Goal: Transaction & Acquisition: Purchase product/service

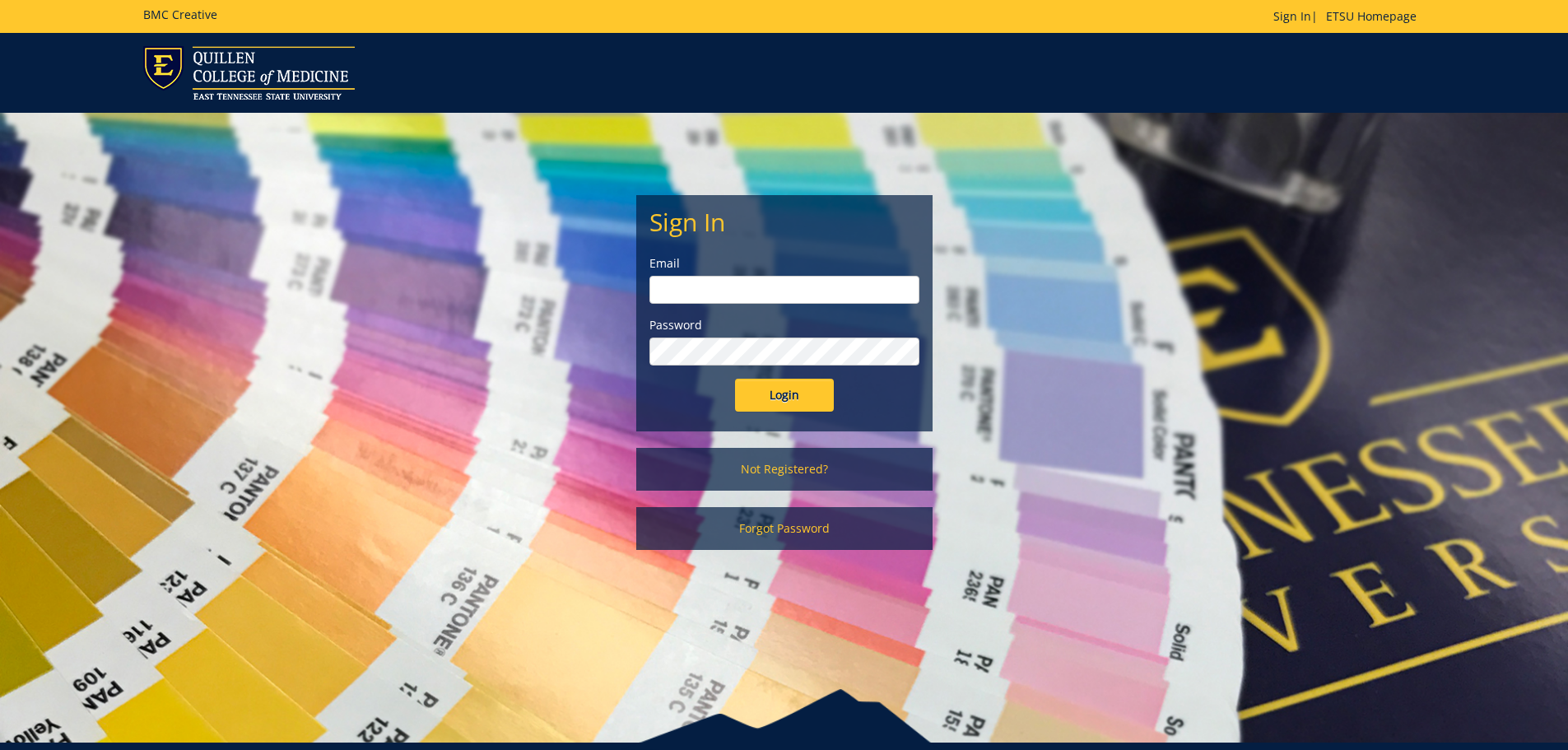
type input "Wilsonjr3@etsu.edu"
click at [792, 402] on input "Login" at bounding box center [784, 395] width 99 height 33
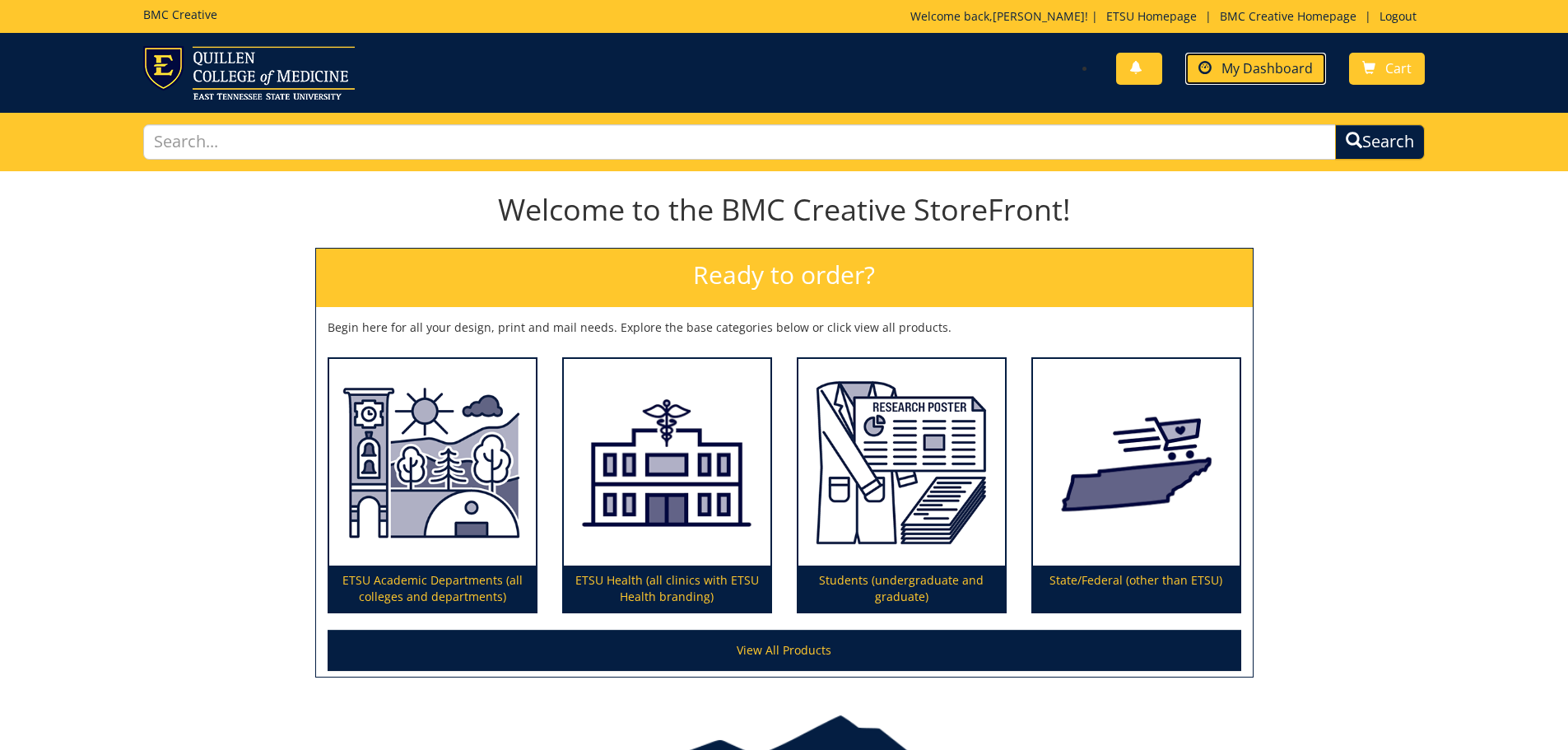
click at [1297, 72] on span "My Dashboard" at bounding box center [1268, 68] width 91 height 18
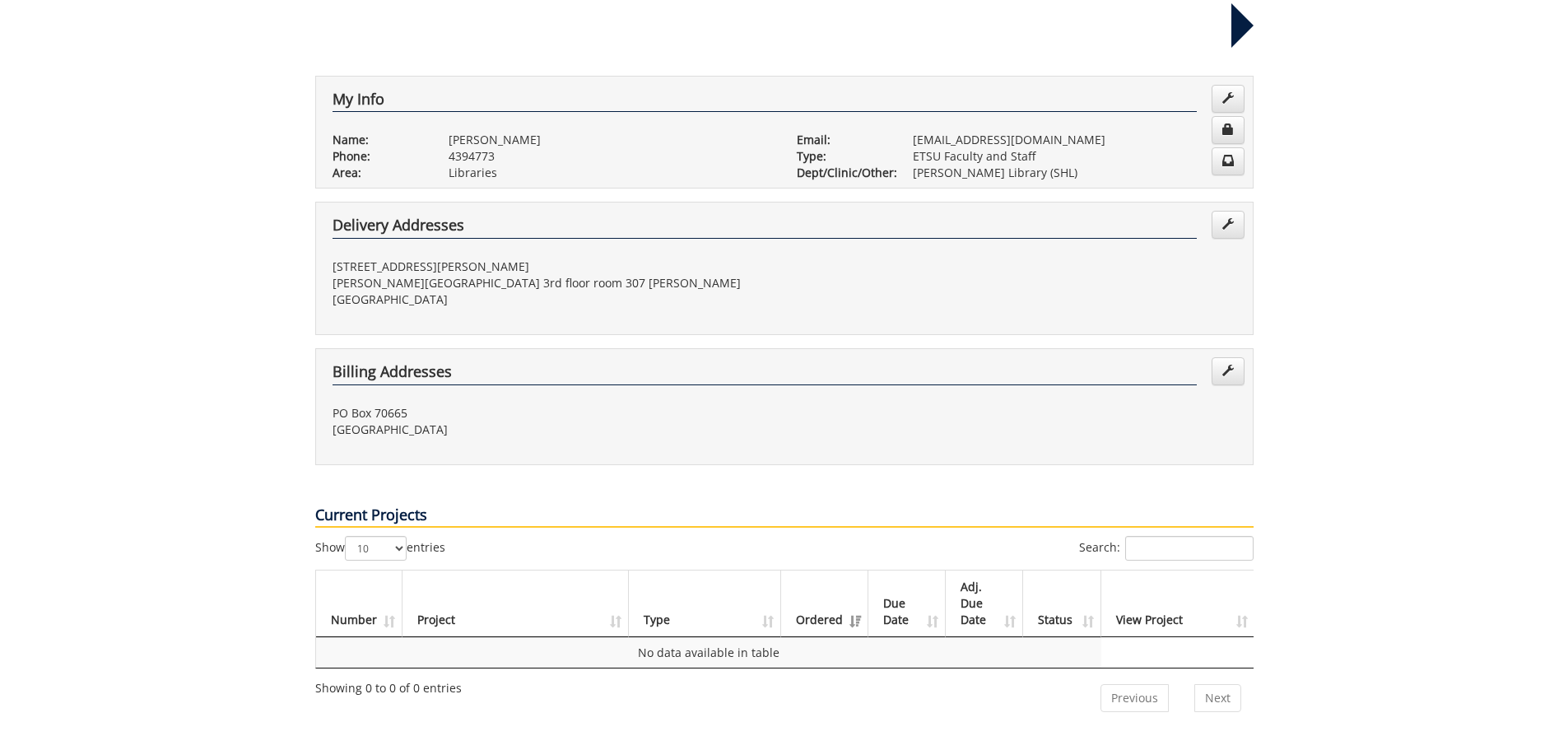
scroll to position [82, 0]
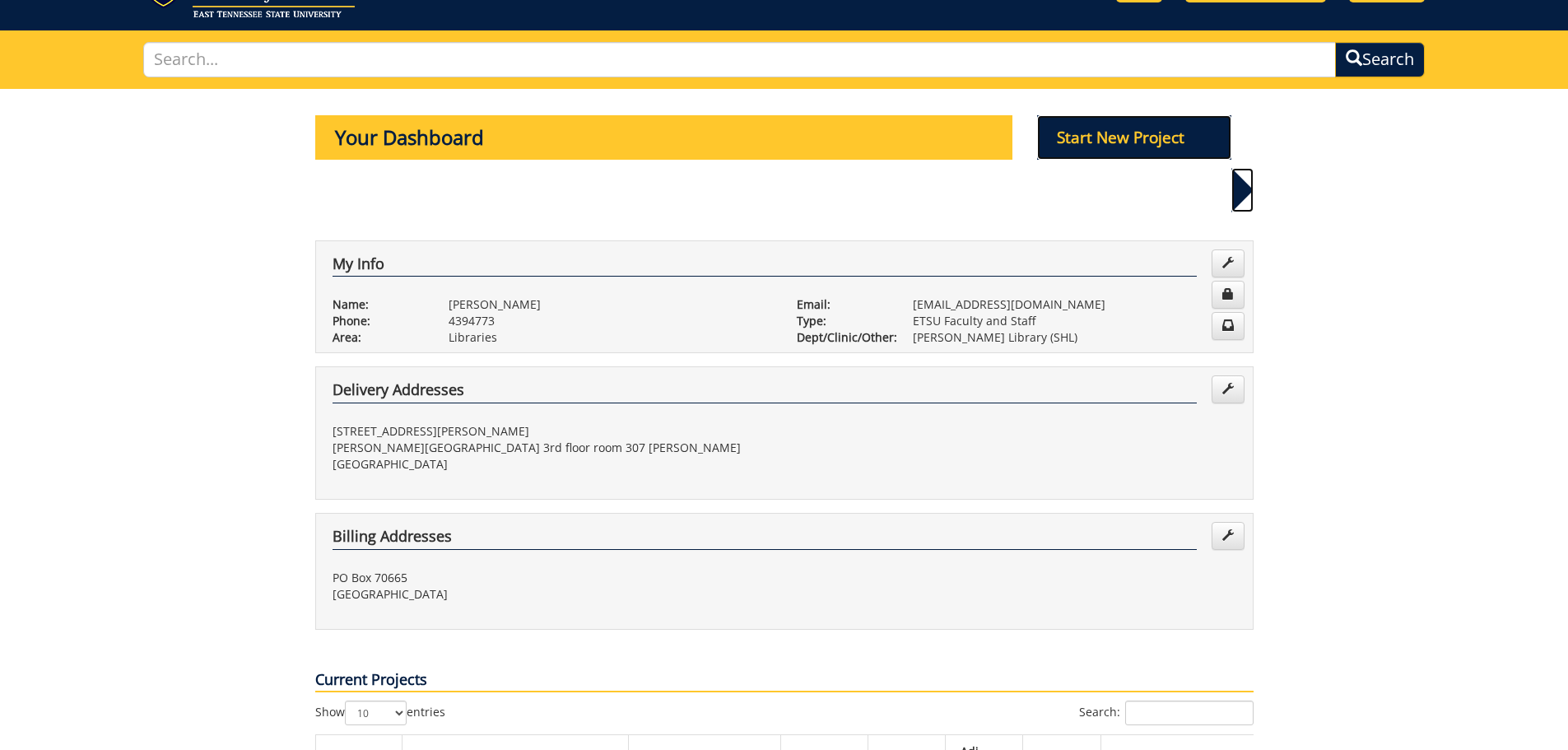
click at [1083, 147] on p "Start New Project" at bounding box center [1135, 137] width 195 height 45
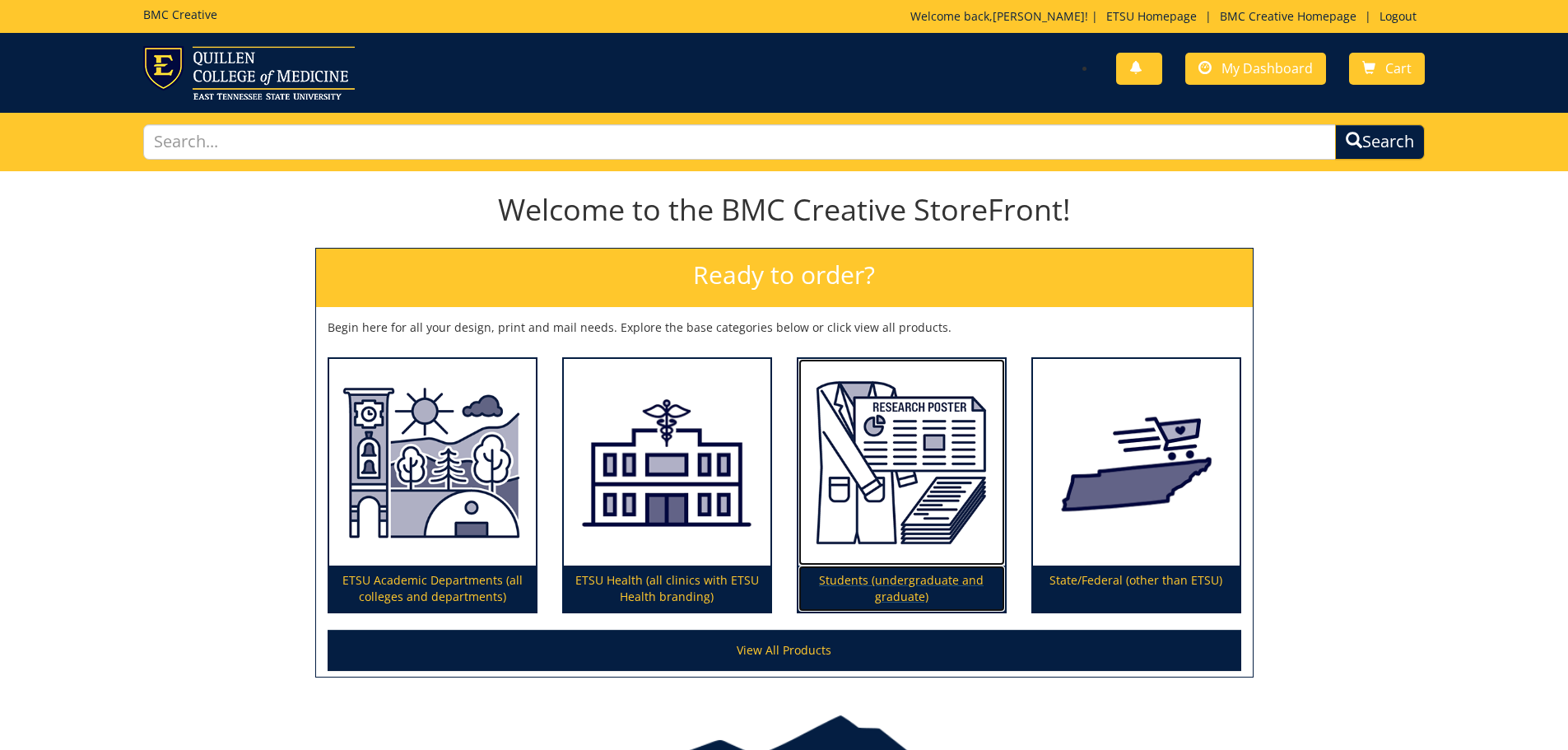
click at [876, 541] on img at bounding box center [902, 462] width 207 height 208
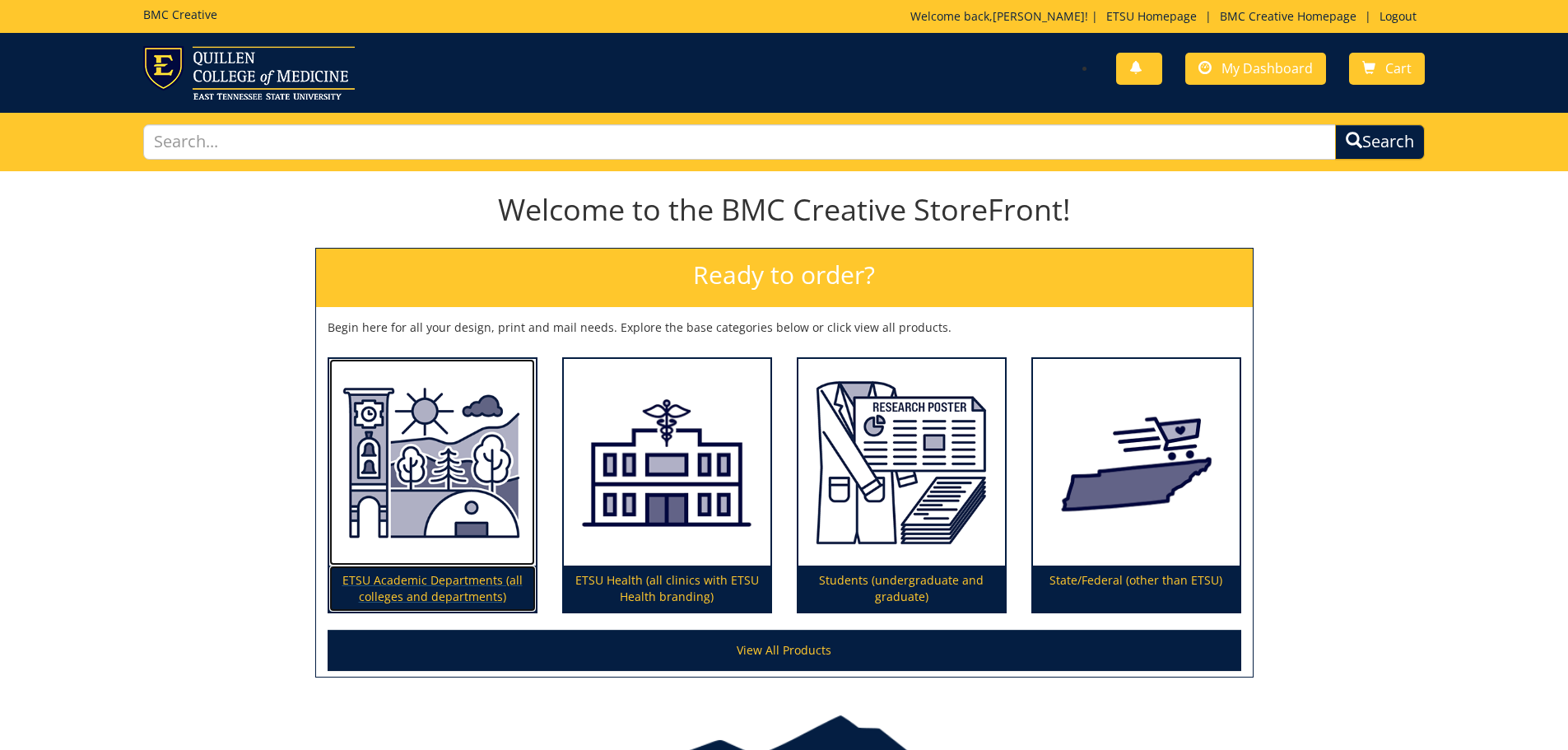
click at [440, 592] on p "ETSU Academic Departments (all colleges and departments)" at bounding box center [432, 589] width 207 height 46
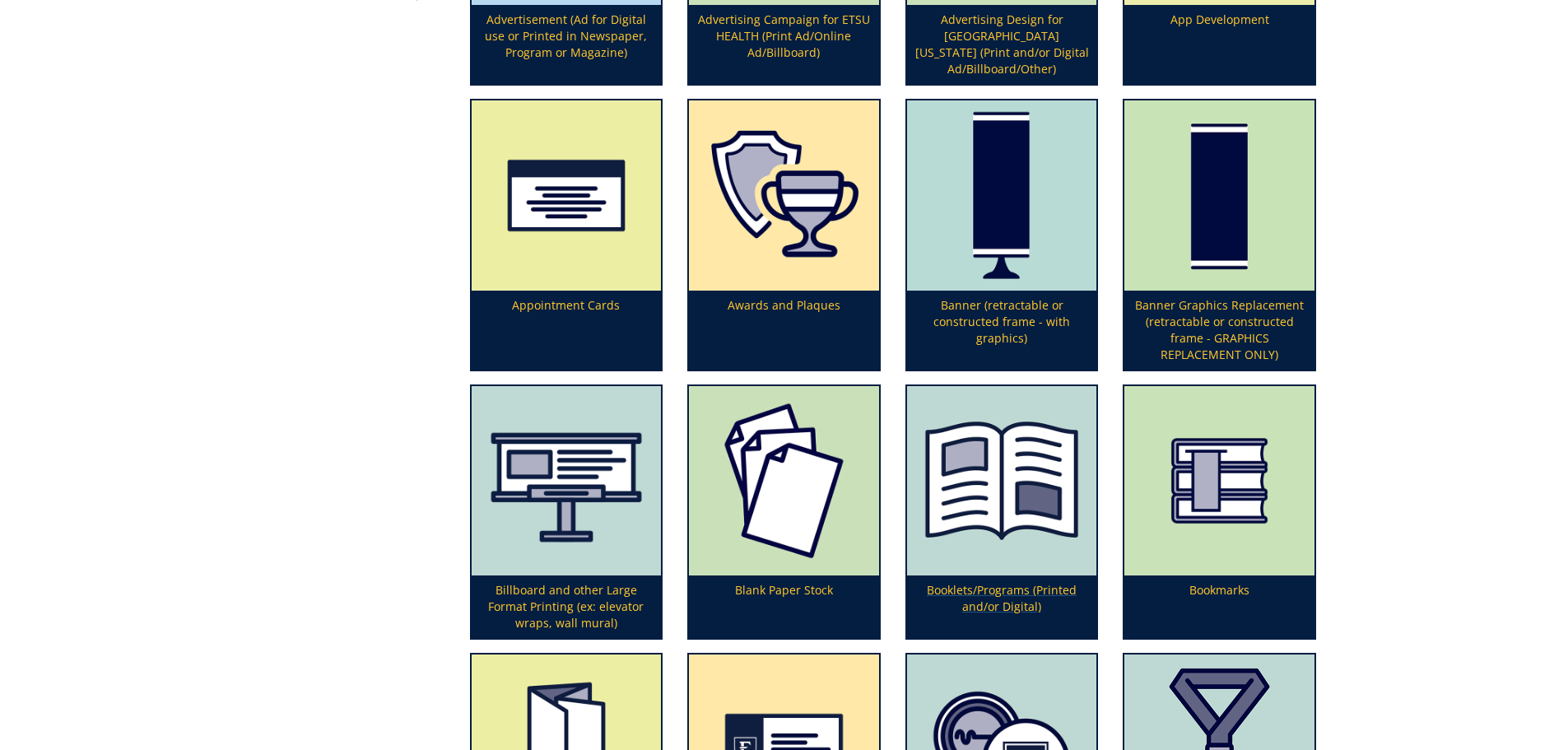
scroll to position [576, 0]
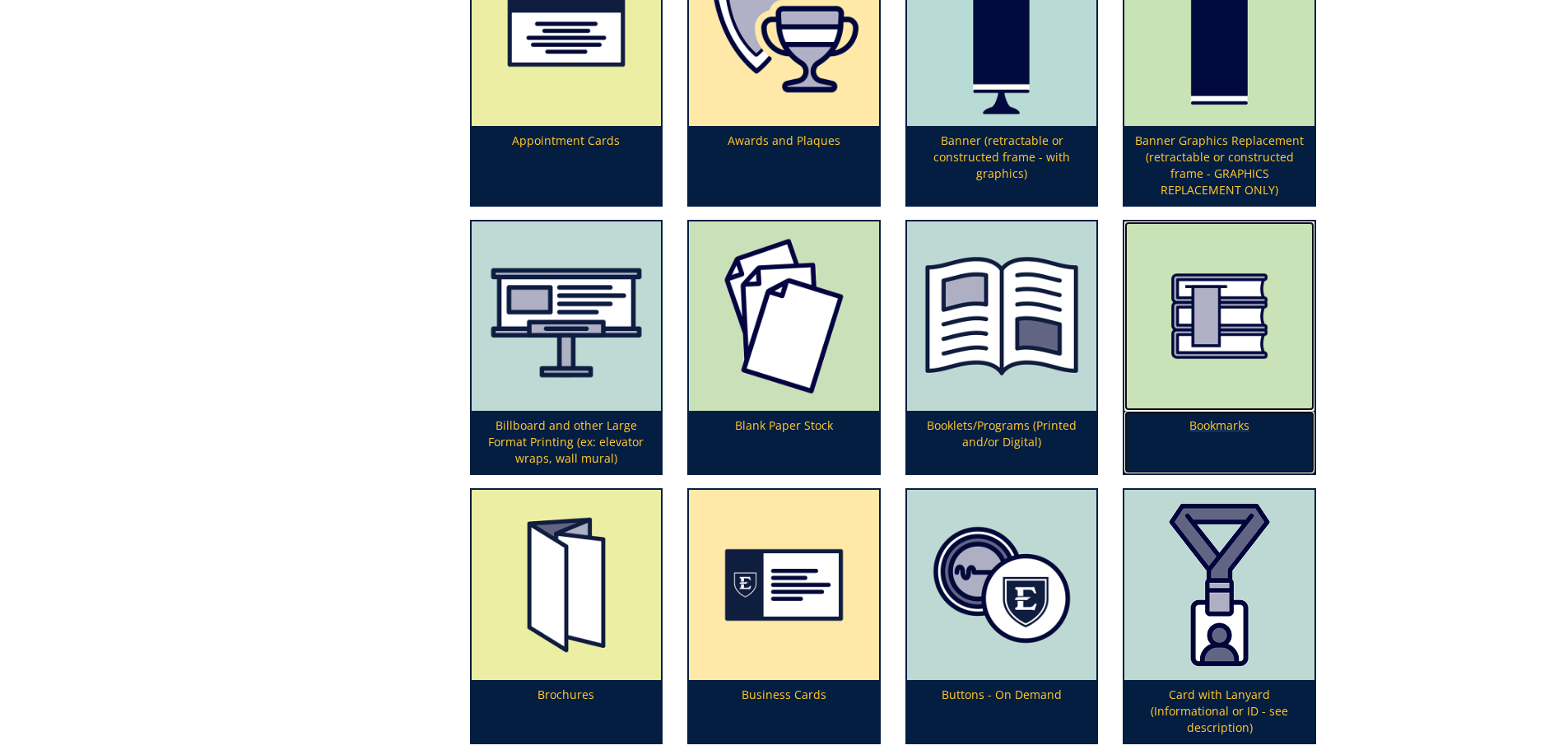
click at [1216, 421] on p "Bookmarks" at bounding box center [1219, 441] width 190 height 63
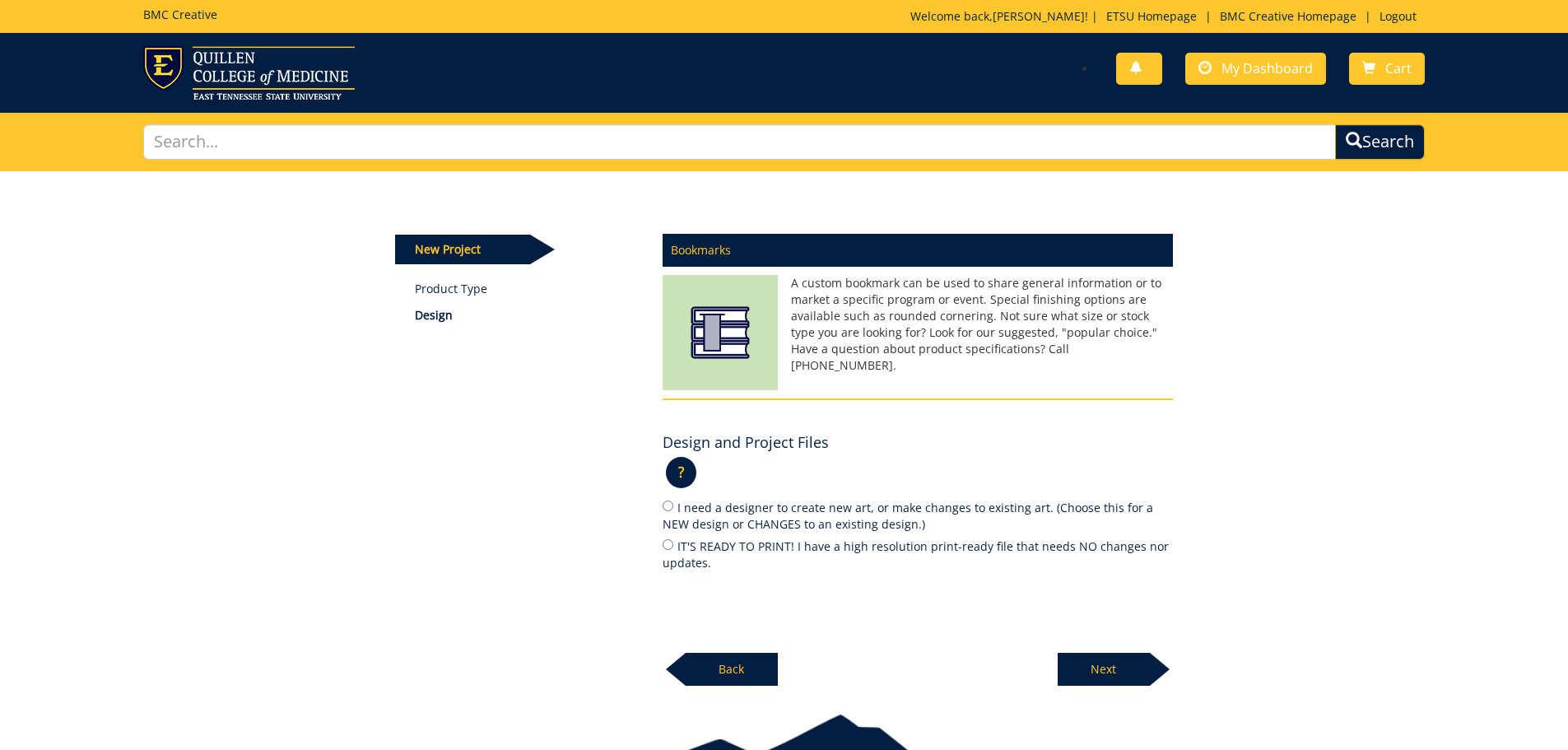
scroll to position [96, 0]
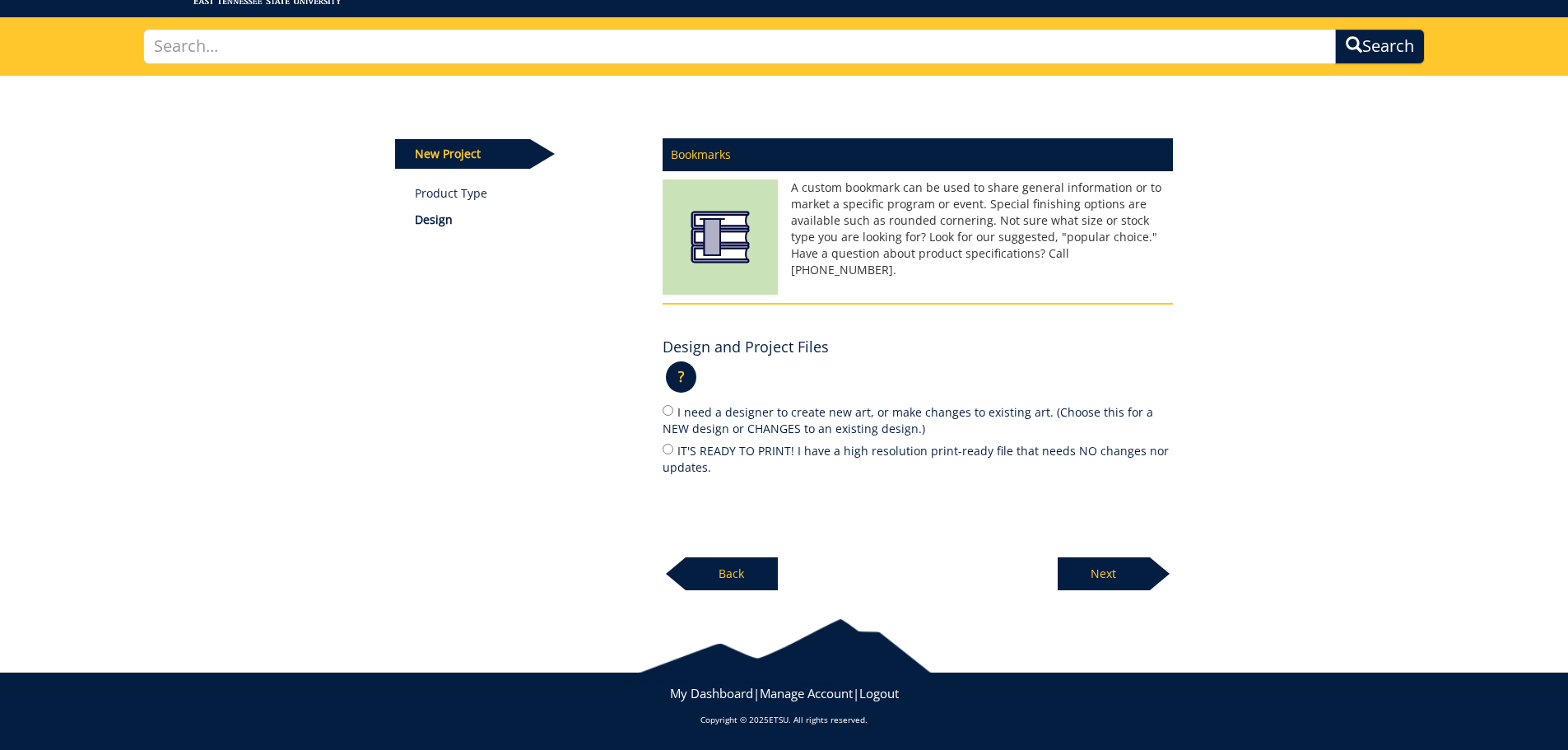
click at [717, 455] on label "IT'S READY TO PRINT! I have a high resolution print-ready file that needs NO ch…" at bounding box center [917, 459] width 511 height 35
click at [673, 454] on input "IT'S READY TO PRINT! I have a high resolution print-ready file that needs NO ch…" at bounding box center [668, 450] width 11 height 11
radio input "true"
click at [1087, 576] on p "Next" at bounding box center [1104, 573] width 92 height 33
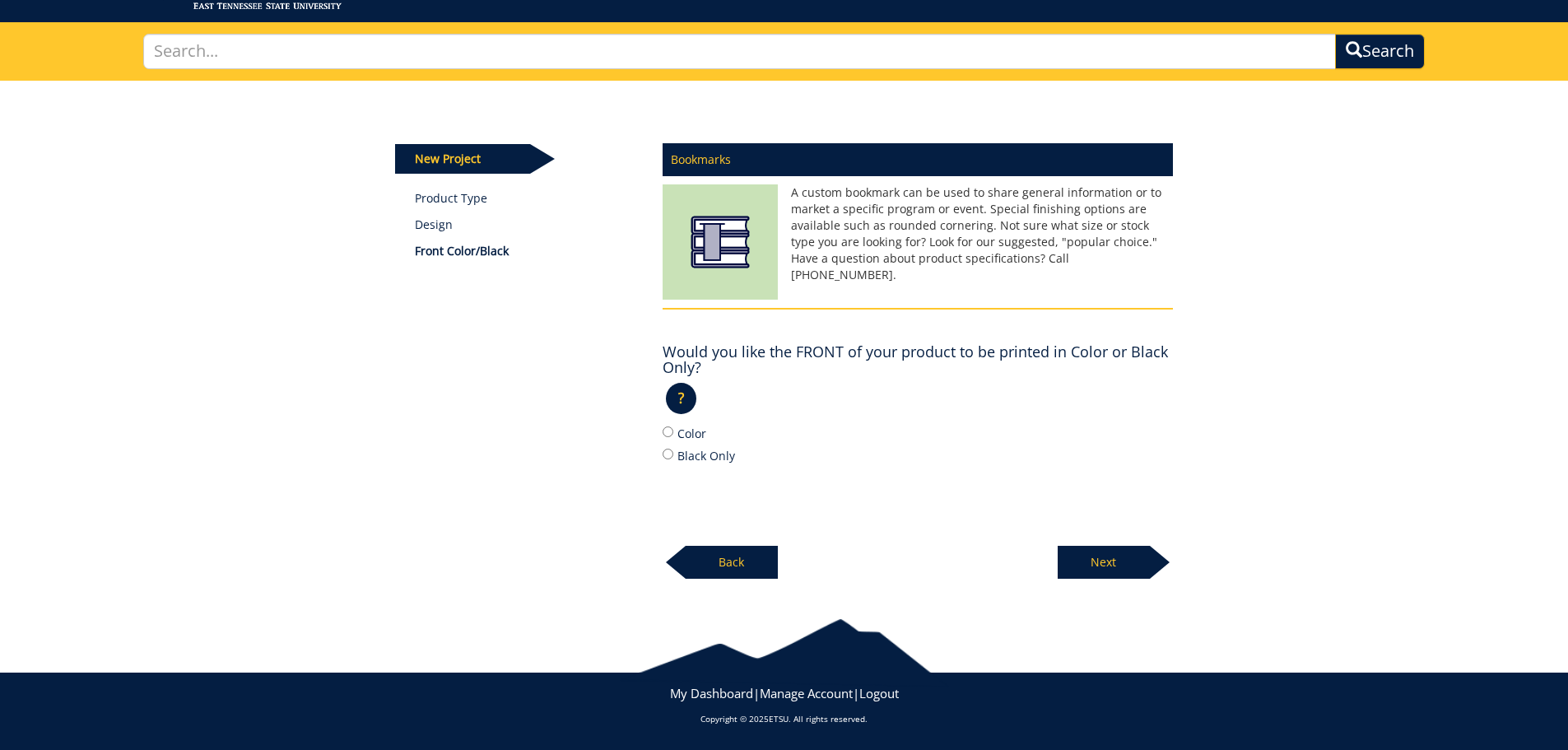
click at [678, 438] on label "Color" at bounding box center [917, 433] width 511 height 18
click at [673, 437] on input "Color" at bounding box center [668, 432] width 11 height 11
radio input "true"
click at [1090, 558] on p "Next" at bounding box center [1104, 562] width 92 height 33
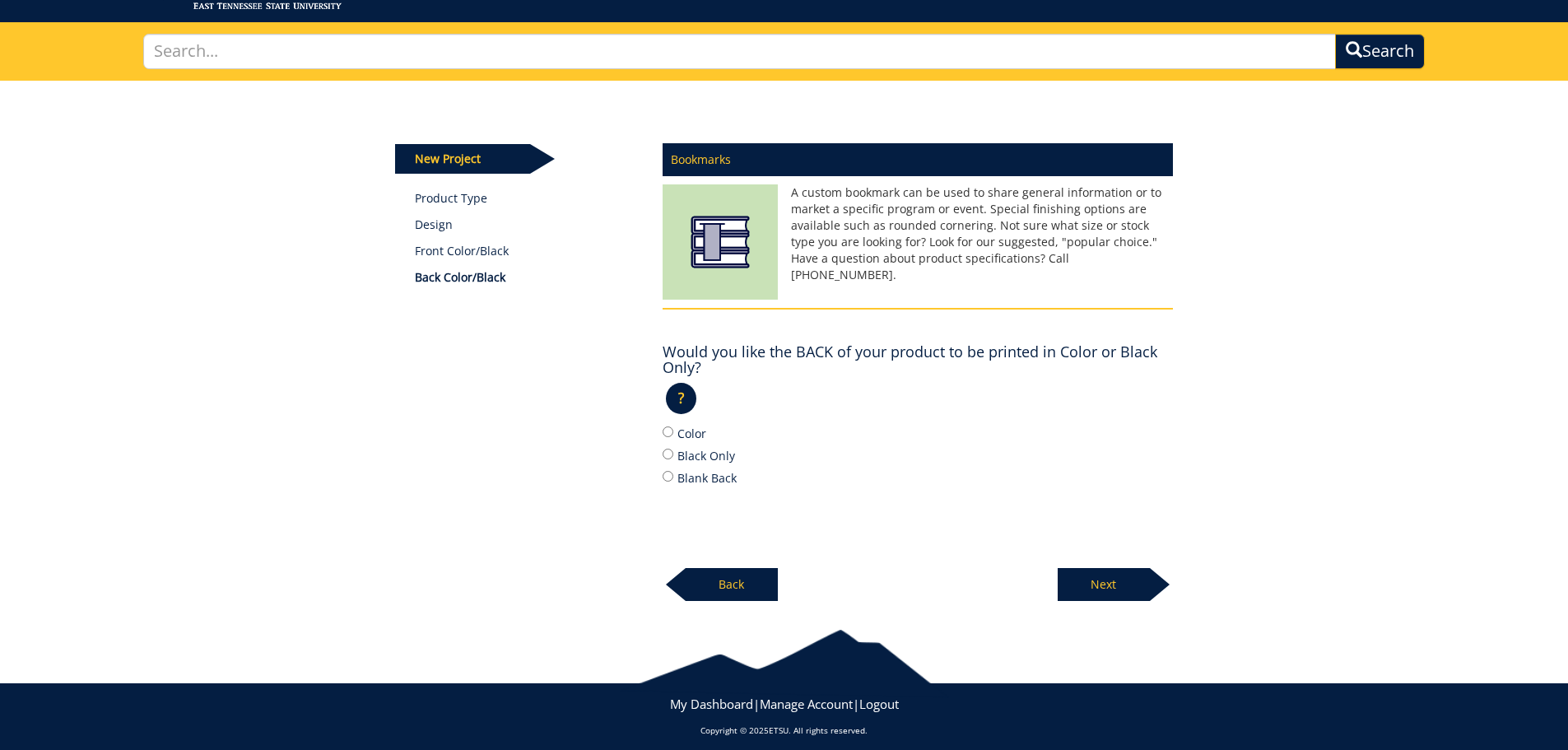
click at [690, 459] on label "Black Only" at bounding box center [917, 455] width 511 height 18
click at [673, 459] on input "Black Only" at bounding box center [668, 454] width 11 height 11
radio input "true"
click at [693, 467] on div "Color Black Only Blank Back" at bounding box center [917, 455] width 511 height 63
click at [695, 480] on label "Blank Back" at bounding box center [917, 478] width 511 height 18
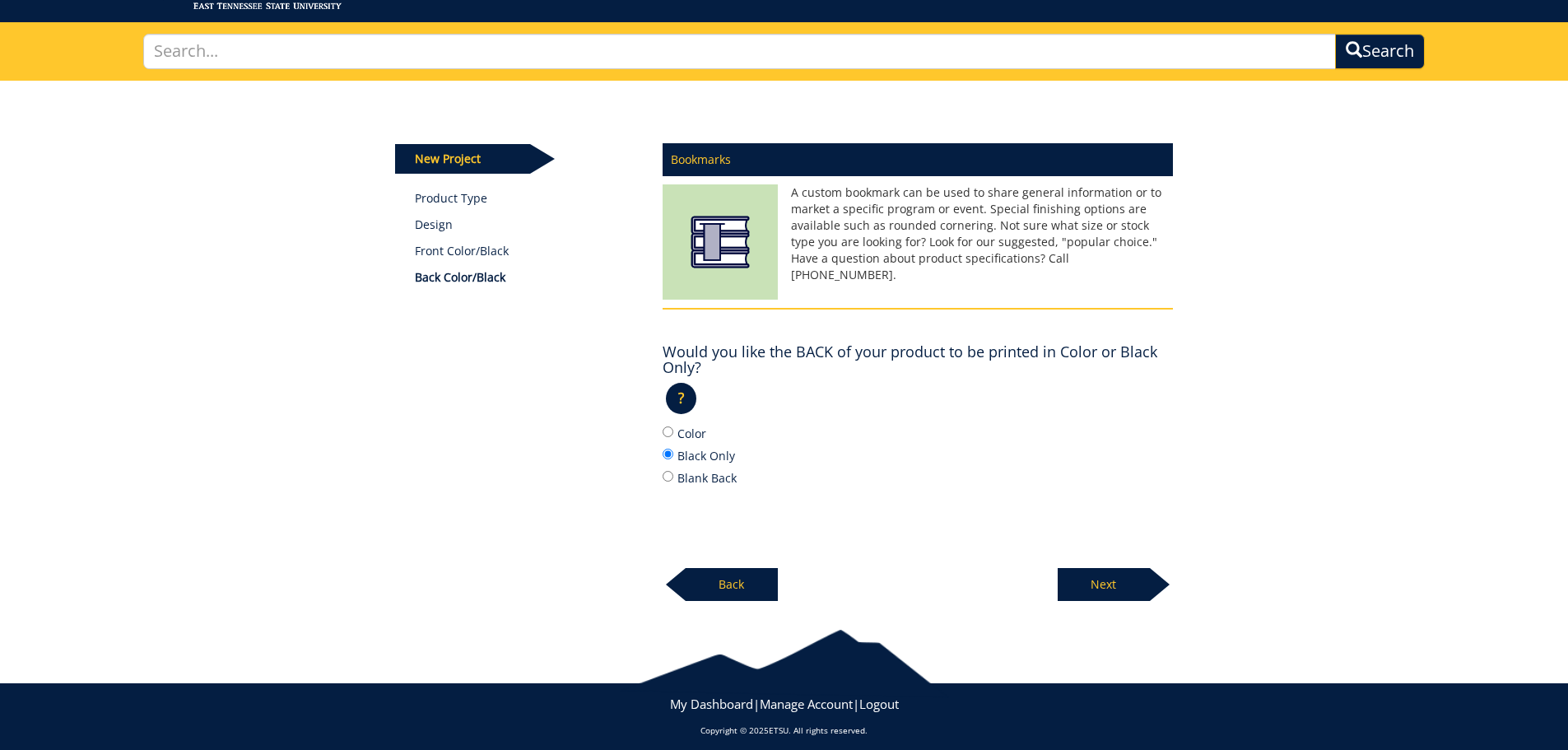
click at [673, 480] on input "Blank Back" at bounding box center [668, 476] width 11 height 11
radio input "true"
click at [689, 437] on label "Color" at bounding box center [917, 433] width 511 height 18
click at [673, 437] on input "Color" at bounding box center [668, 432] width 11 height 11
radio input "true"
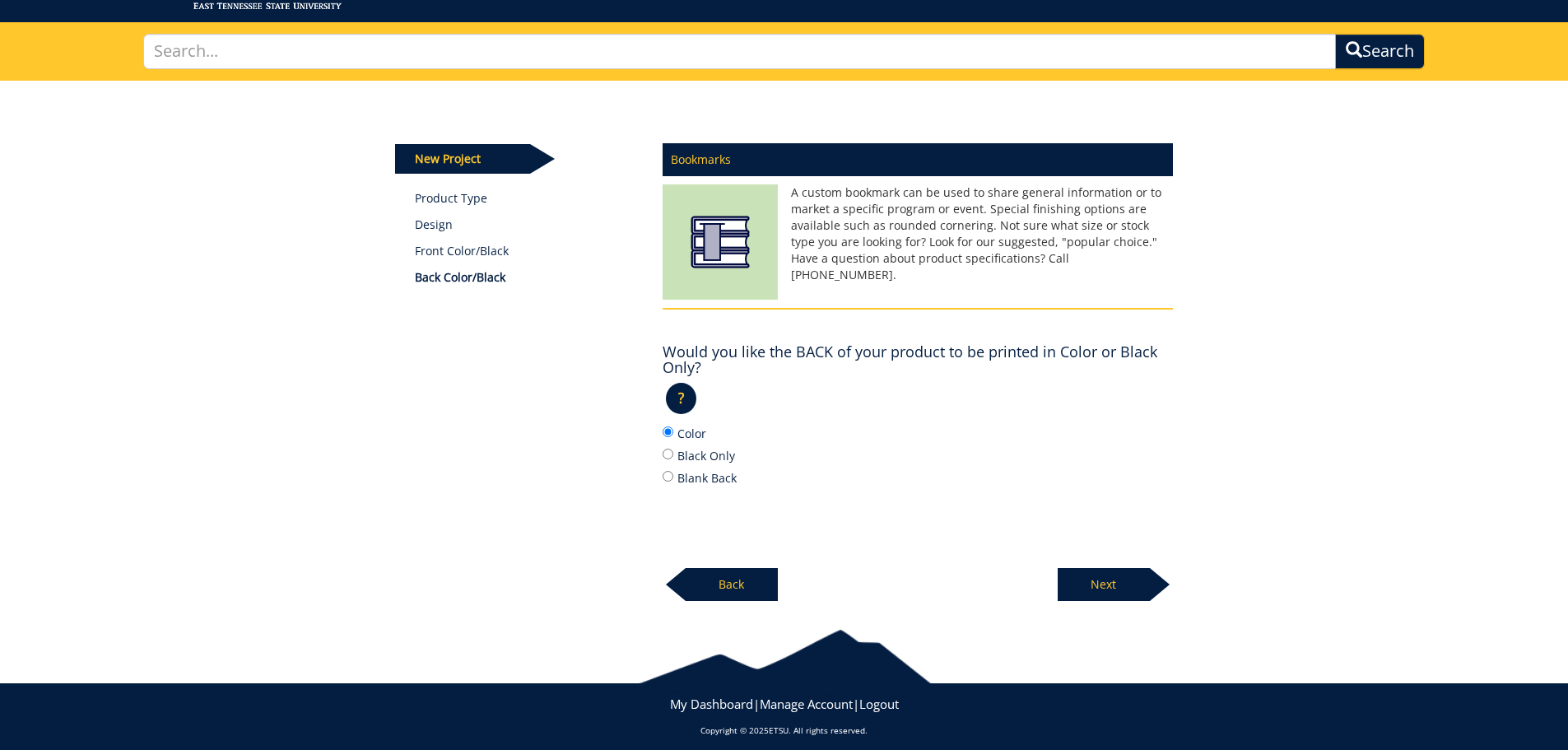
click at [1105, 582] on p "Next" at bounding box center [1104, 584] width 92 height 33
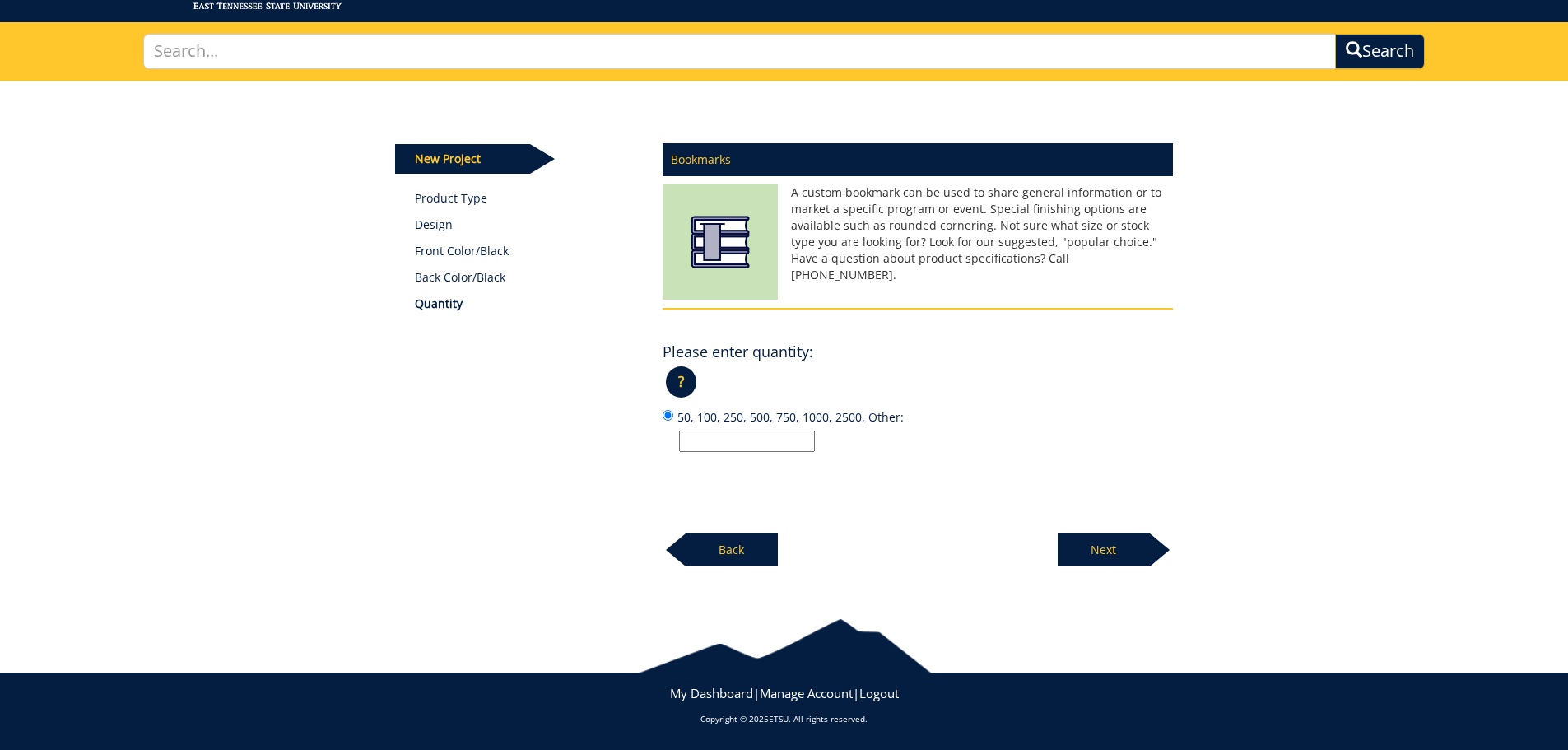
click at [735, 444] on input "50, 100, 250, 500, 750, 1000, 2500, Other:" at bounding box center [746, 441] width 136 height 22
type input "250"
click at [1103, 542] on p "Next" at bounding box center [1104, 550] width 92 height 33
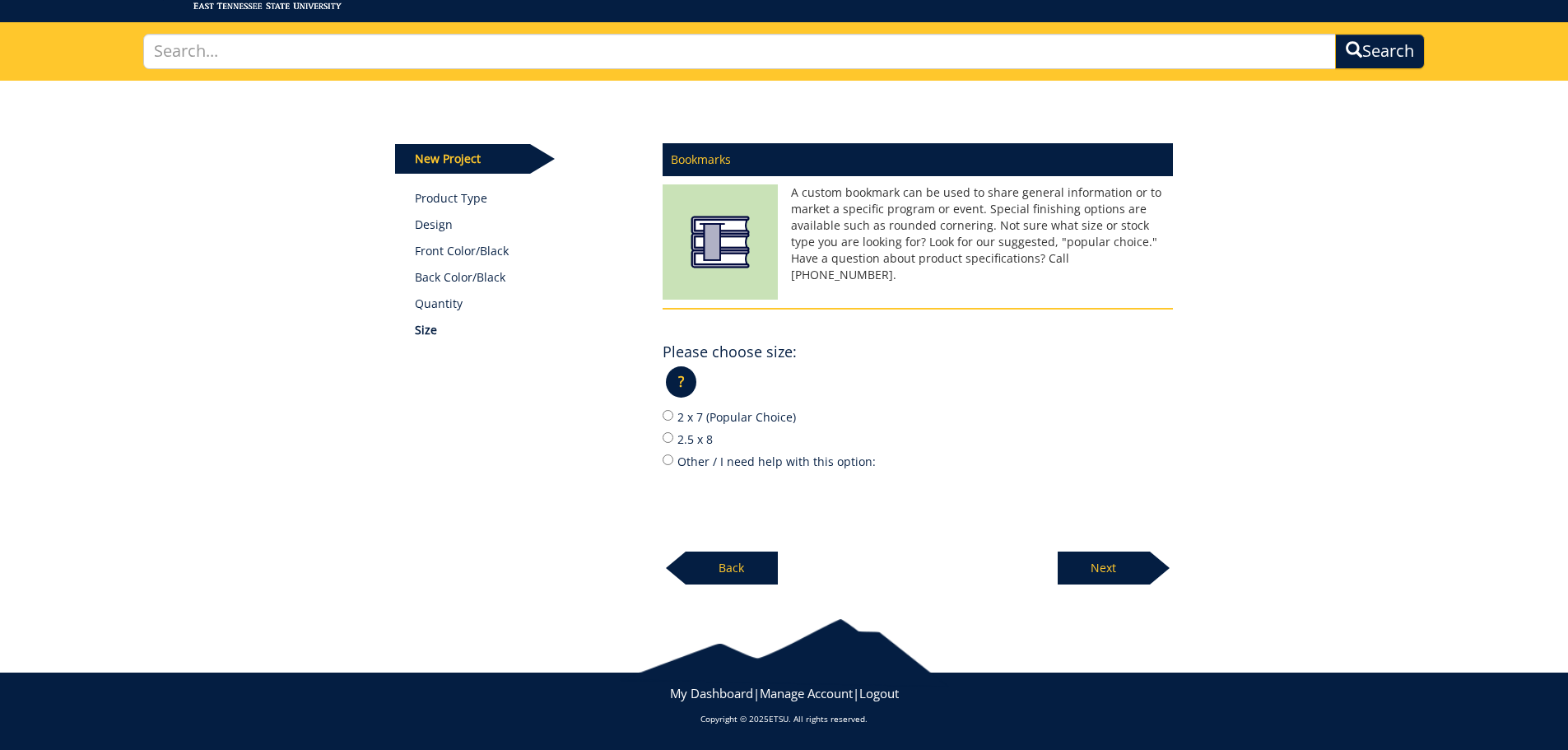
click at [727, 420] on label "2 x 7 (Popular Choice)" at bounding box center [917, 417] width 511 height 18
click at [673, 420] on input "2 x 7 (Popular Choice)" at bounding box center [668, 416] width 11 height 11
radio input "true"
click at [1099, 573] on p "Next" at bounding box center [1104, 568] width 92 height 33
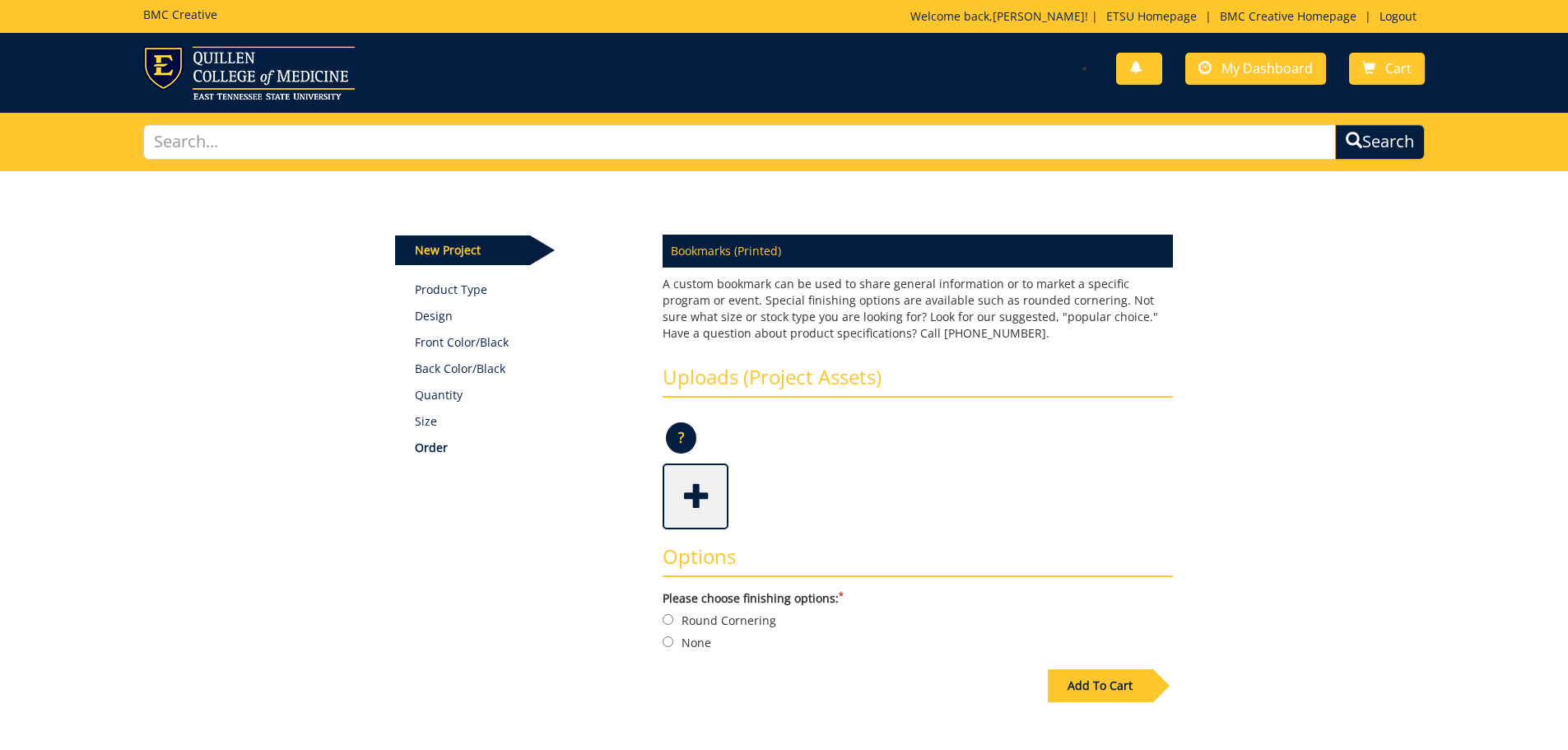
click at [703, 504] on span at bounding box center [697, 494] width 66 height 57
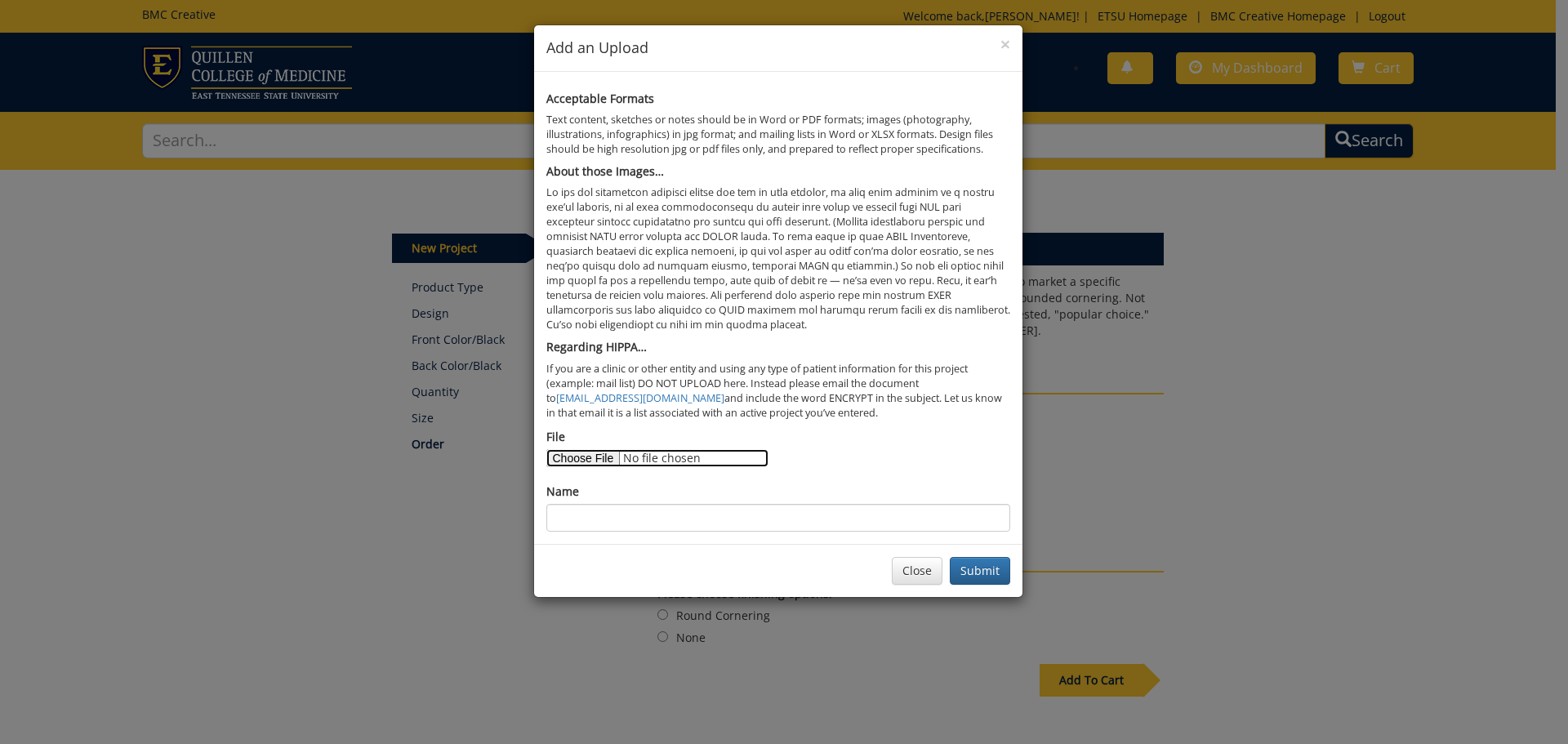
click at [591, 450] on input "File" at bounding box center [657, 459] width 222 height 18
type input "C:\fakepath\Halloween.pdf"
click at [975, 566] on button "Submit" at bounding box center [979, 571] width 60 height 28
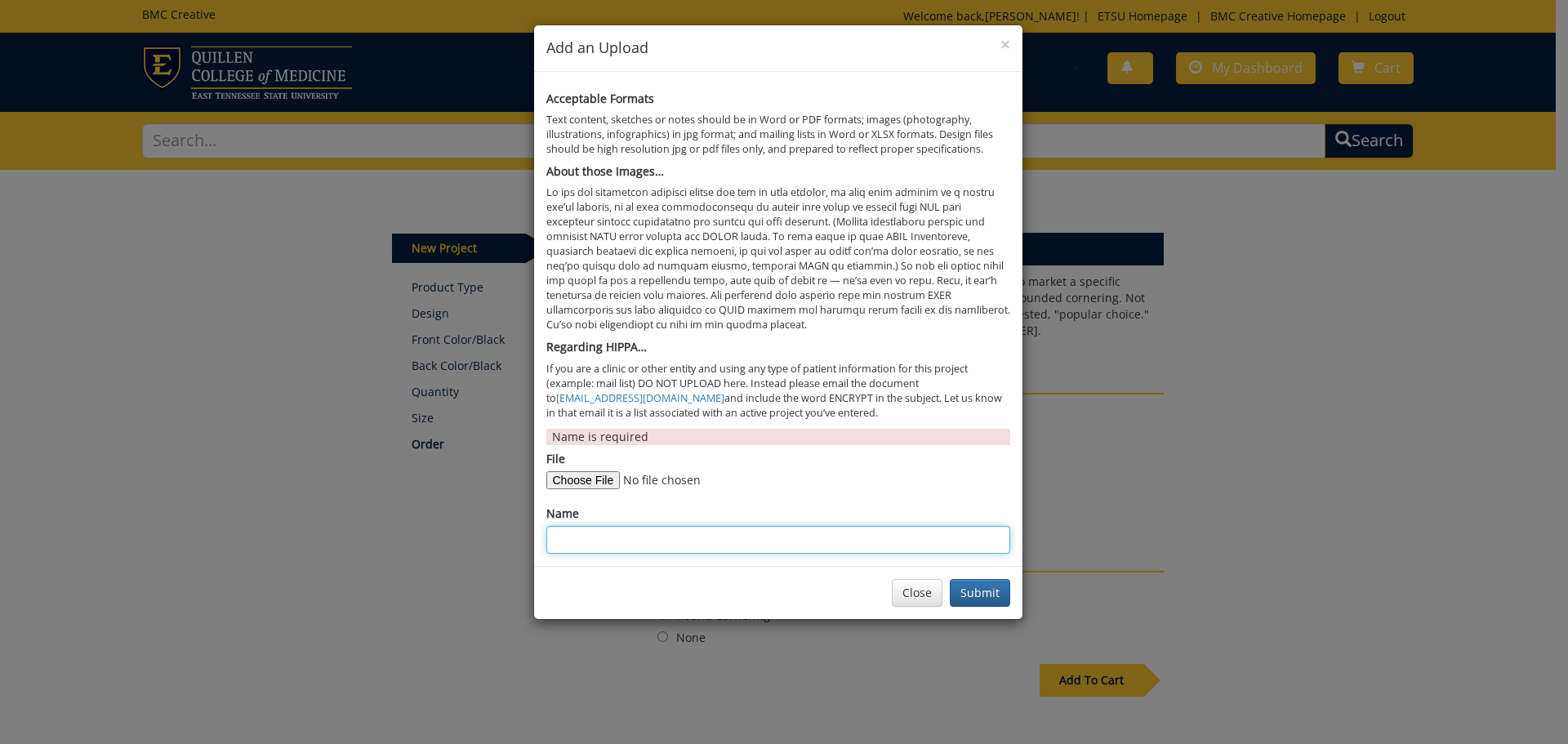
click at [661, 527] on input "Name" at bounding box center [778, 540] width 464 height 28
type input "Halloween Book Mark"
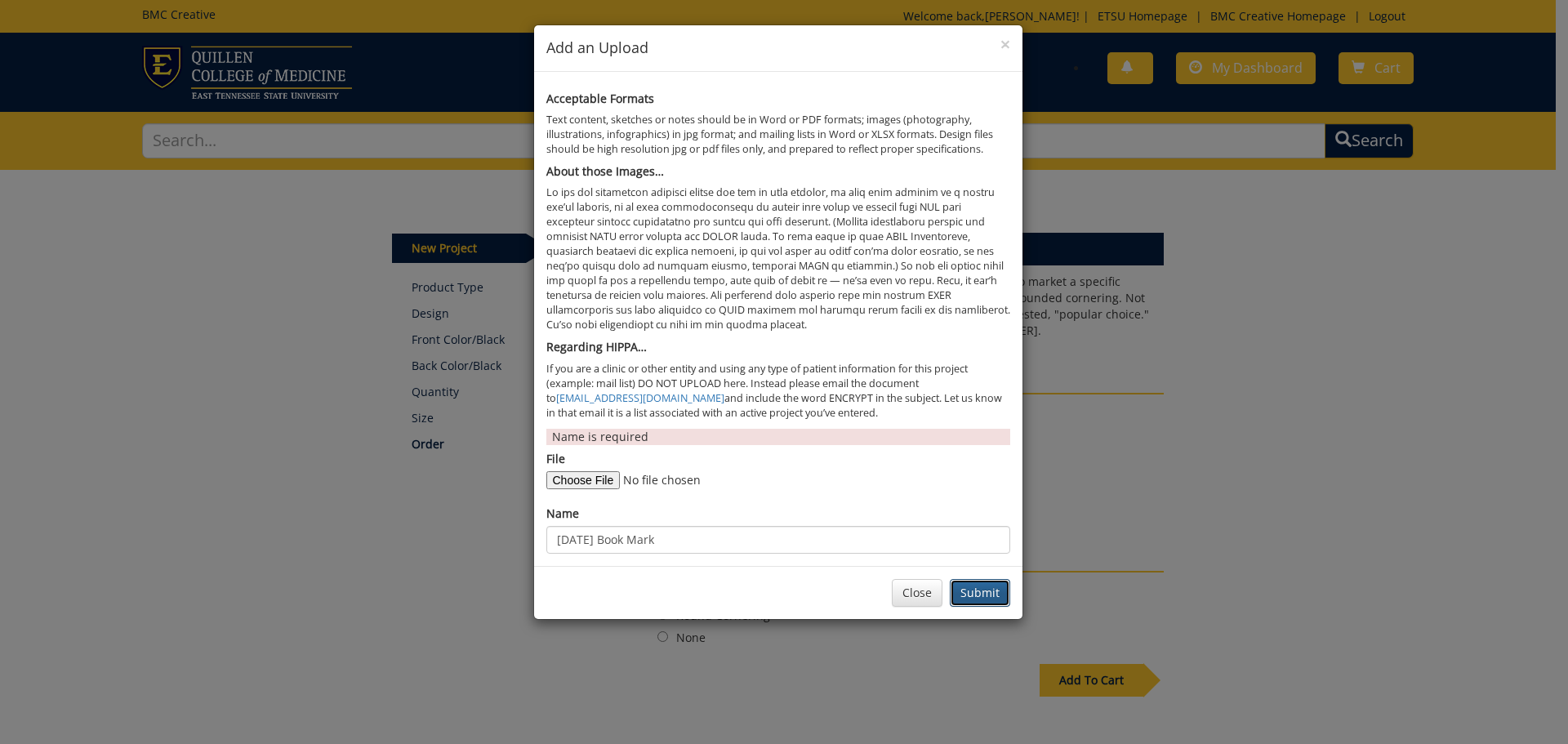
click at [1001, 591] on button "Submit" at bounding box center [979, 592] width 60 height 28
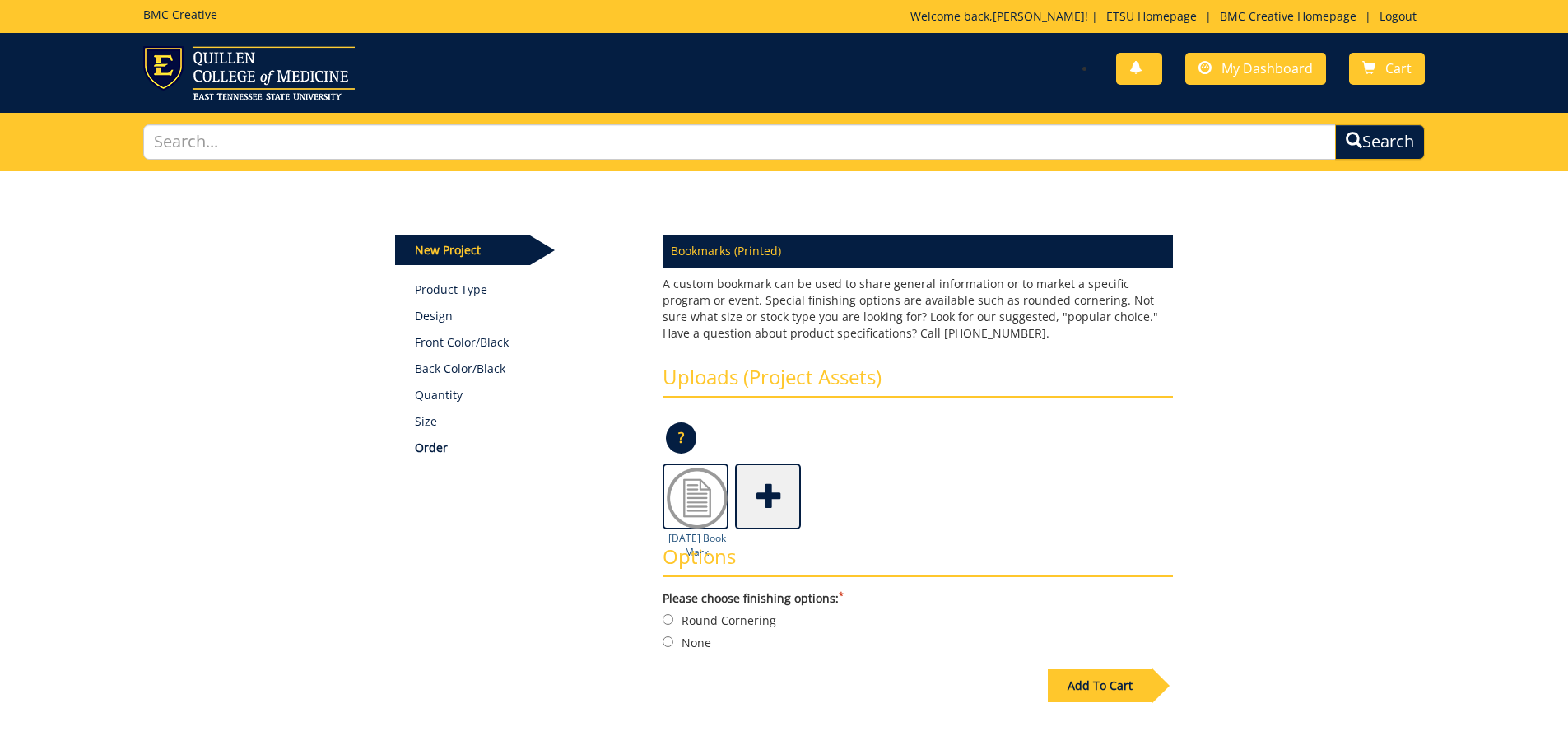
click at [695, 503] on img at bounding box center [697, 498] width 66 height 66
click at [694, 546] on h3 "Options" at bounding box center [917, 562] width 511 height 31
click at [705, 509] on img at bounding box center [697, 498] width 66 height 66
click at [705, 508] on img at bounding box center [697, 498] width 66 height 66
click at [692, 646] on label "None" at bounding box center [917, 643] width 511 height 18
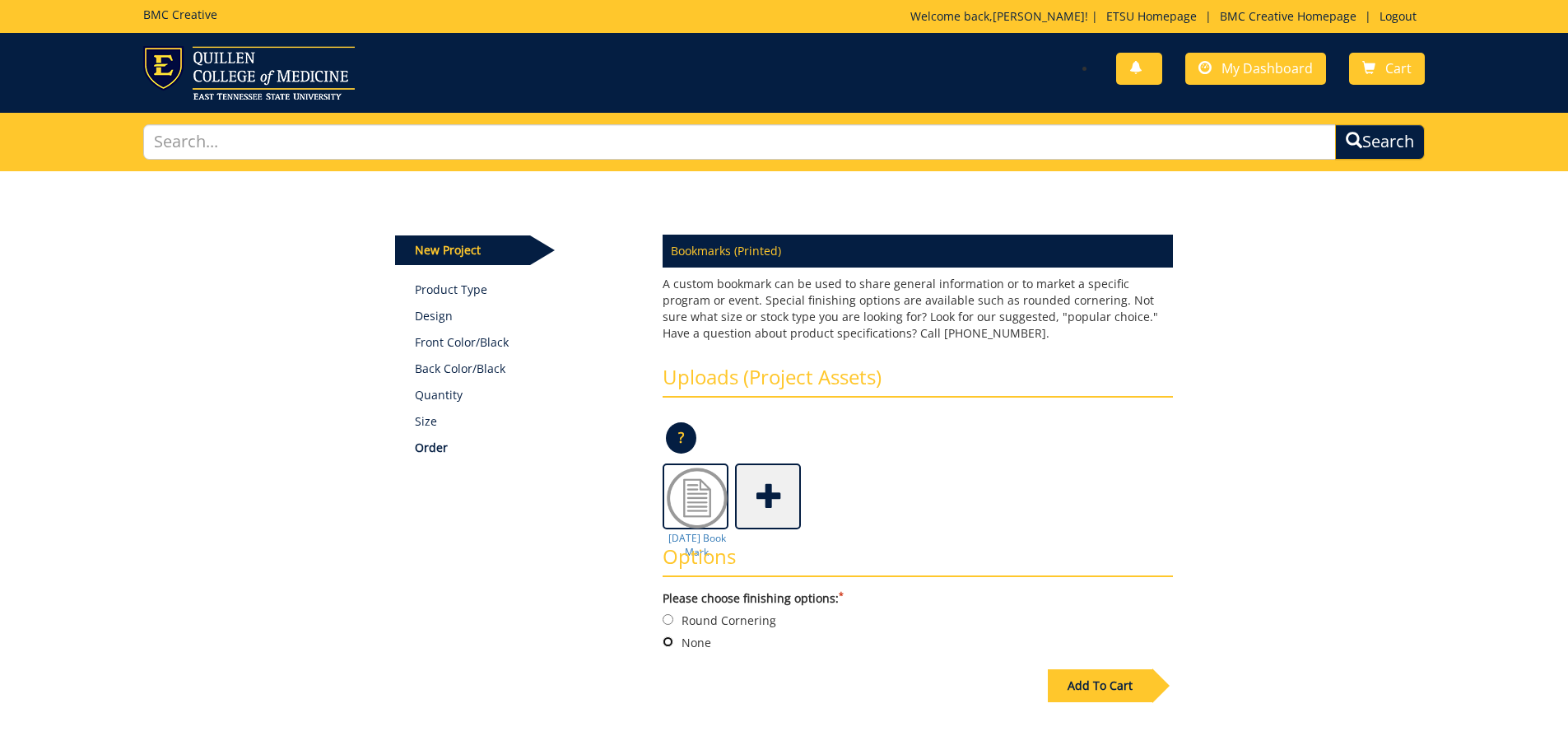
click at [673, 646] on input "None" at bounding box center [668, 642] width 11 height 11
radio input "true"
click at [700, 546] on h3 "Options" at bounding box center [917, 562] width 511 height 31
click at [1110, 688] on div "Add To Cart" at bounding box center [1100, 686] width 105 height 33
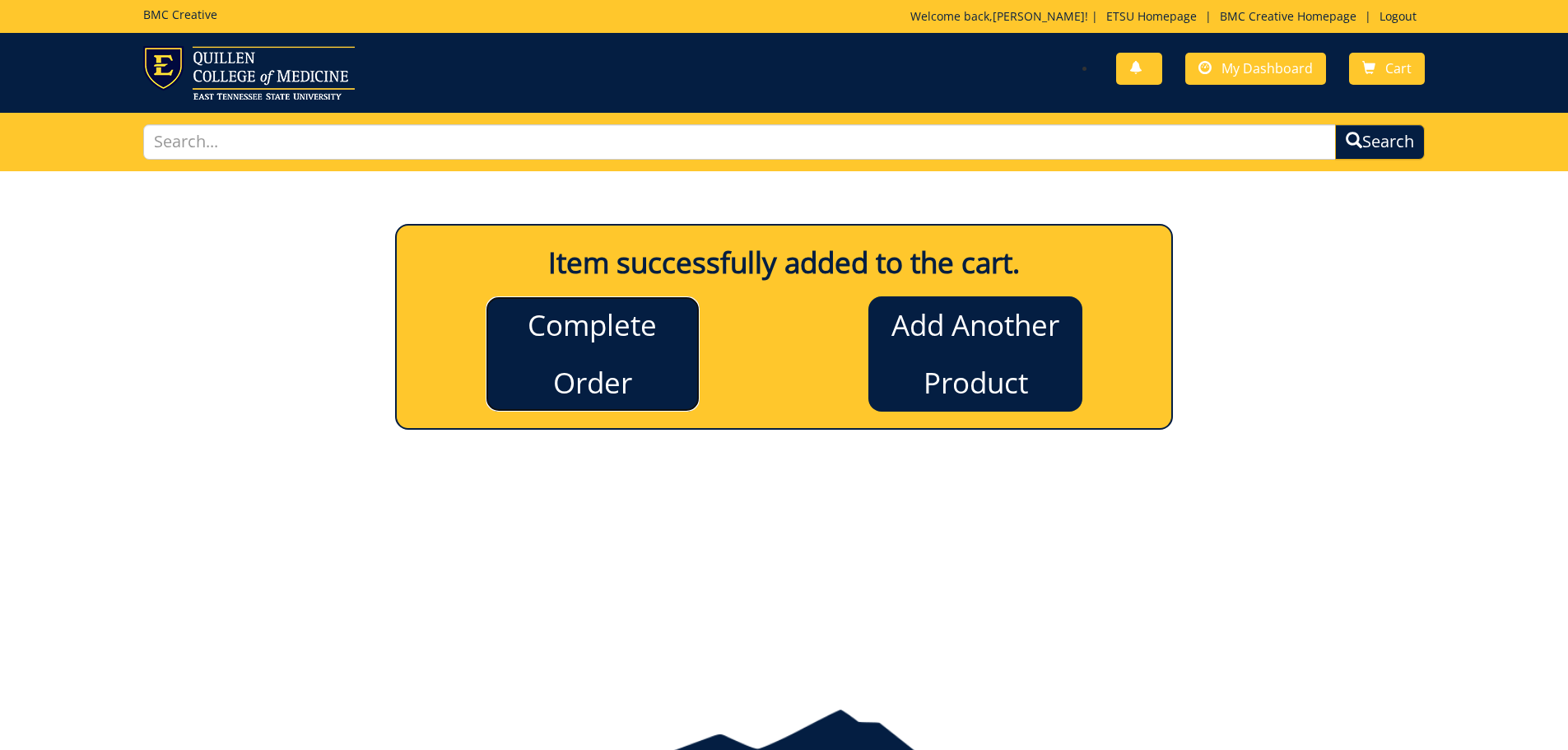
click at [626, 378] on link "Complete Order" at bounding box center [592, 354] width 214 height 116
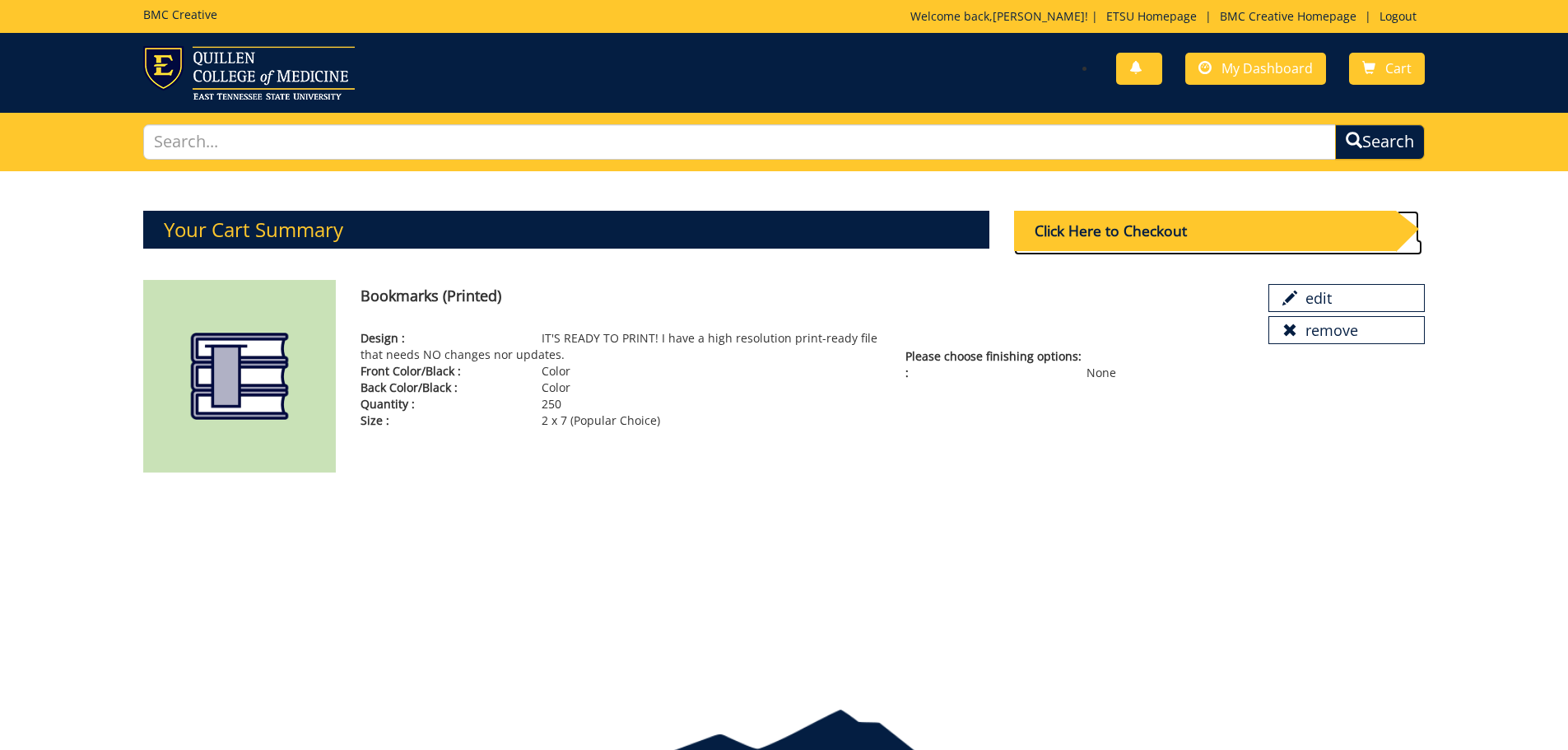
click at [1138, 230] on div "Click Here to Checkout" at bounding box center [1206, 231] width 382 height 40
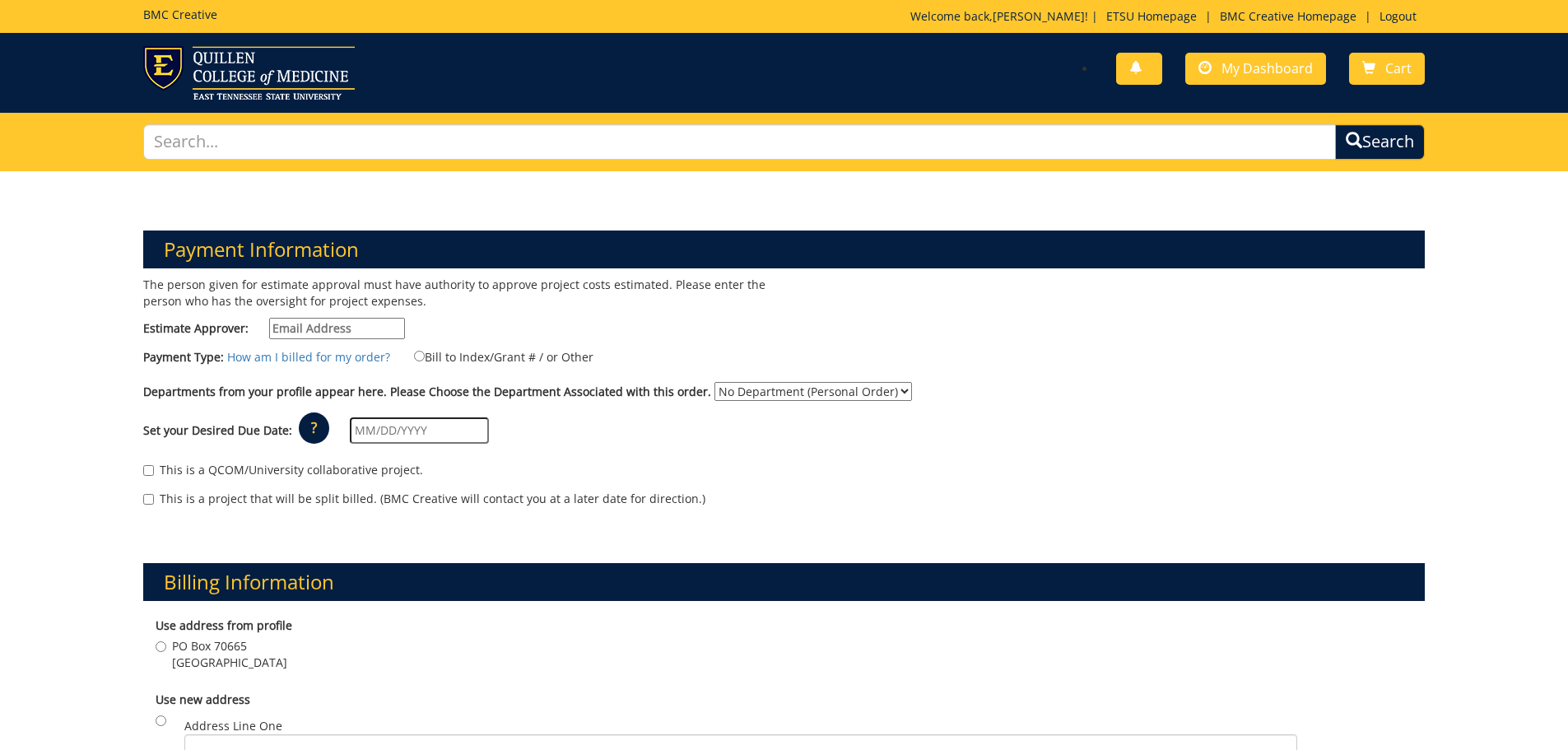
click at [372, 329] on input "Estimate Approver:" at bounding box center [337, 329] width 136 height 22
type input "[EMAIL_ADDRESS][DOMAIN_NAME]"
type input "[STREET_ADDRESS][PERSON_NAME]"
type input "[GEOGRAPHIC_DATA]"
type input "37643"
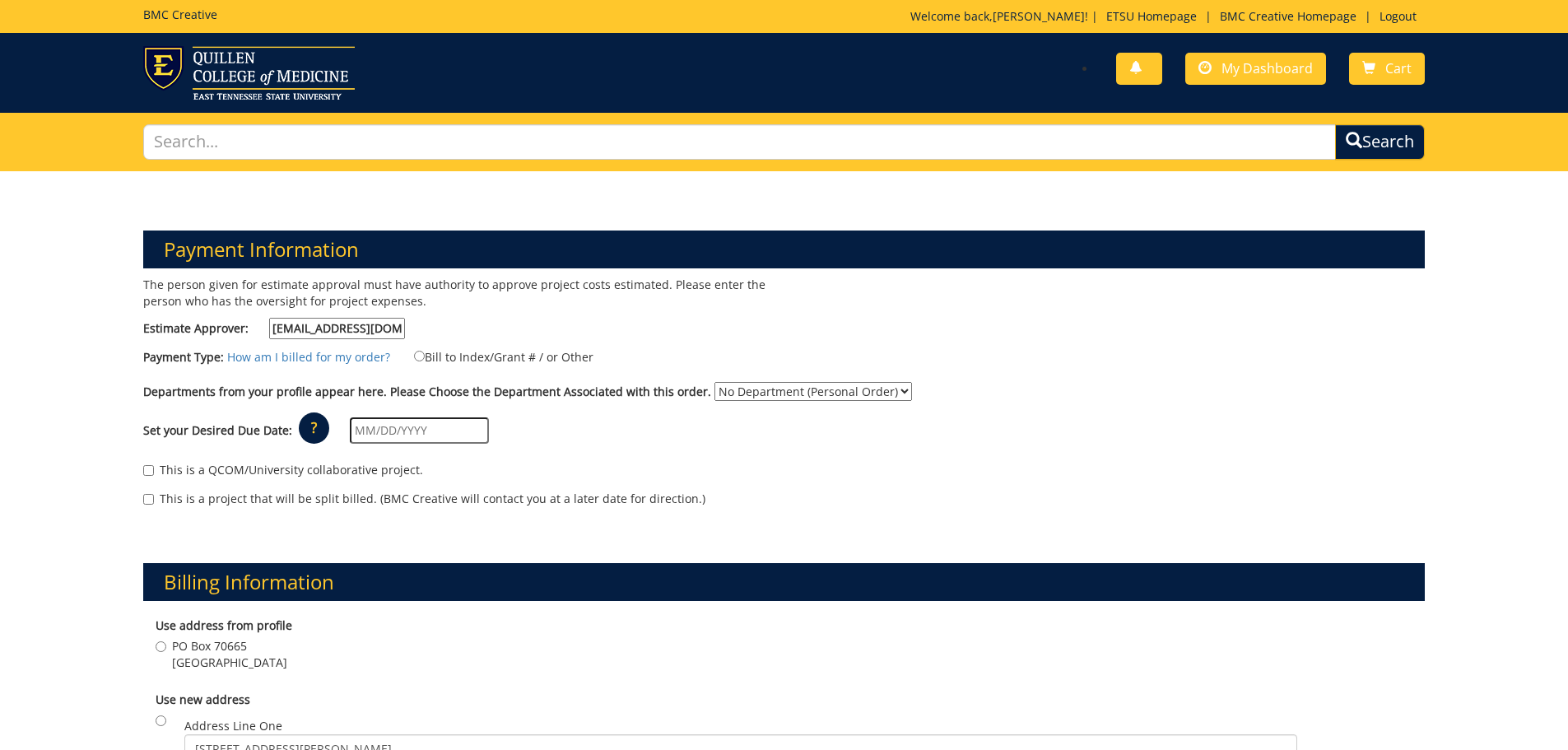
click at [384, 432] on input "text" at bounding box center [419, 431] width 139 height 26
click at [378, 429] on input "08/19/2024" at bounding box center [419, 431] width 139 height 26
click at [474, 617] on td "30" at bounding box center [481, 617] width 22 height 25
type input "08/30/2024"
click at [148, 494] on input "This is a project that will be split billed. (BMC Creative will contact you at …" at bounding box center [148, 500] width 11 height 11
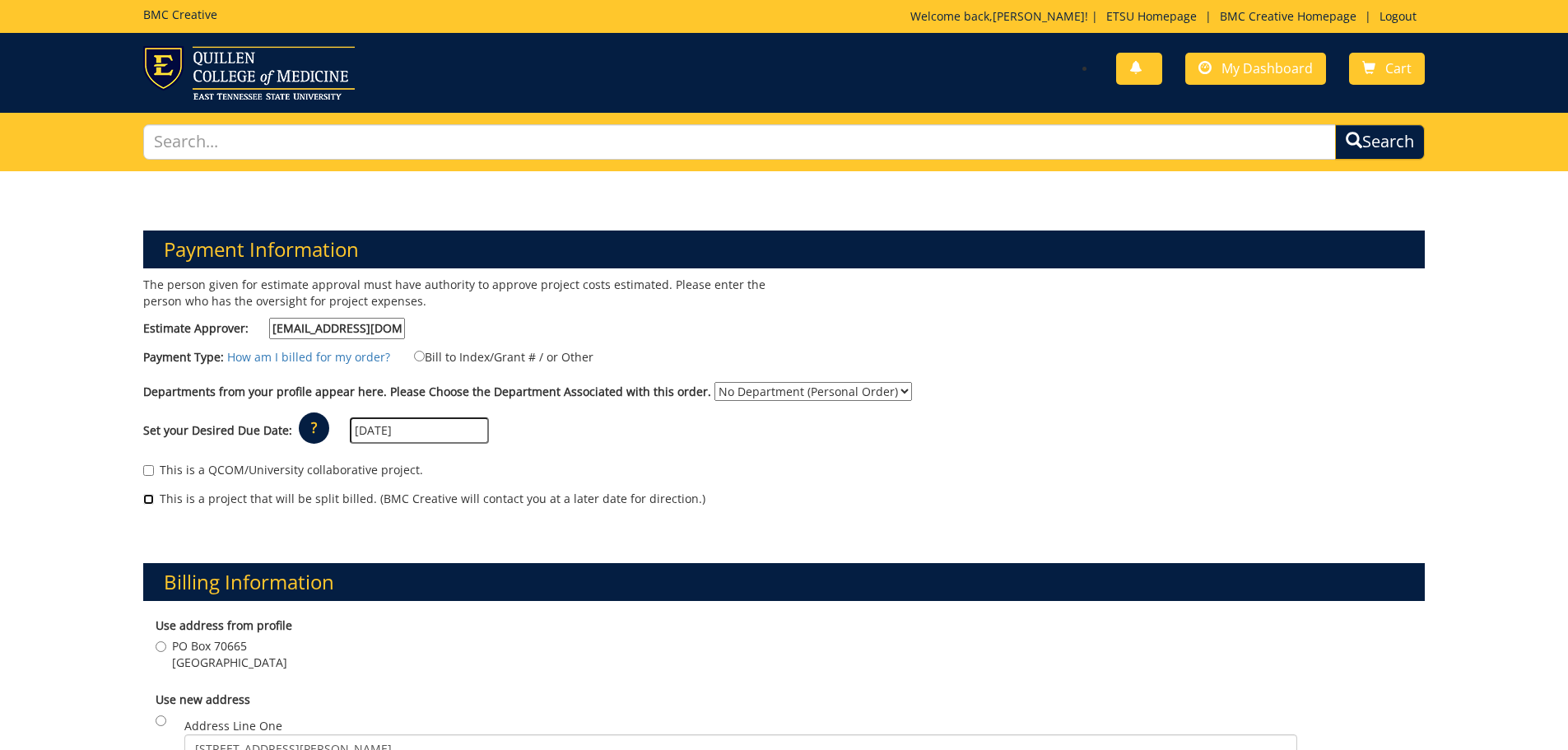
checkbox input "true"
click at [151, 462] on label "This is a QCOM/University collaborative project." at bounding box center [283, 471] width 280 height 16
click at [151, 465] on input "This is a QCOM/University collaborative project." at bounding box center [148, 471] width 11 height 11
click at [149, 466] on input "This is a QCOM/University collaborative project." at bounding box center [148, 471] width 11 height 11
click at [151, 472] on input "This is a QCOM/University collaborative project." at bounding box center [148, 471] width 11 height 11
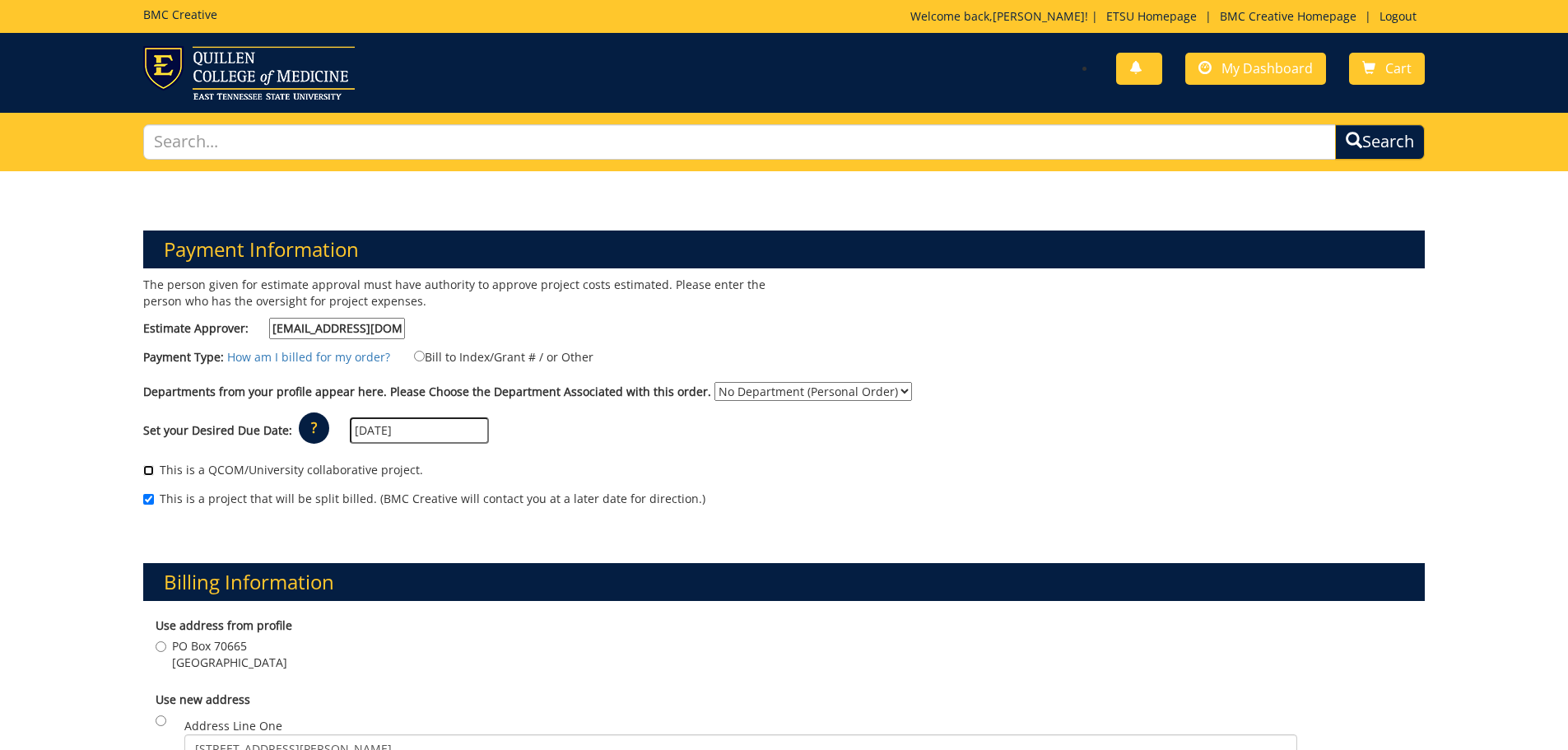
checkbox input "true"
click at [146, 494] on input "This is a project that will be split billed. (BMC Creative will contact you at …" at bounding box center [148, 500] width 11 height 11
checkbox input "false"
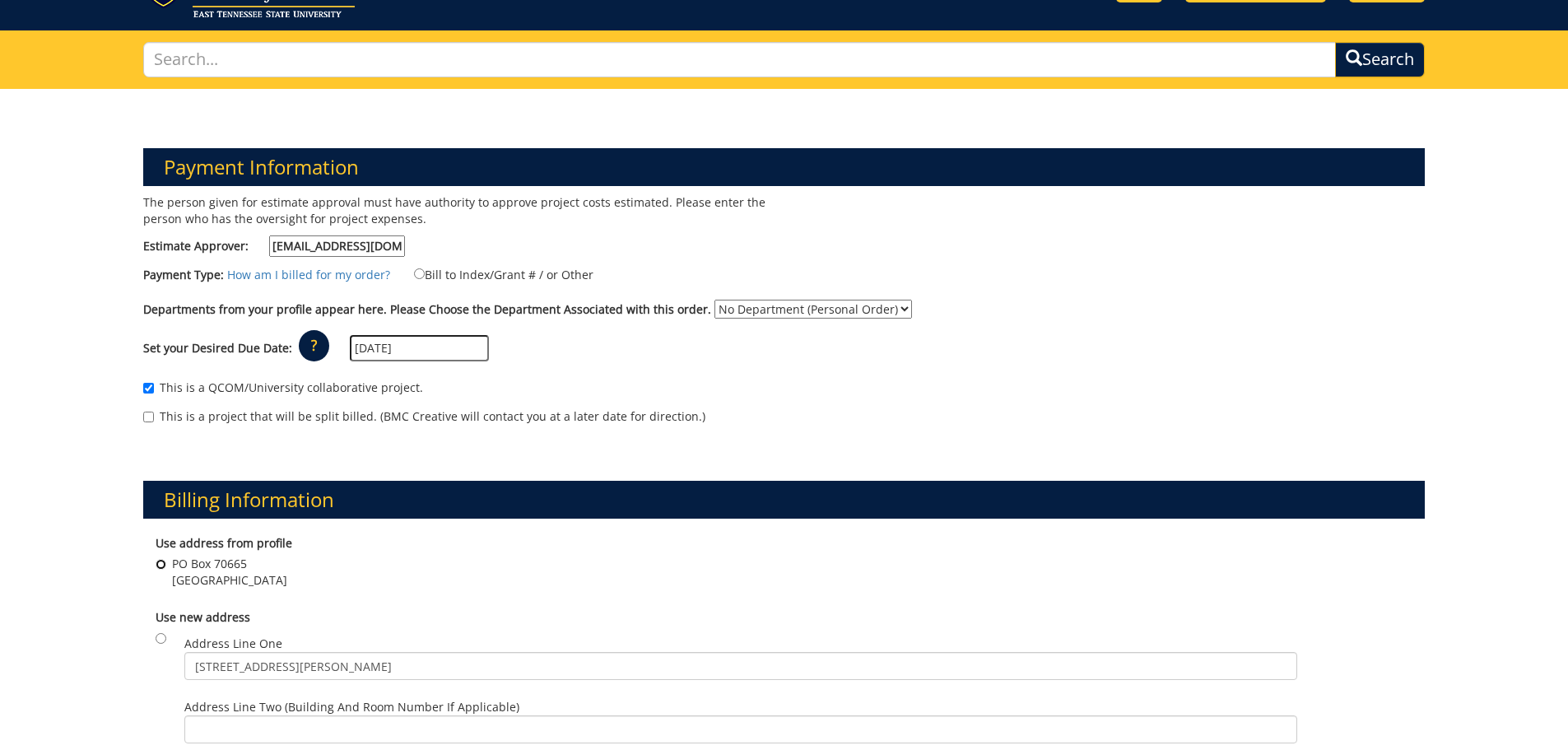
click at [160, 565] on input "PO Box 70665 Johnson City , TN 37614" at bounding box center [161, 564] width 11 height 11
radio input "true"
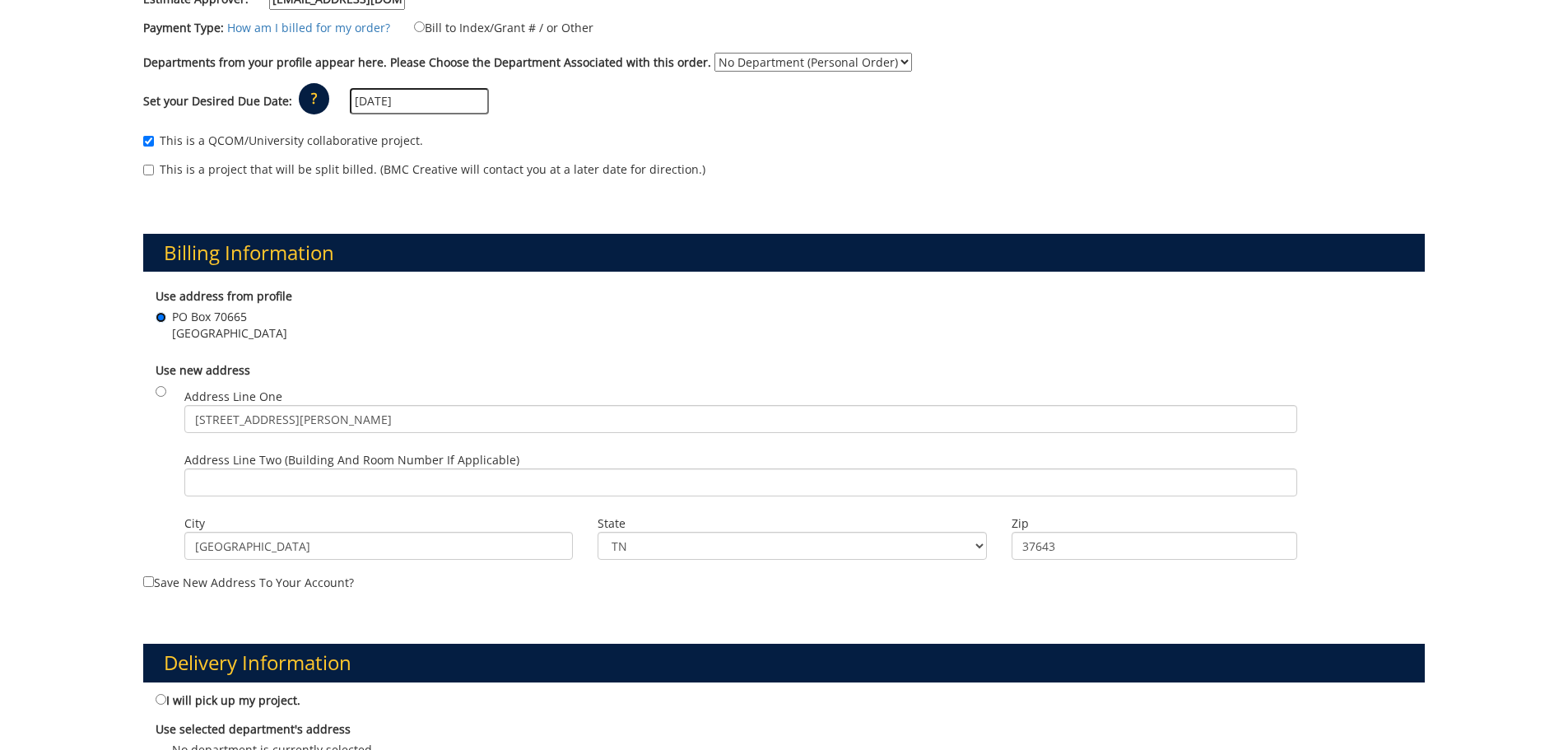
scroll to position [494, 0]
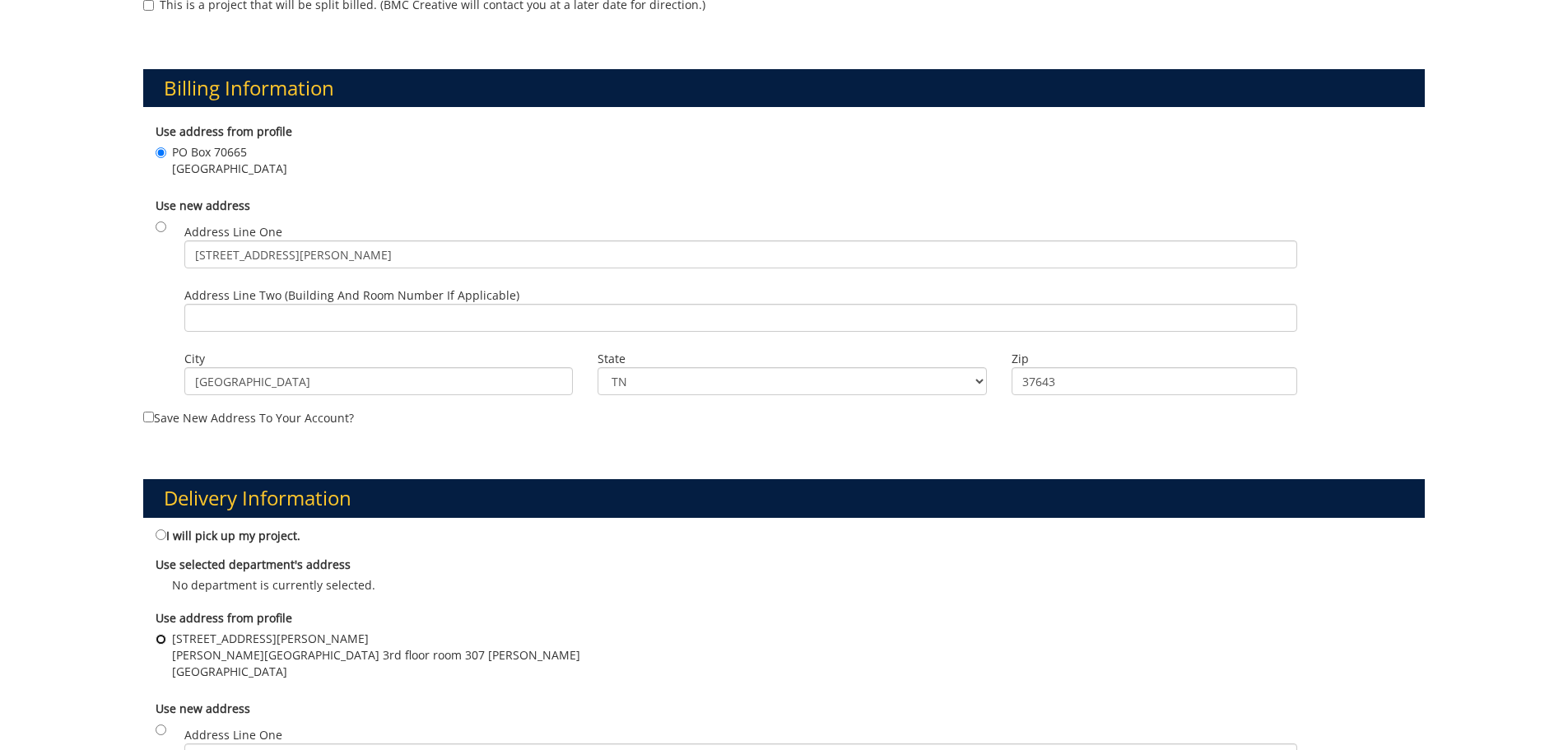
click at [162, 636] on input "344 J L Seehorn Jr Rd Johnson City, TN 37614-1701 Sherrod Library Room 3rd floo…" at bounding box center [161, 640] width 11 height 11
radio input "true"
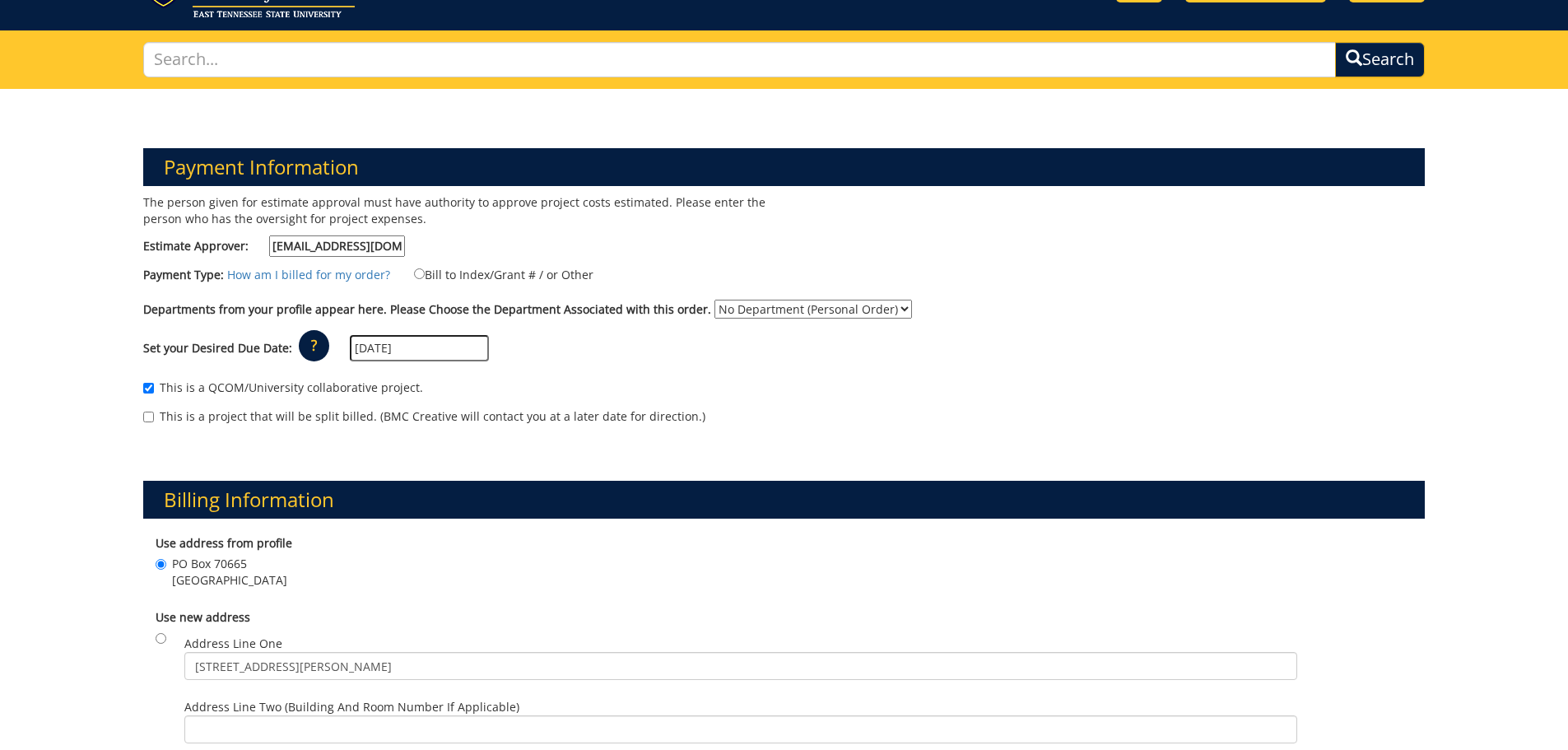
scroll to position [0, 0]
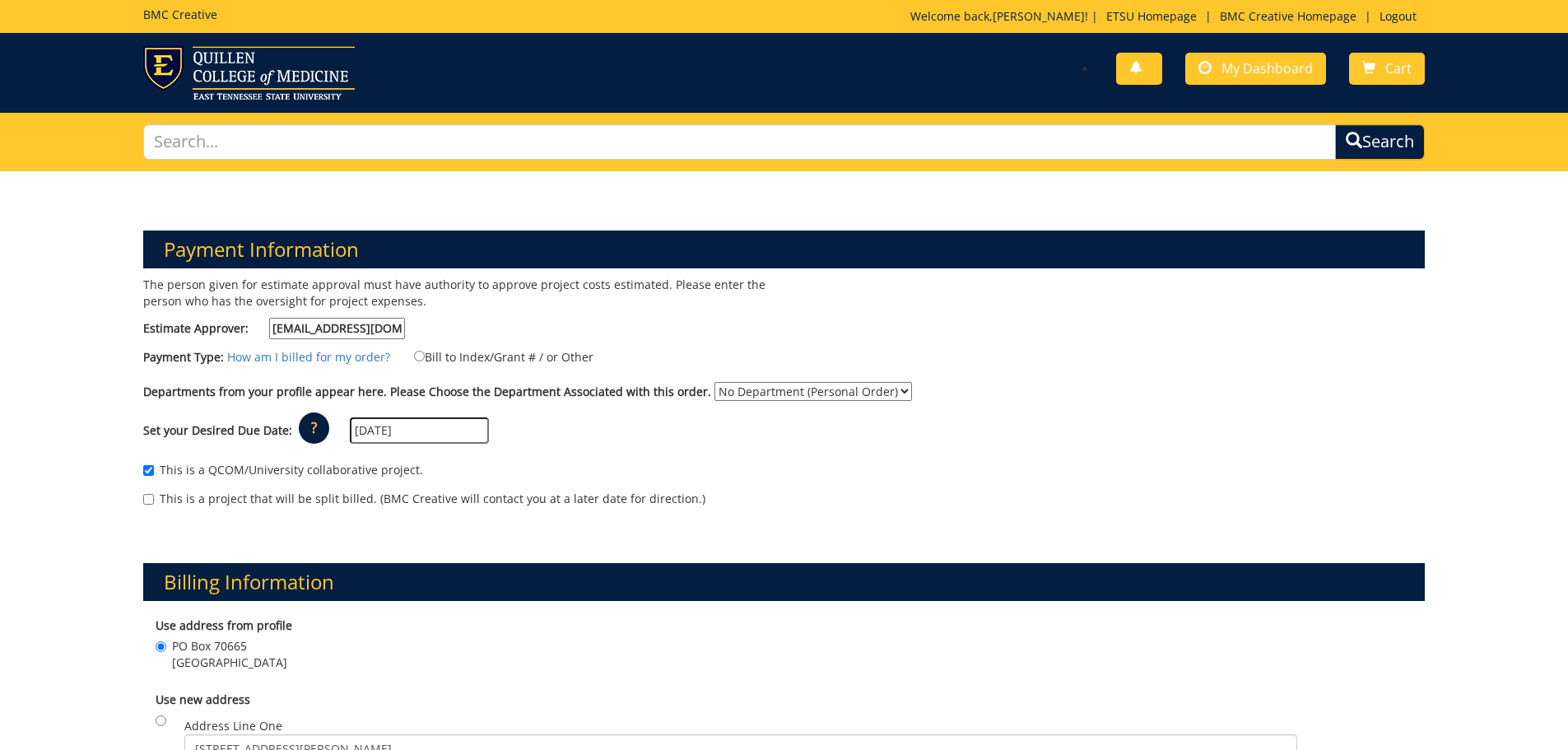
click at [855, 390] on select "No Department (Personal Order) Sherrod Library (SHL)" at bounding box center [813, 391] width 197 height 19
select select "165"
click at [714, 382] on select "No Department (Personal Order) Sherrod Library (SHL)" at bounding box center [813, 391] width 197 height 19
click at [499, 358] on label "Bill to Index/Grant # / or Other" at bounding box center [493, 357] width 200 height 18
click at [425, 358] on input "Bill to Index/Grant # / or Other" at bounding box center [420, 356] width 11 height 11
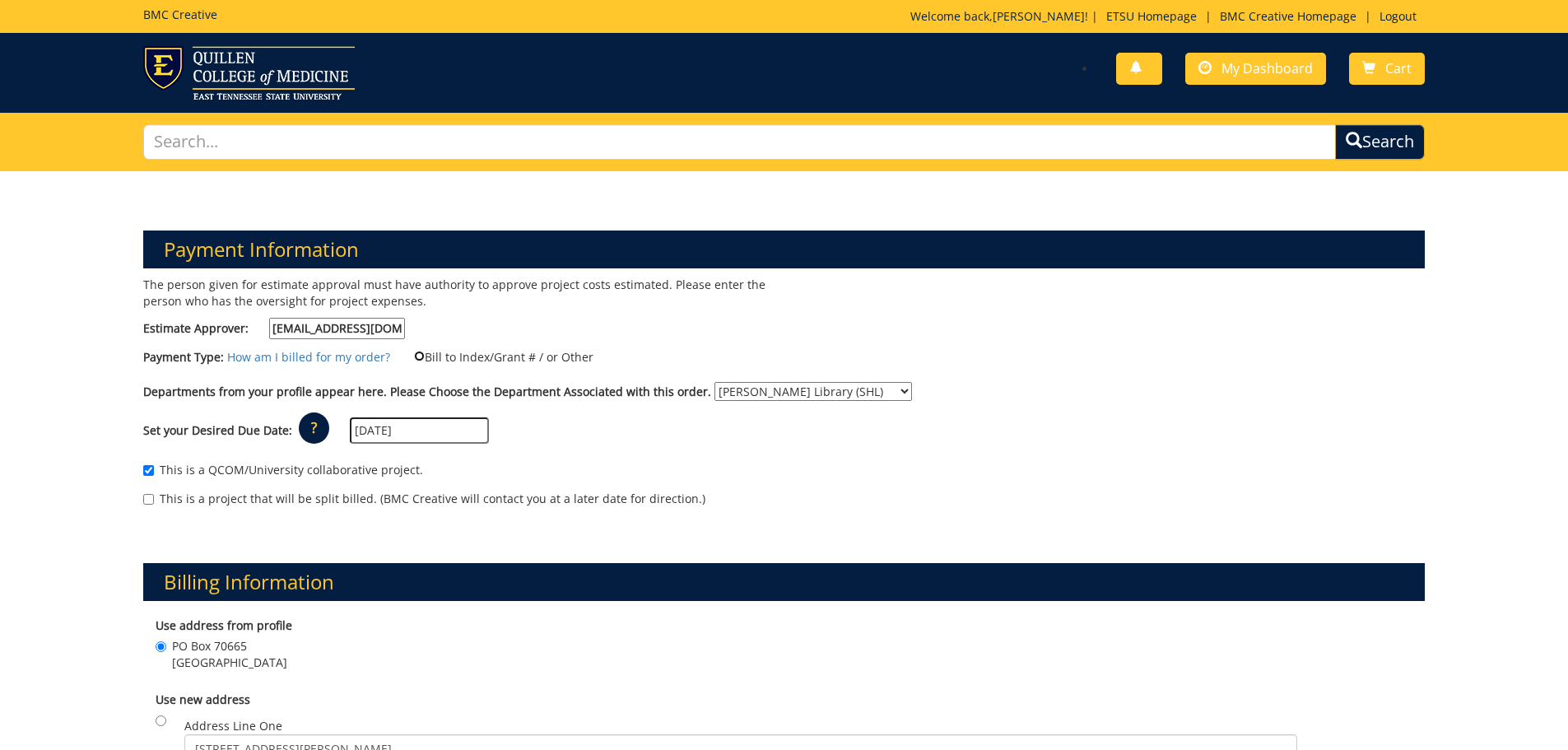
radio input "true"
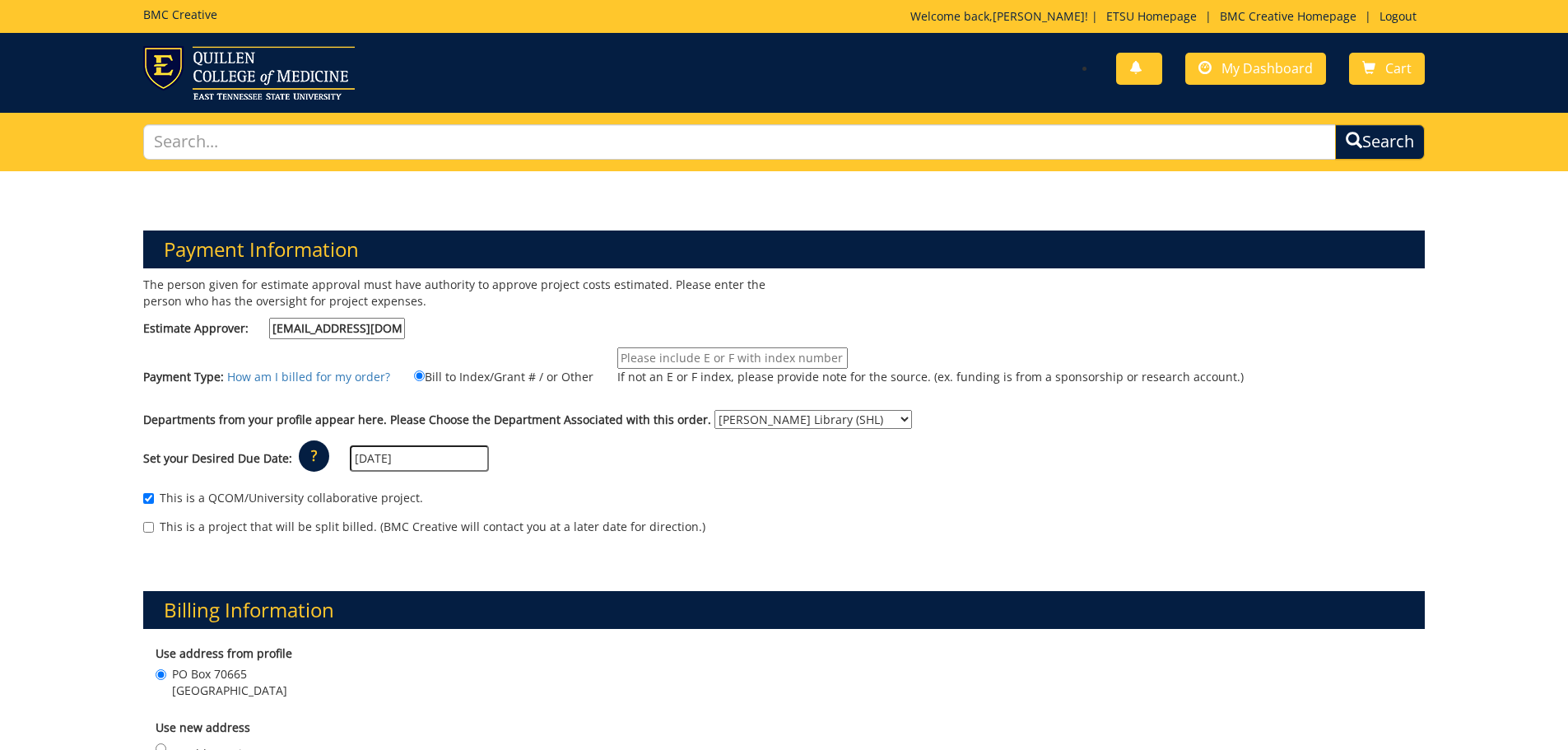
click at [676, 365] on input "If not an E or F index, please provide note for the source. (ex. funding is fro…" at bounding box center [733, 359] width 230 height 22
click at [687, 480] on div "Set your Desired Due Date: ? × How long will my project take to finish? : Pleas…" at bounding box center [784, 459] width 1308 height 46
click at [703, 361] on input "If not an E or F index, please provide note for the source. (ex. funding is fro…" at bounding box center [733, 359] width 230 height 22
click at [1063, 417] on div "Departments from your profile appear here. Please Choose the Department Associa…" at bounding box center [784, 423] width 1308 height 26
click at [808, 353] on input "If not an E or F index, please provide note for the source. (ex. funding is fro…" at bounding box center [733, 359] width 230 height 22
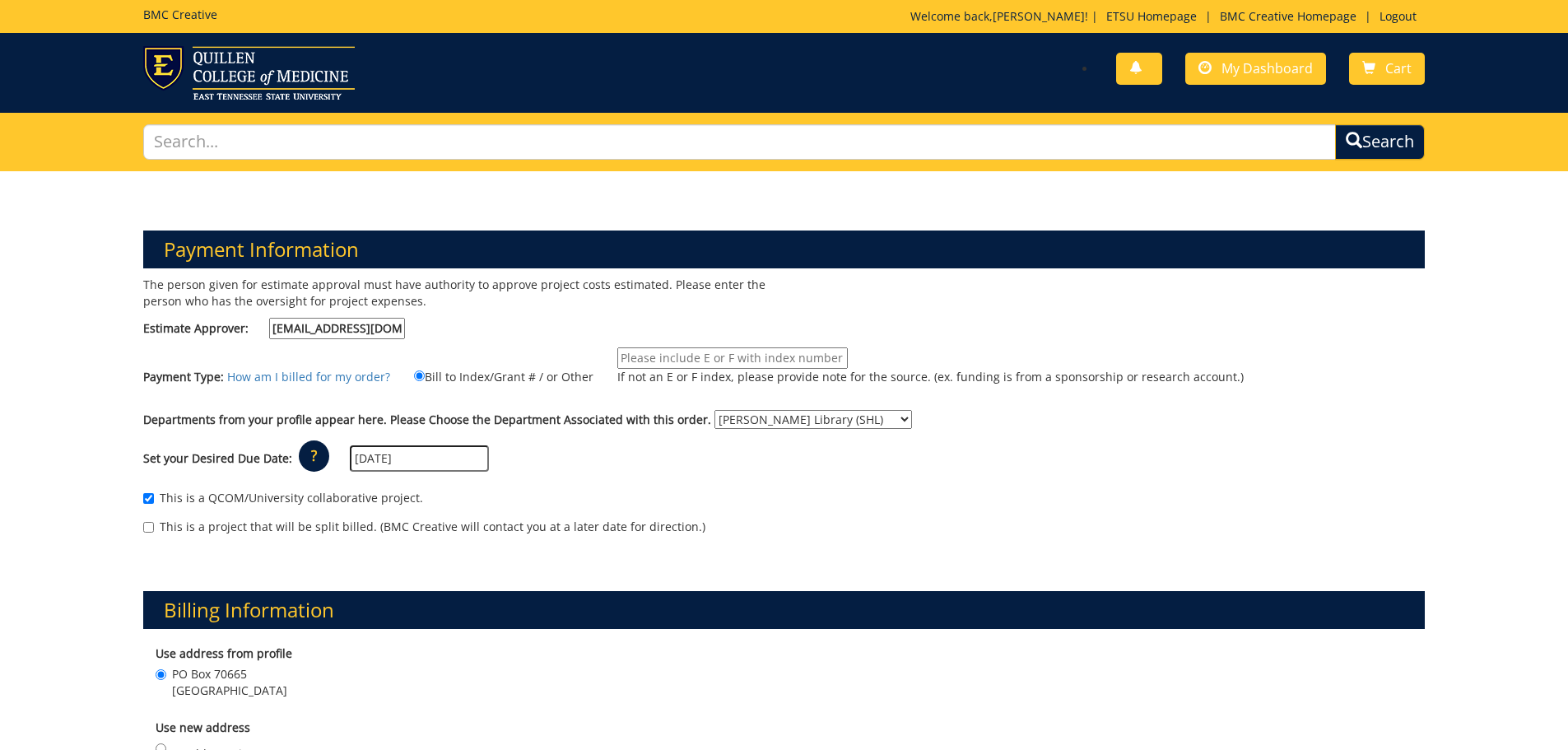
type input "E26031"
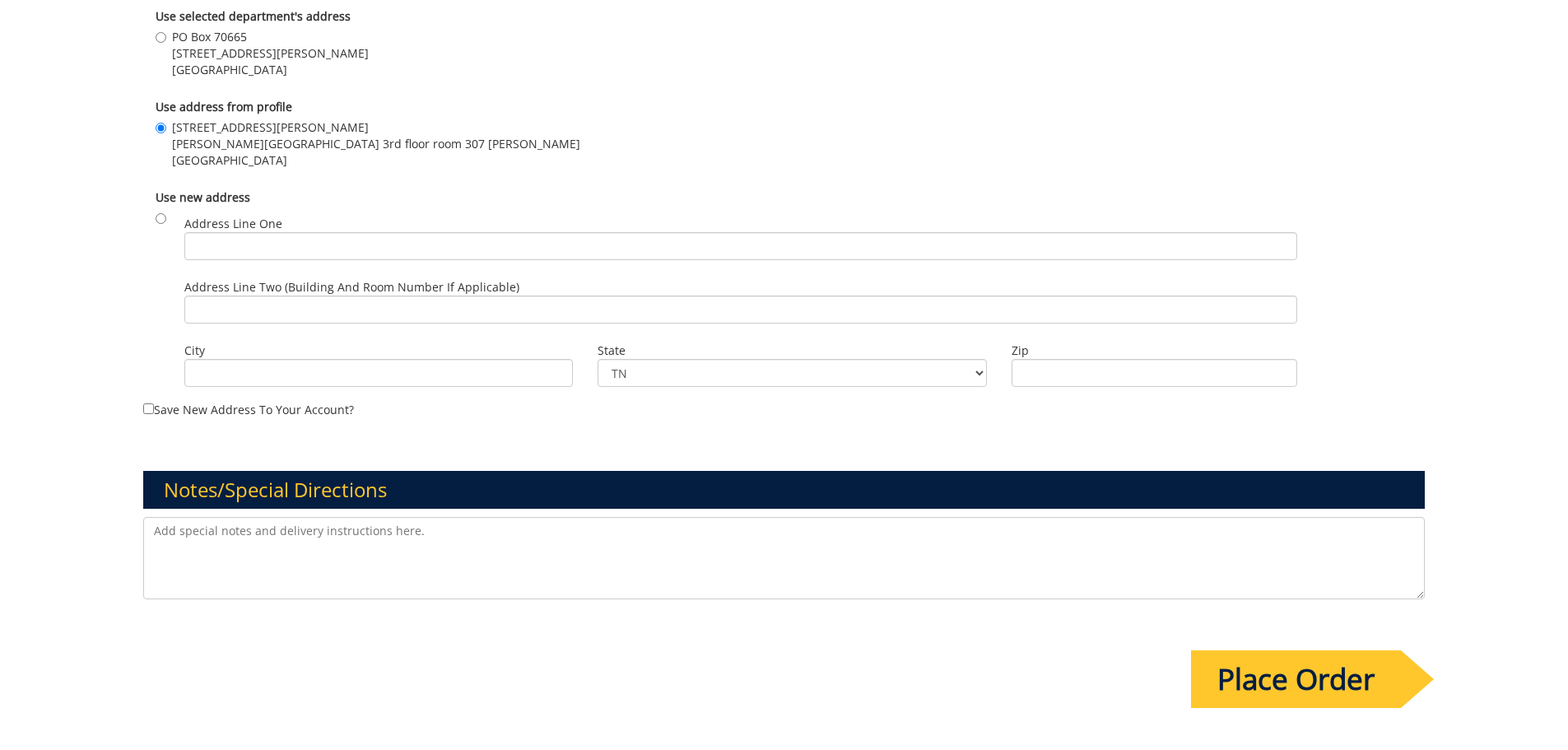
scroll to position [1257, 0]
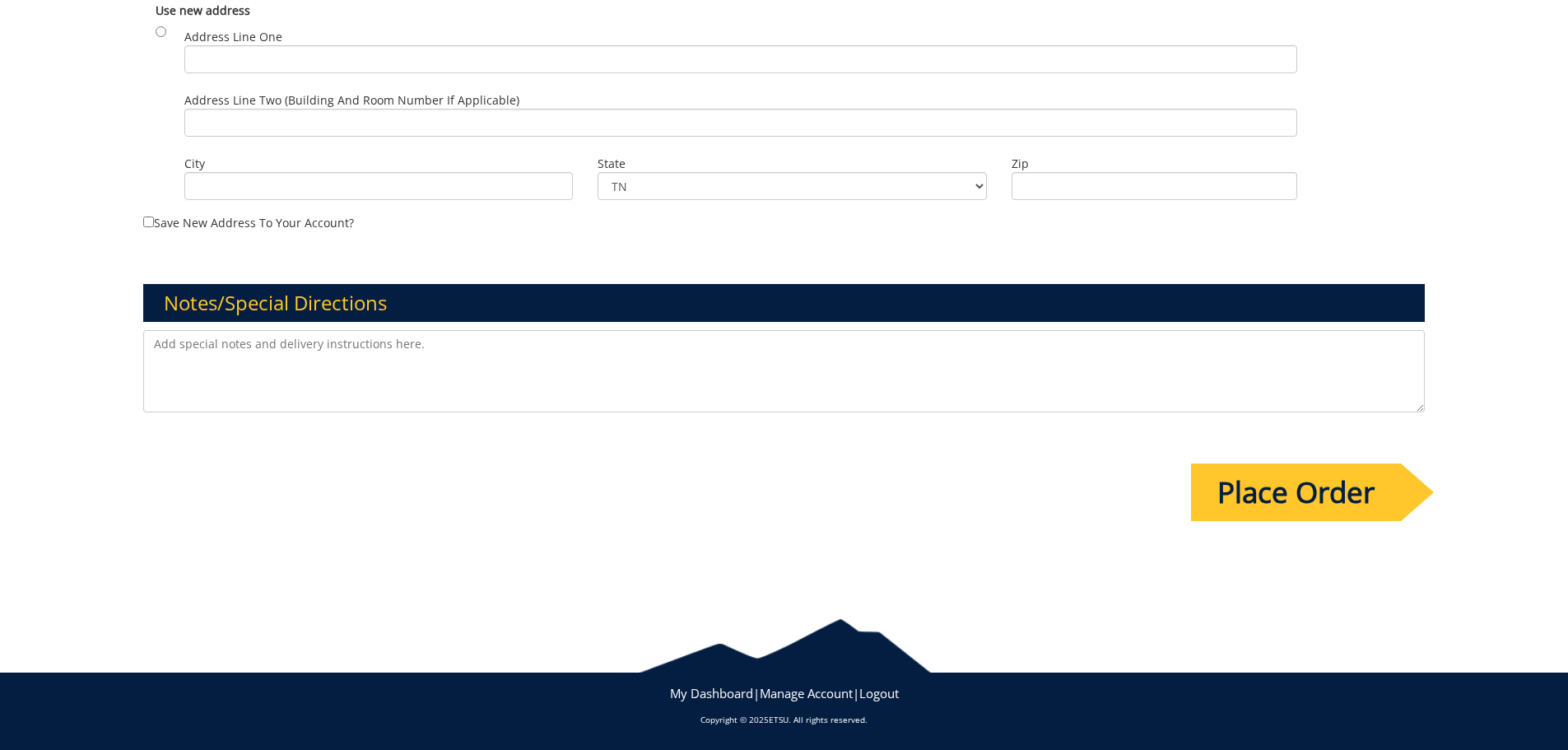
click at [1256, 496] on input "Place Order" at bounding box center [1296, 492] width 210 height 57
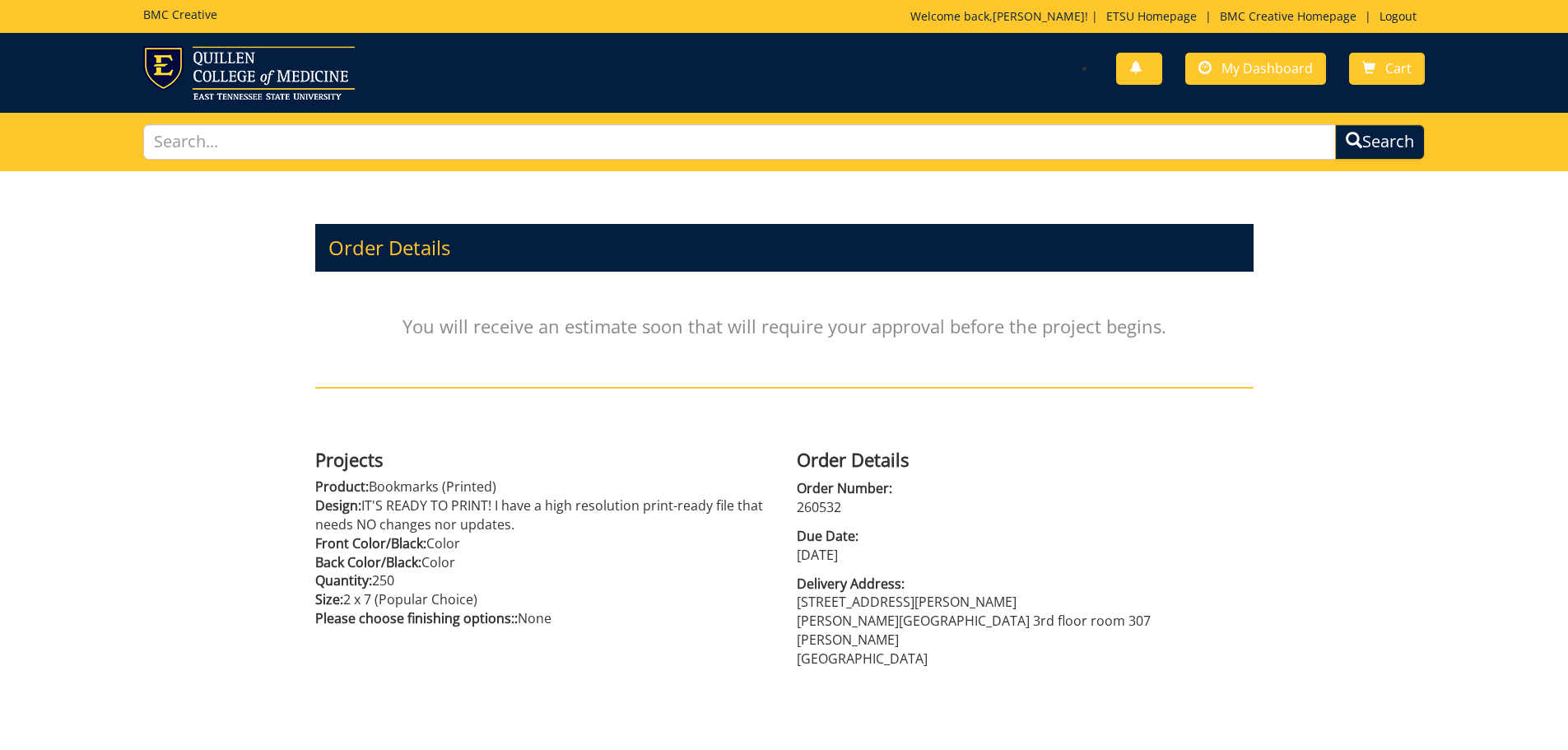
scroll to position [165, 0]
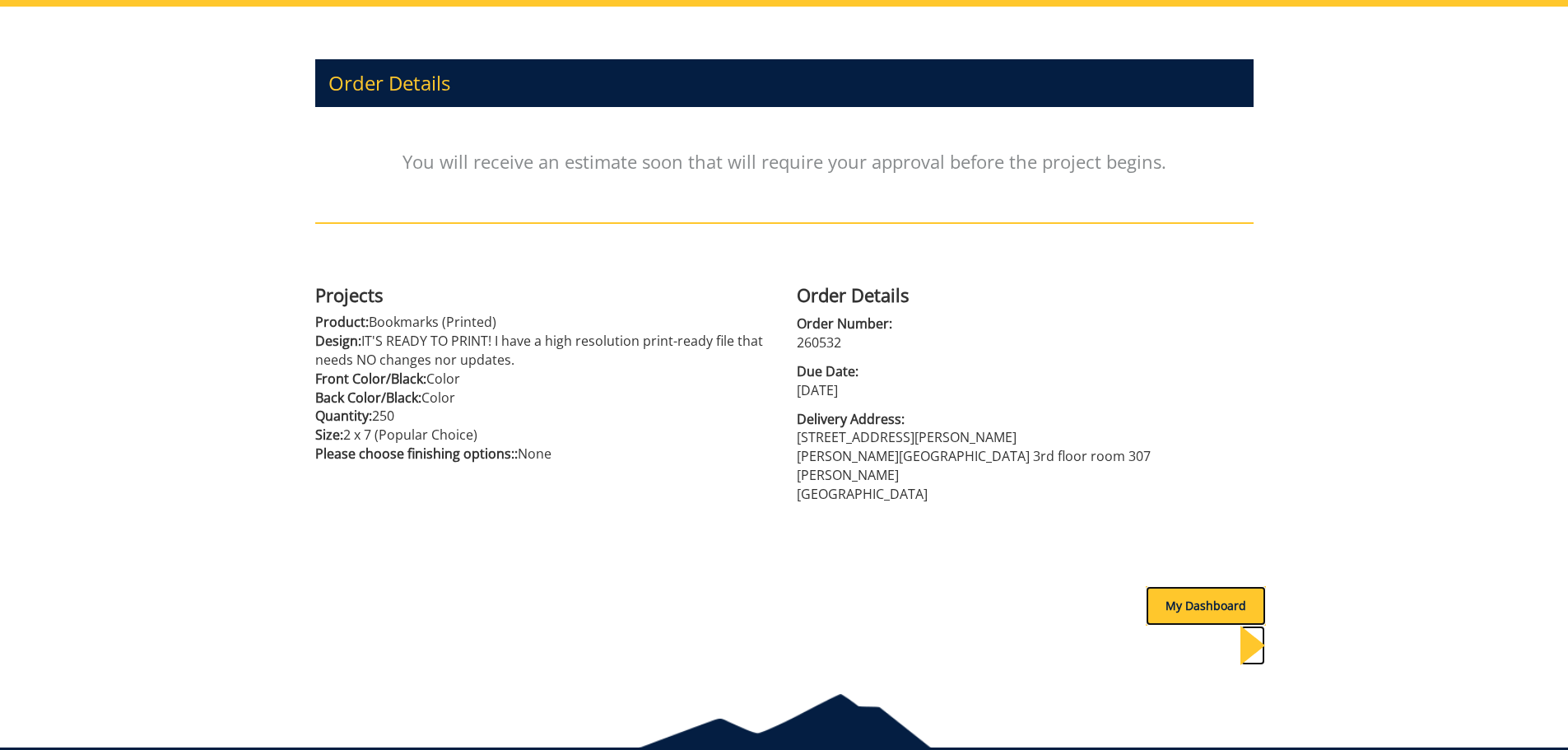
click at [1178, 588] on div "My Dashboard" at bounding box center [1206, 605] width 120 height 39
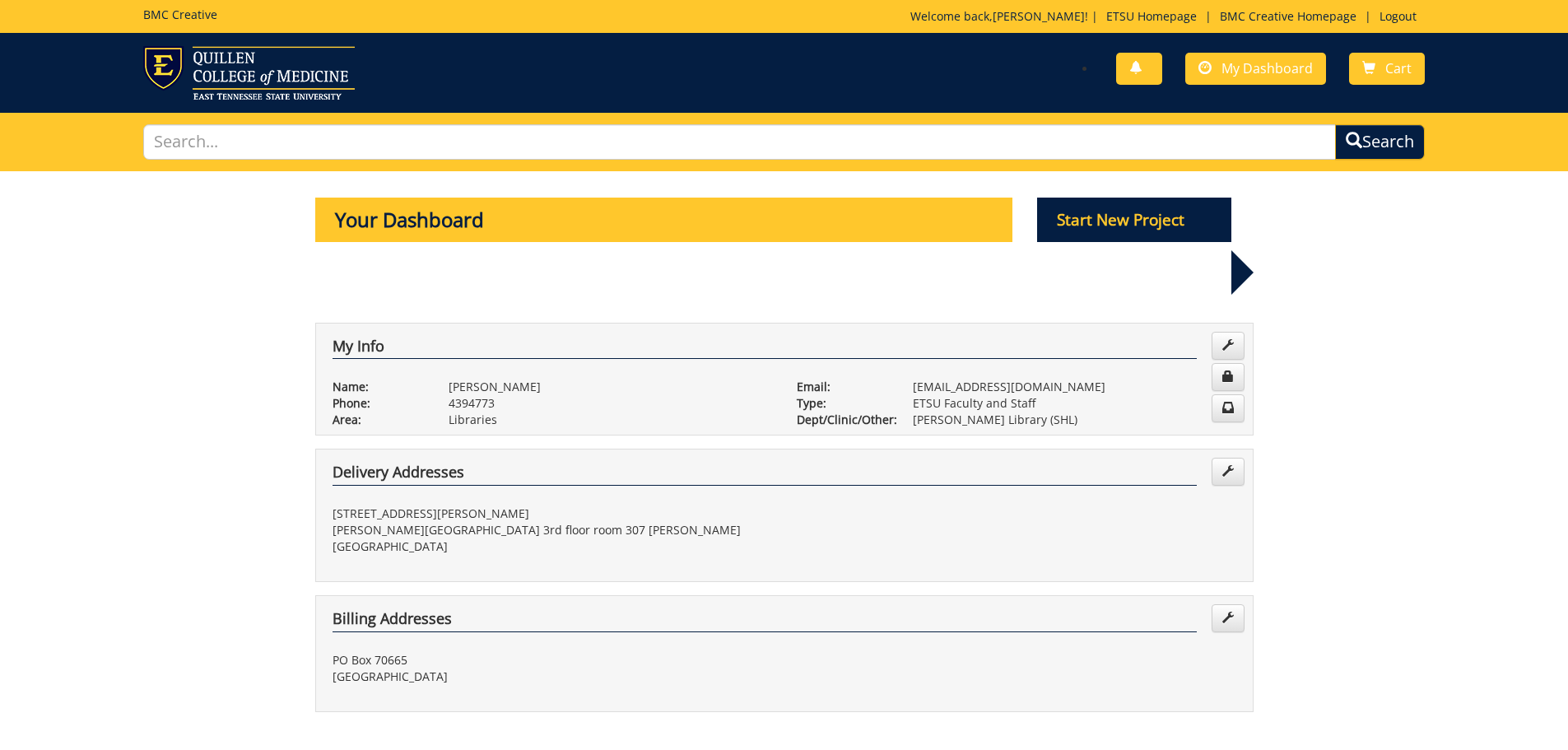
scroll to position [247, 0]
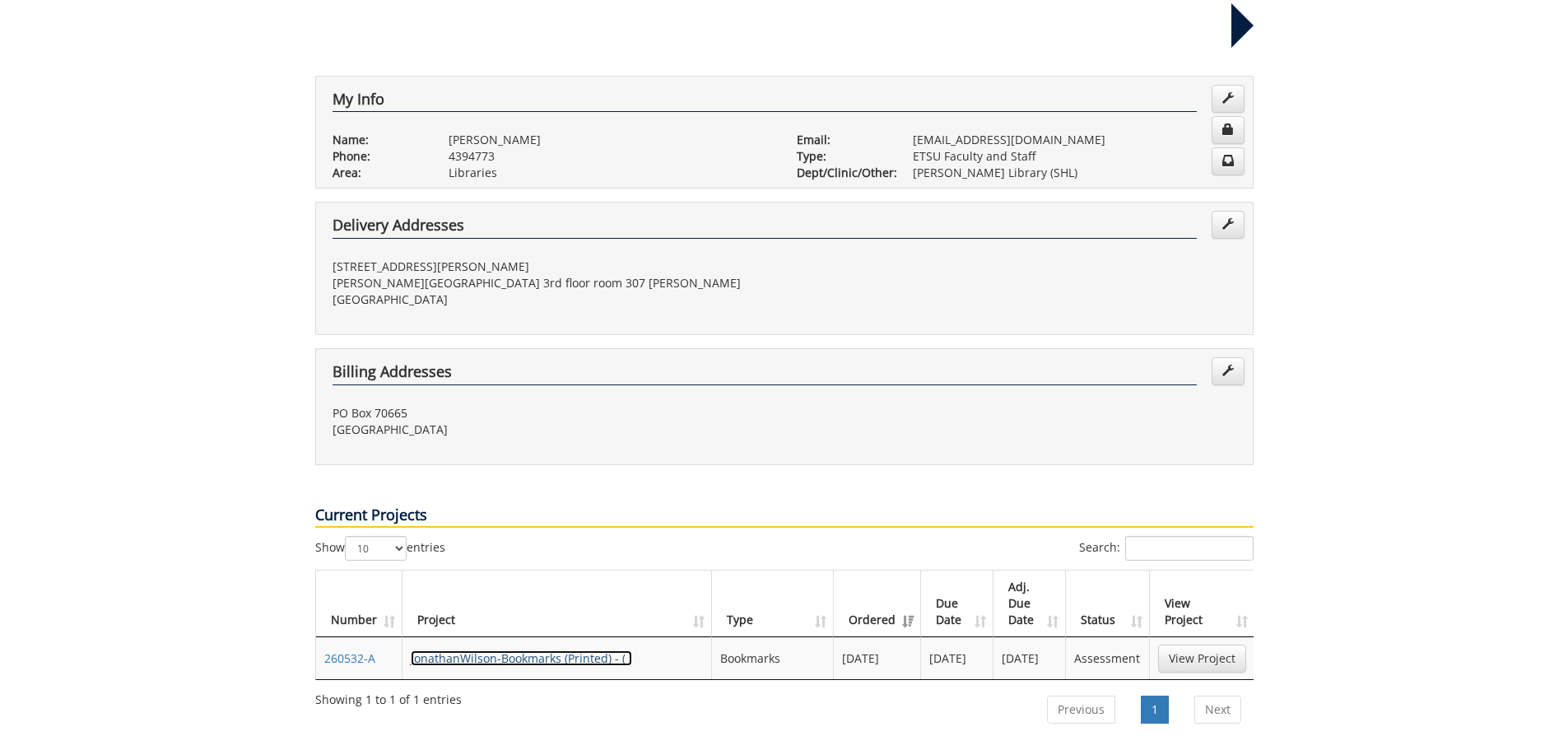
click at [499, 651] on link "JonathanWilson-Bookmarks (Printed) - ( )" at bounding box center [521, 658] width 221 height 15
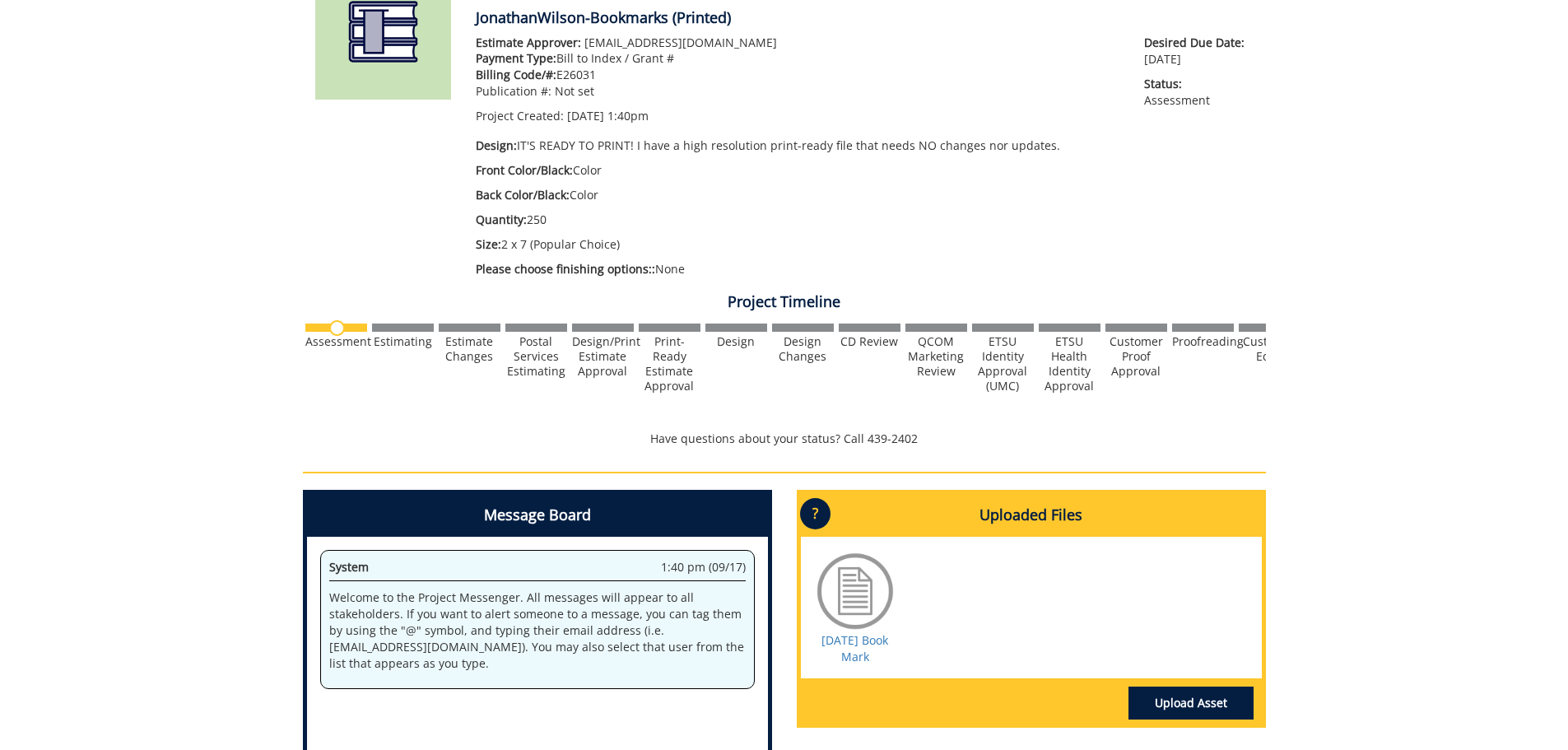
scroll to position [411, 0]
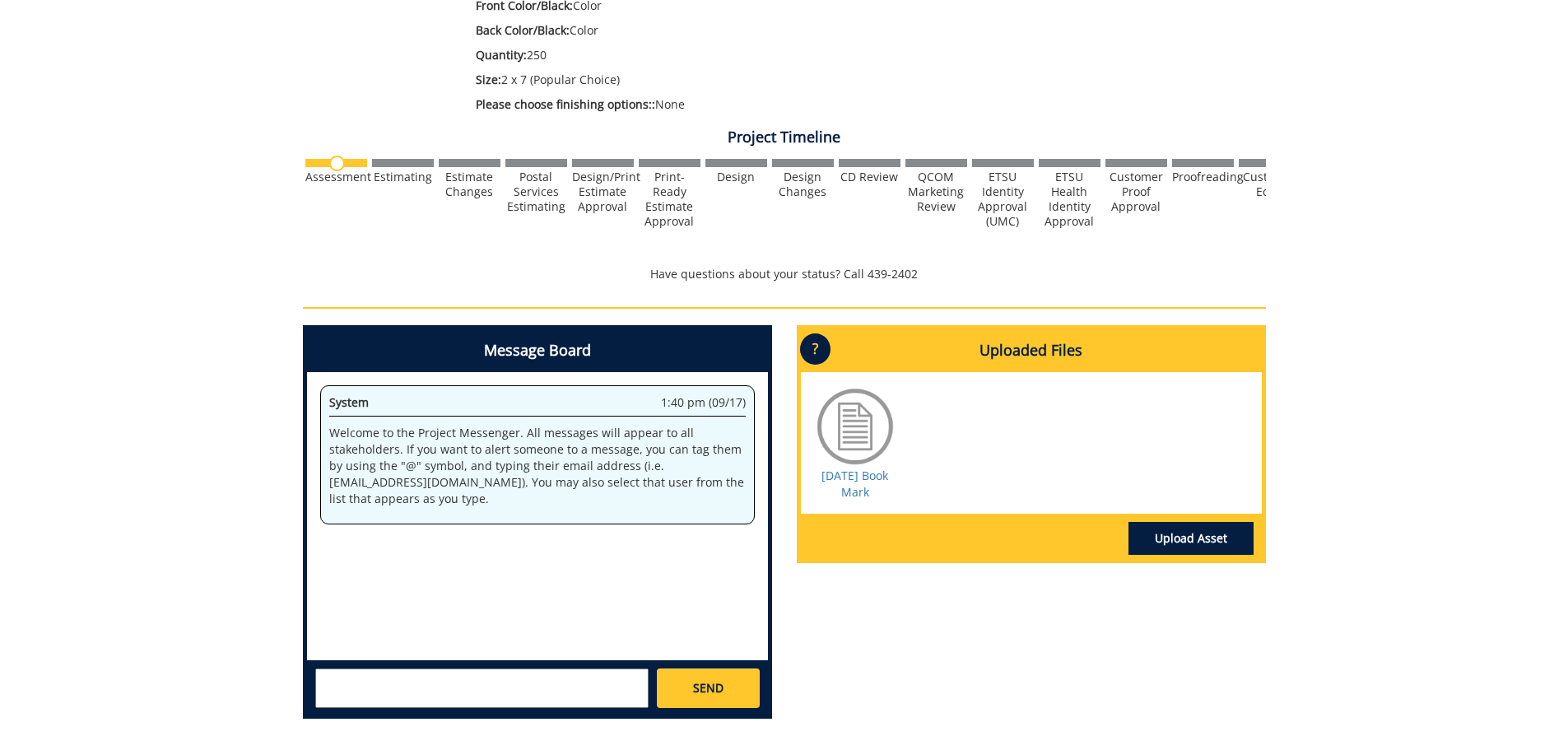
click at [860, 444] on div at bounding box center [855, 426] width 82 height 82
click at [860, 488] on link "[DATE] Book Mark" at bounding box center [855, 483] width 66 height 32
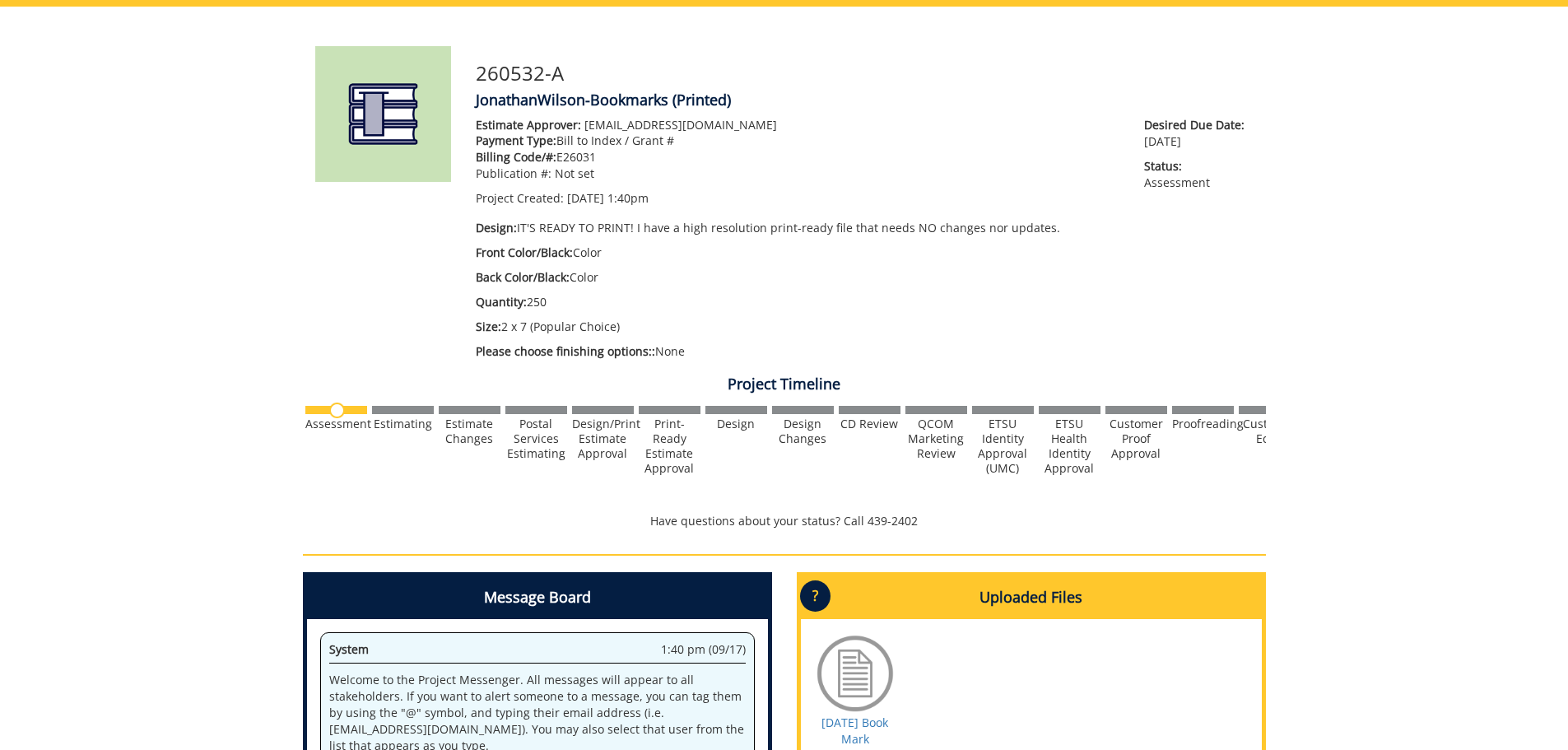
scroll to position [0, 0]
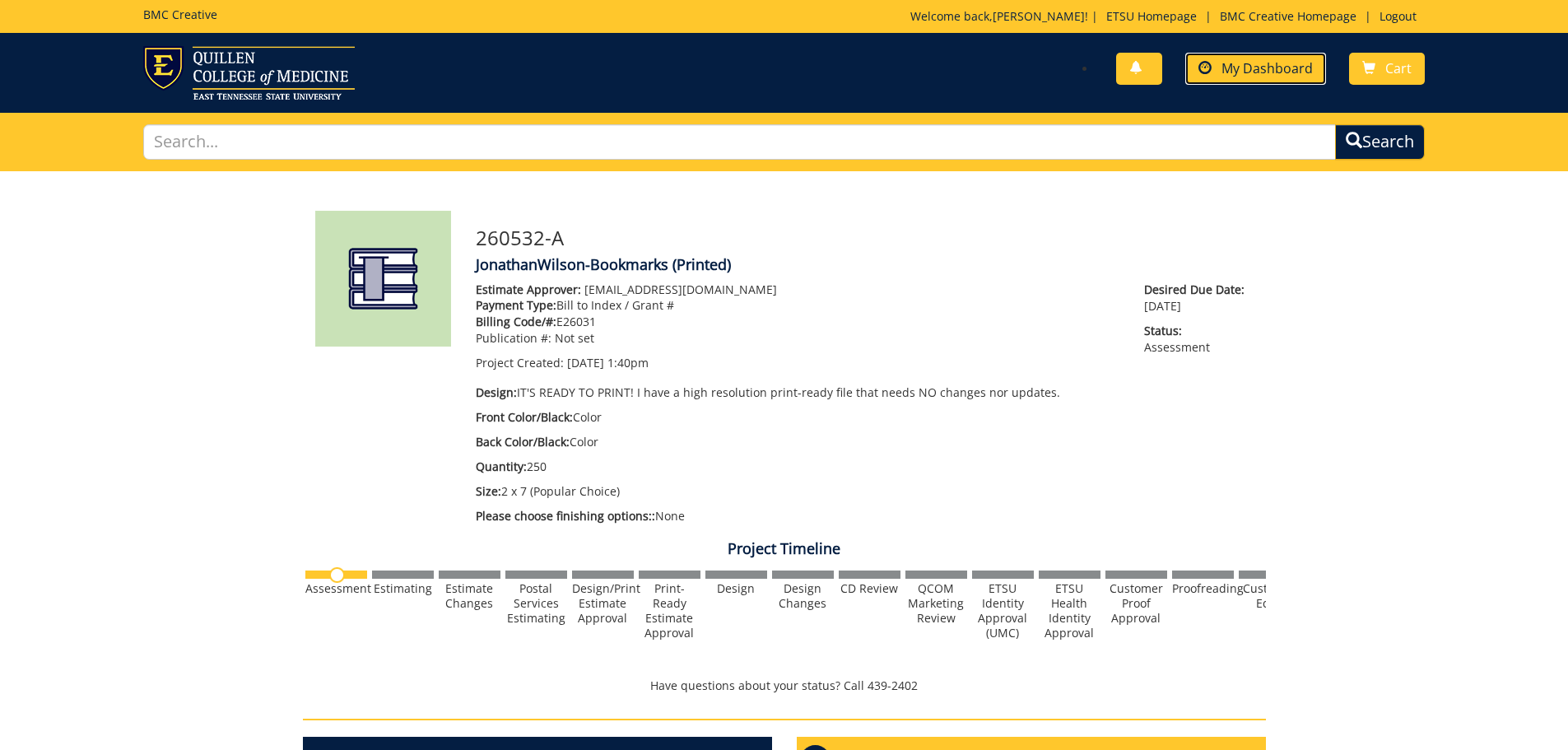
click at [1257, 72] on span "My Dashboard" at bounding box center [1268, 68] width 91 height 18
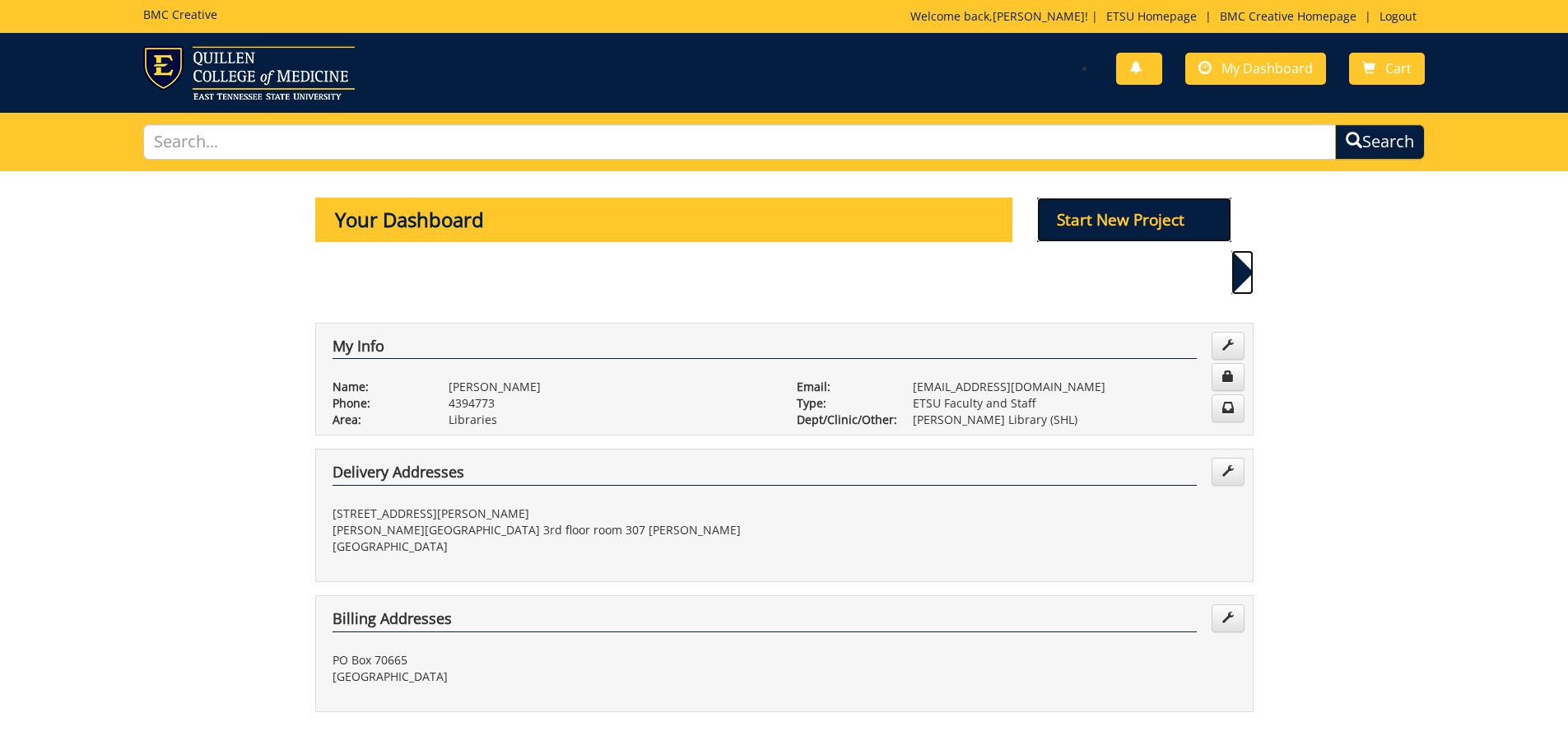
click at [1164, 214] on p "Start New Project" at bounding box center [1135, 219] width 195 height 45
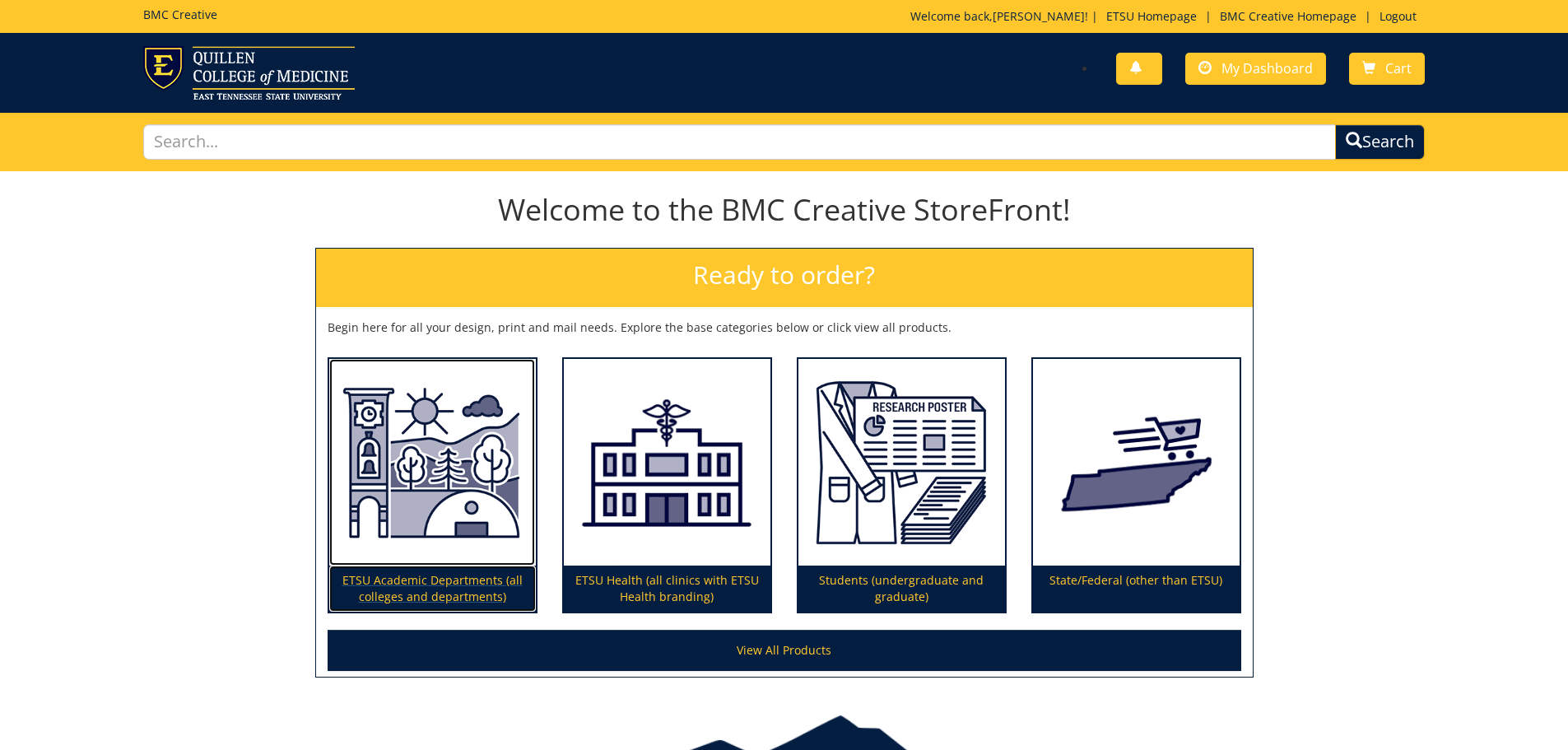
click at [406, 572] on p "ETSU Academic Departments (all colleges and departments)" at bounding box center [432, 589] width 207 height 46
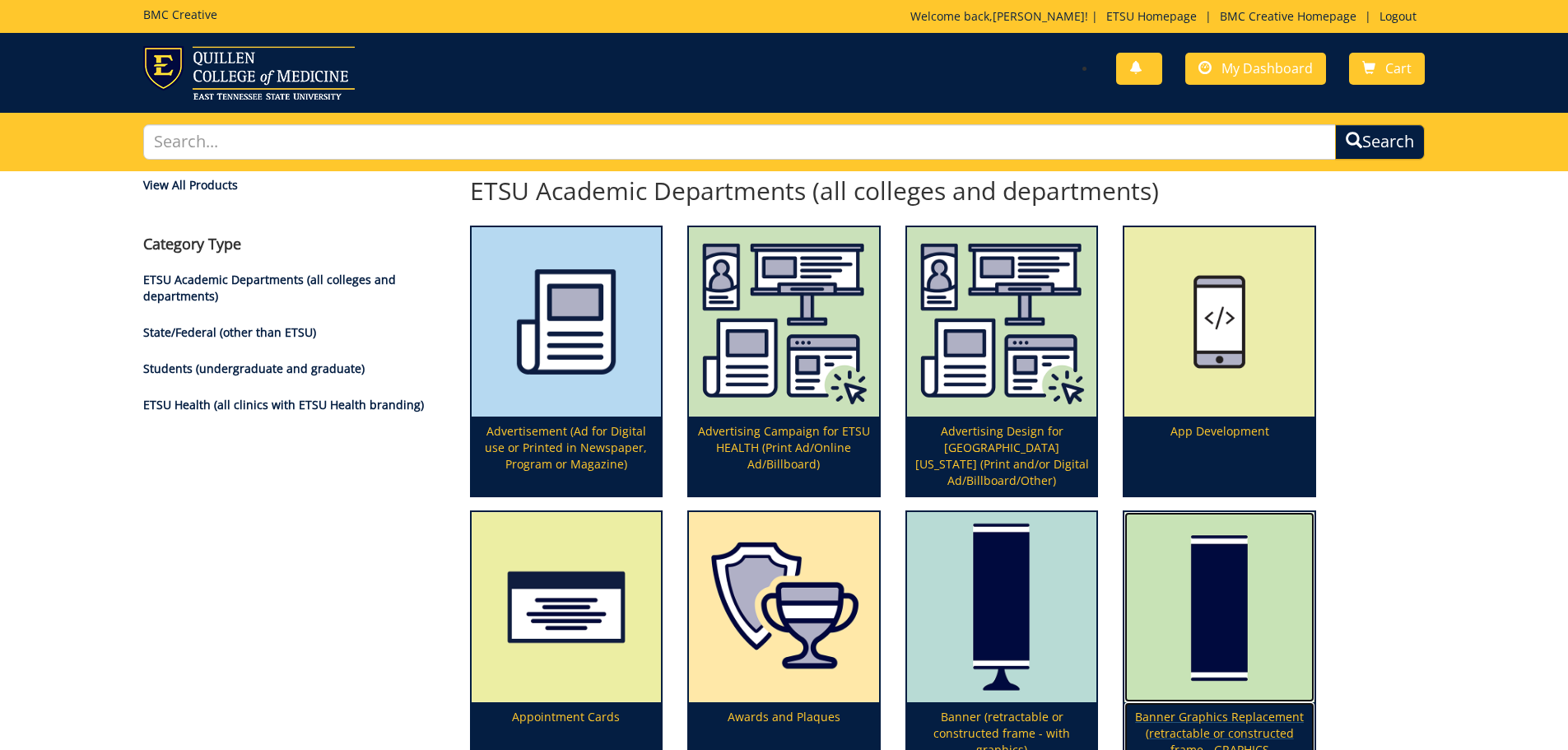
click at [1237, 615] on img at bounding box center [1219, 607] width 190 height 190
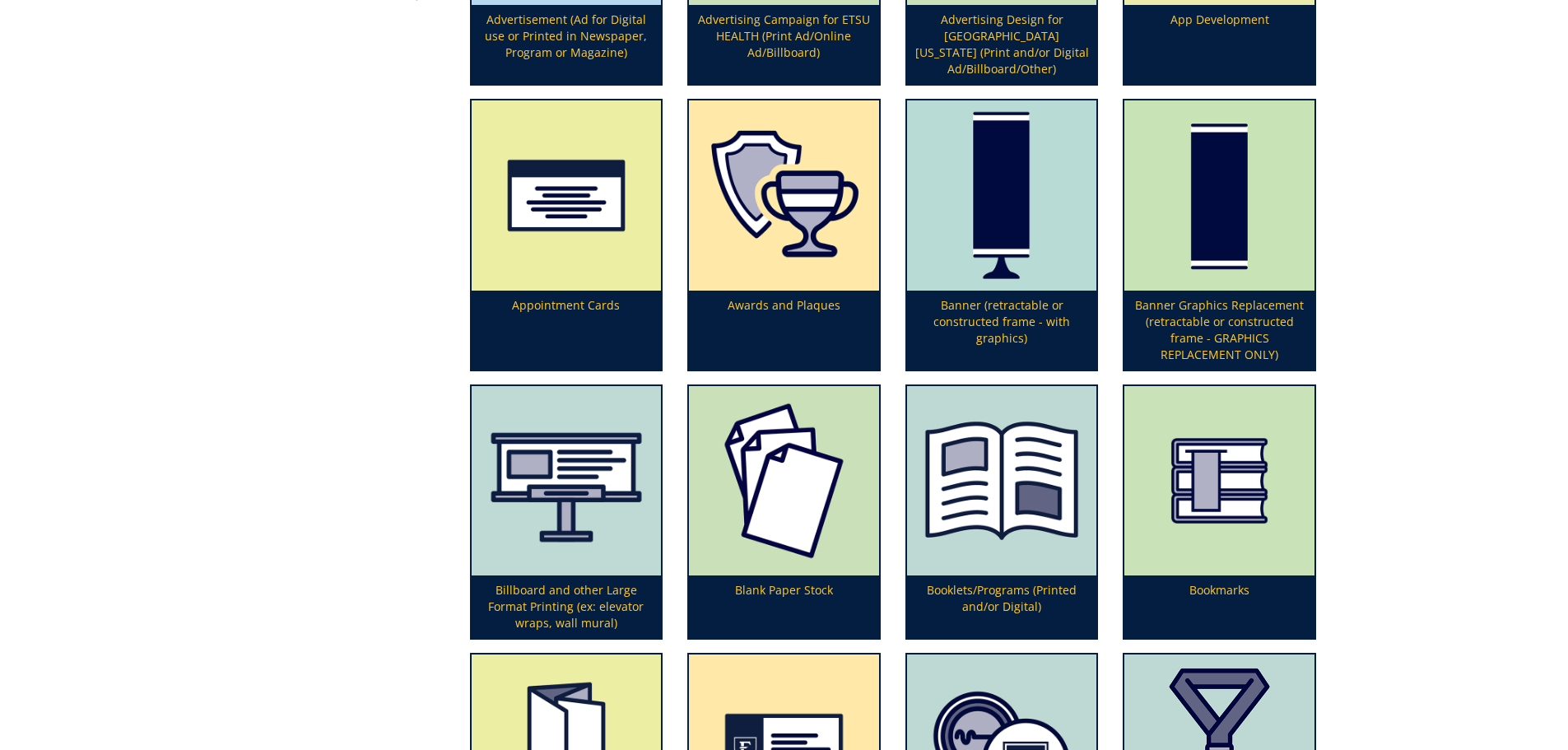
scroll to position [741, 0]
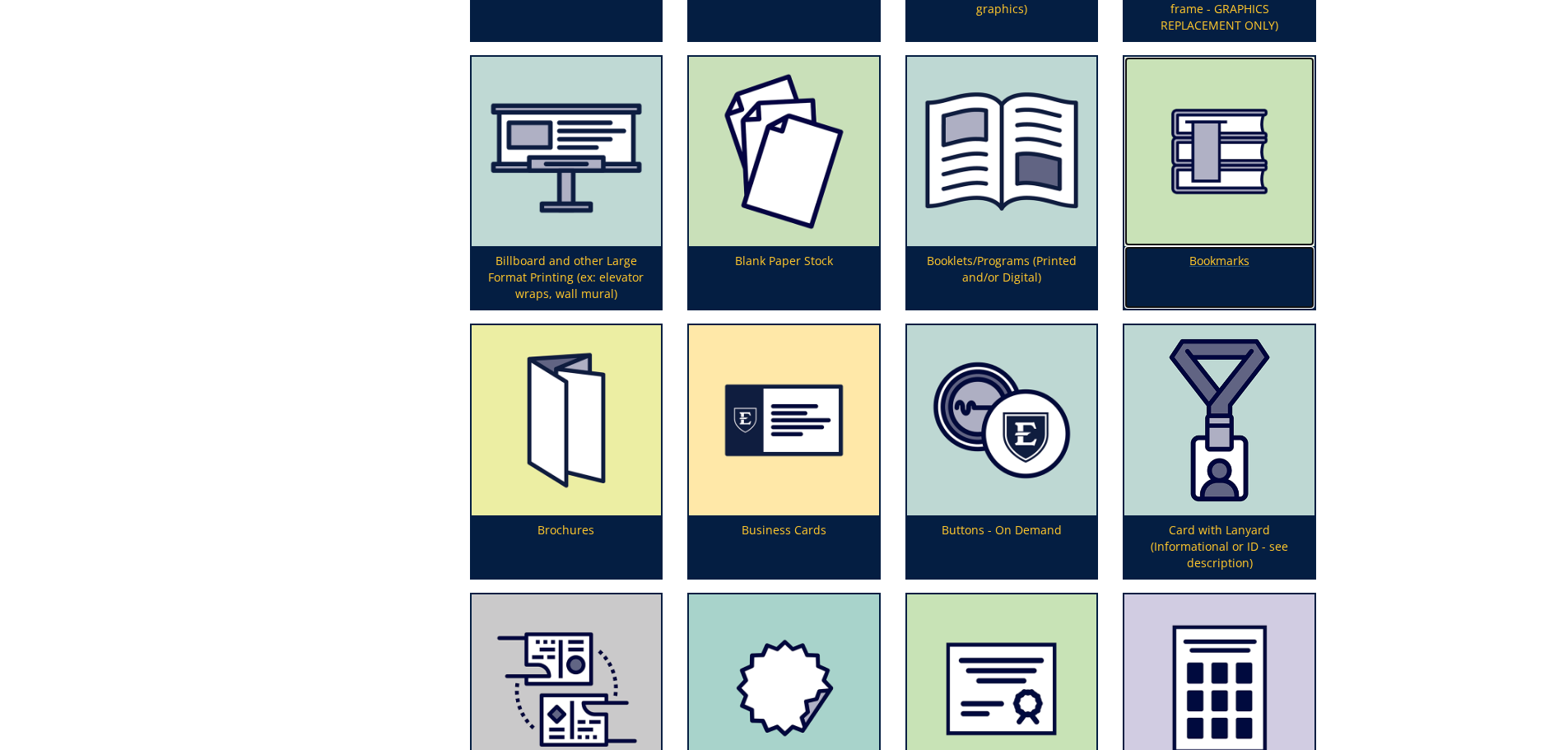
click at [1240, 270] on p "Bookmarks" at bounding box center [1219, 278] width 190 height 63
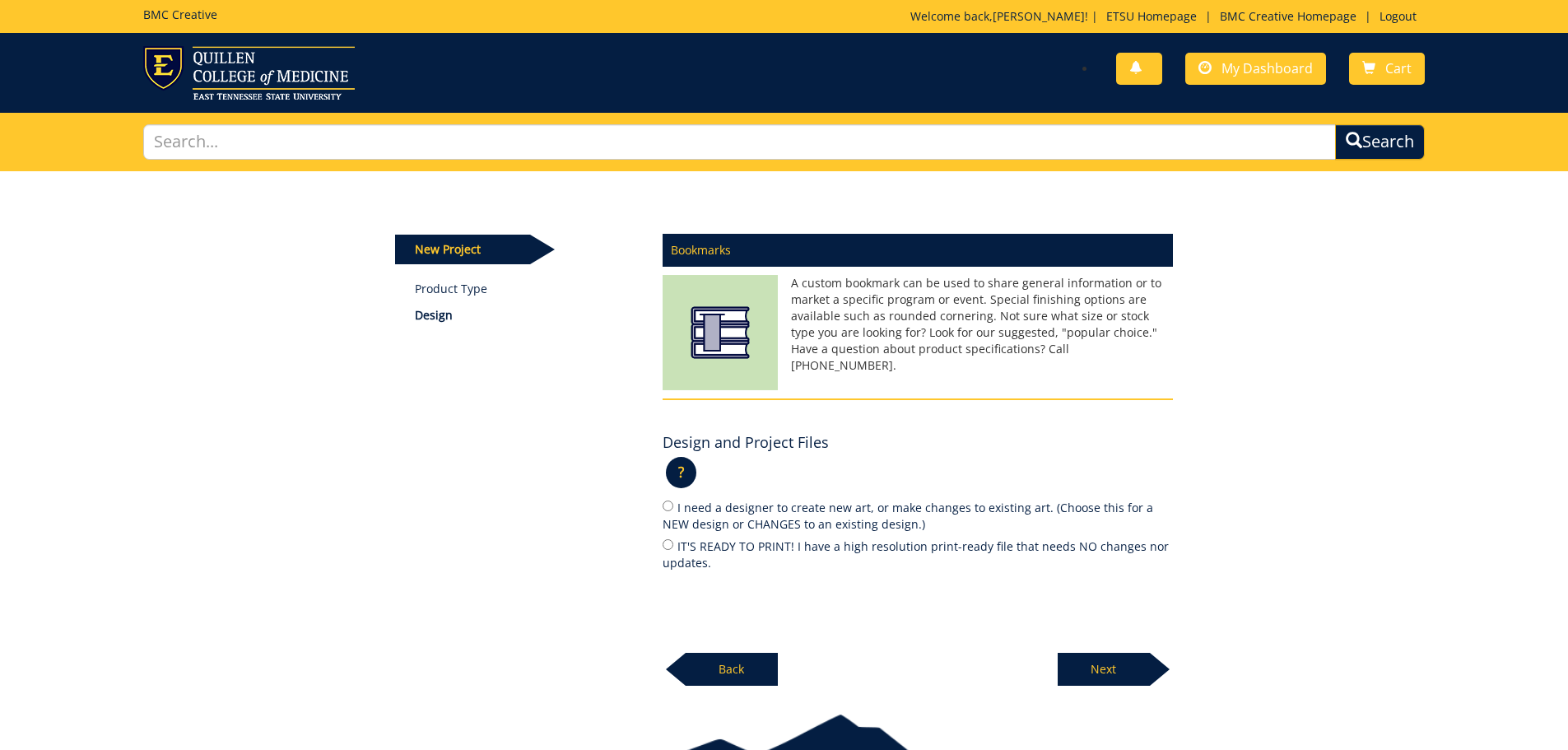
scroll to position [96, 0]
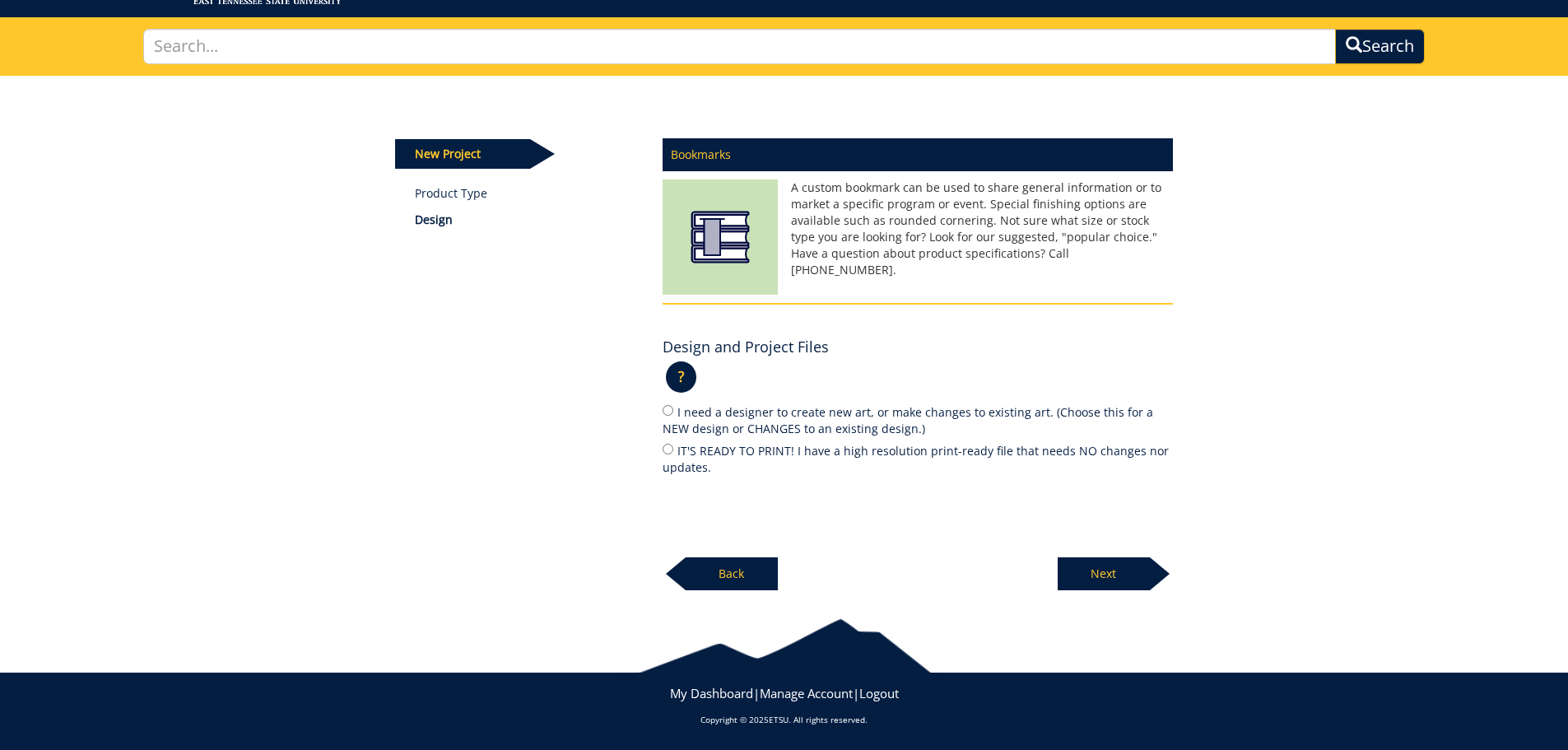
click at [713, 453] on label "IT'S READY TO PRINT! I have a high resolution print-ready file that needs NO ch…" at bounding box center [917, 459] width 511 height 35
click at [673, 453] on input "IT'S READY TO PRINT! I have a high resolution print-ready file that needs NO ch…" at bounding box center [668, 450] width 11 height 11
radio input "true"
click at [1126, 568] on p "Next" at bounding box center [1104, 573] width 92 height 33
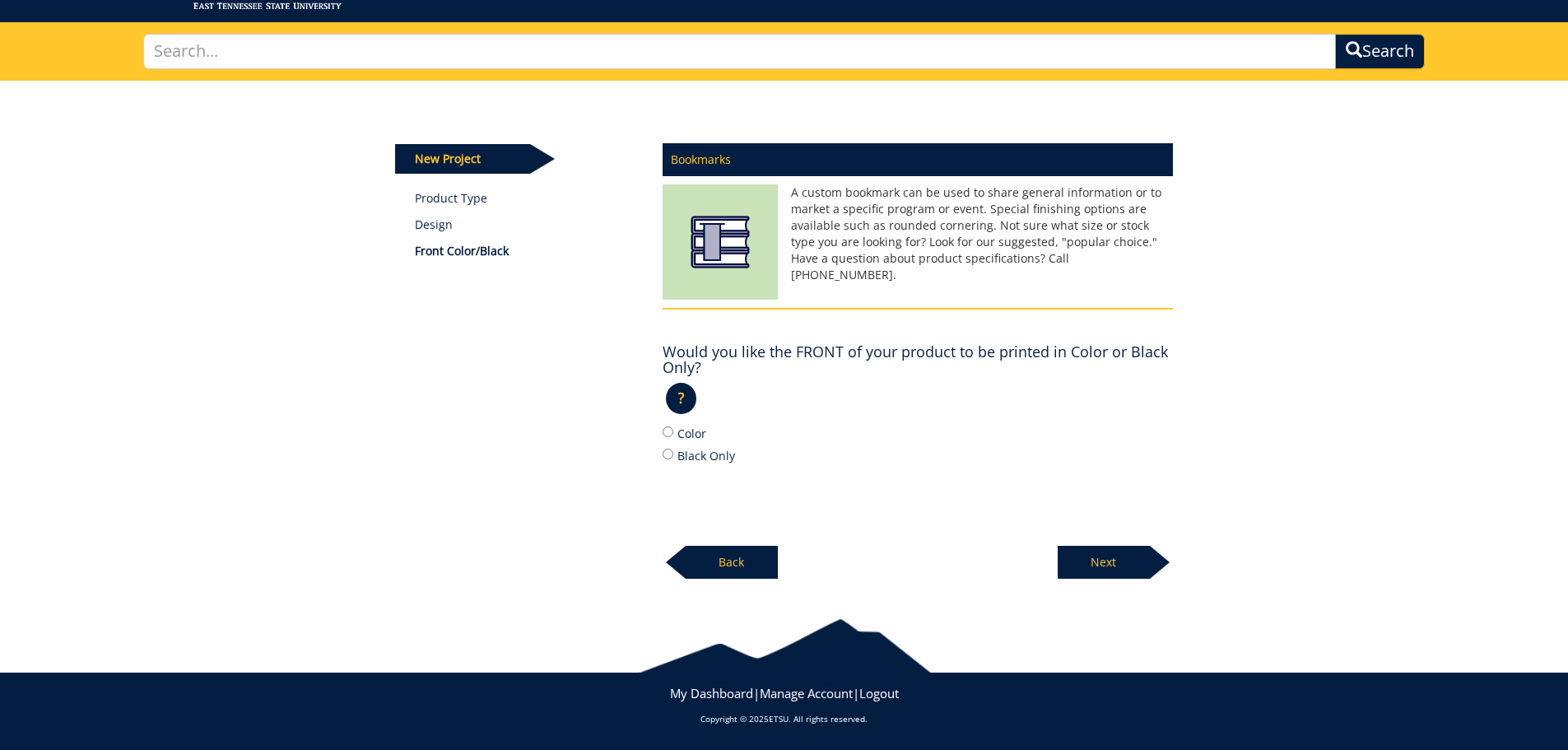
click at [686, 438] on label "Color" at bounding box center [917, 433] width 511 height 18
click at [673, 437] on input "Color" at bounding box center [668, 432] width 11 height 11
radio input "true"
click at [1103, 556] on p "Next" at bounding box center [1104, 562] width 92 height 33
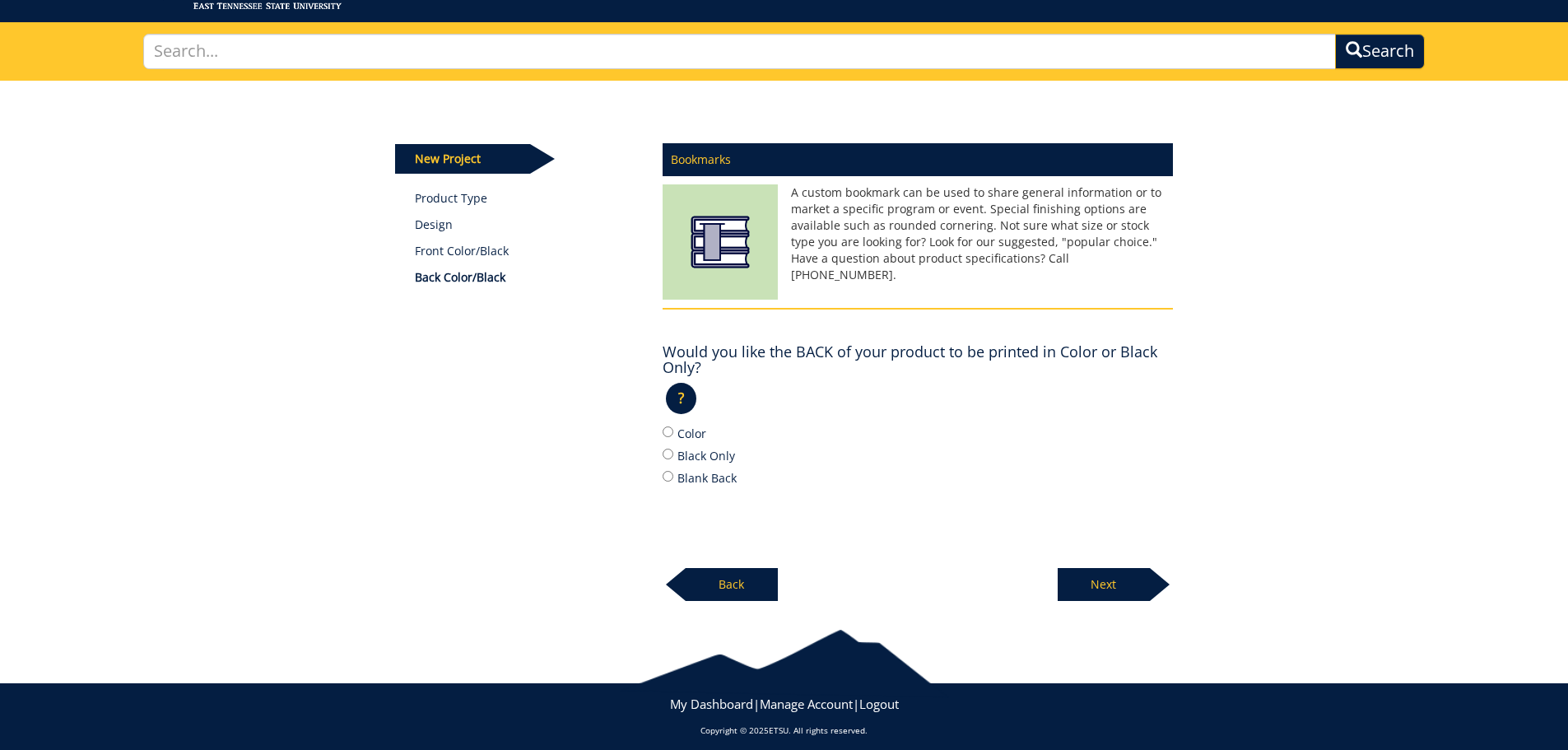
click at [700, 436] on label "Color" at bounding box center [917, 433] width 511 height 18
click at [673, 436] on input "Color" at bounding box center [668, 432] width 11 height 11
radio input "true"
click at [1118, 582] on p "Next" at bounding box center [1104, 584] width 92 height 33
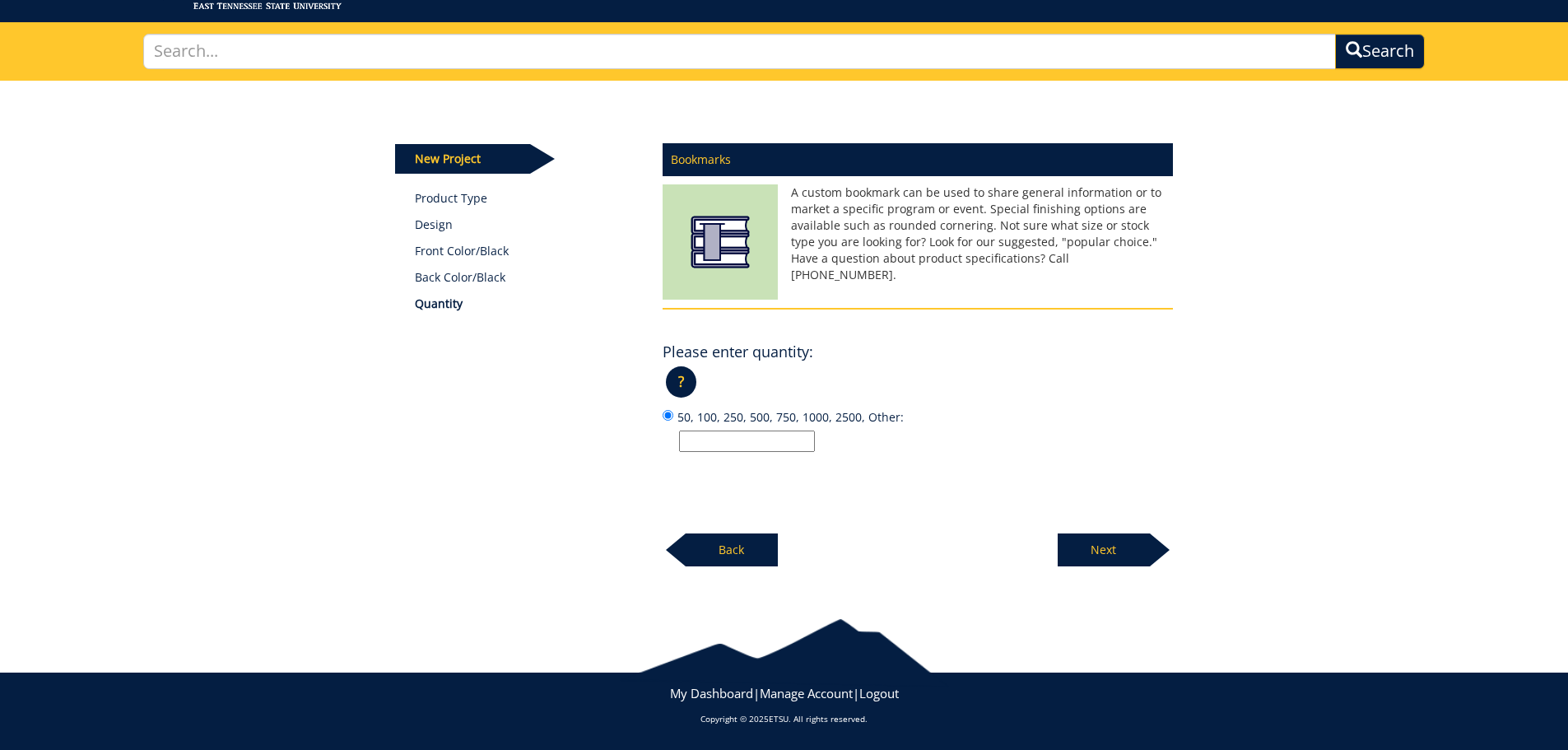
click at [772, 445] on input "50, 100, 250, 500, 750, 1000, 2500, Other:" at bounding box center [746, 441] width 136 height 22
click at [737, 441] on input "50, 100, 250, 500, 750, 1000, 2500, Other:" at bounding box center [746, 441] width 136 height 22
type input "250"
click at [1101, 548] on p "Next" at bounding box center [1104, 550] width 92 height 33
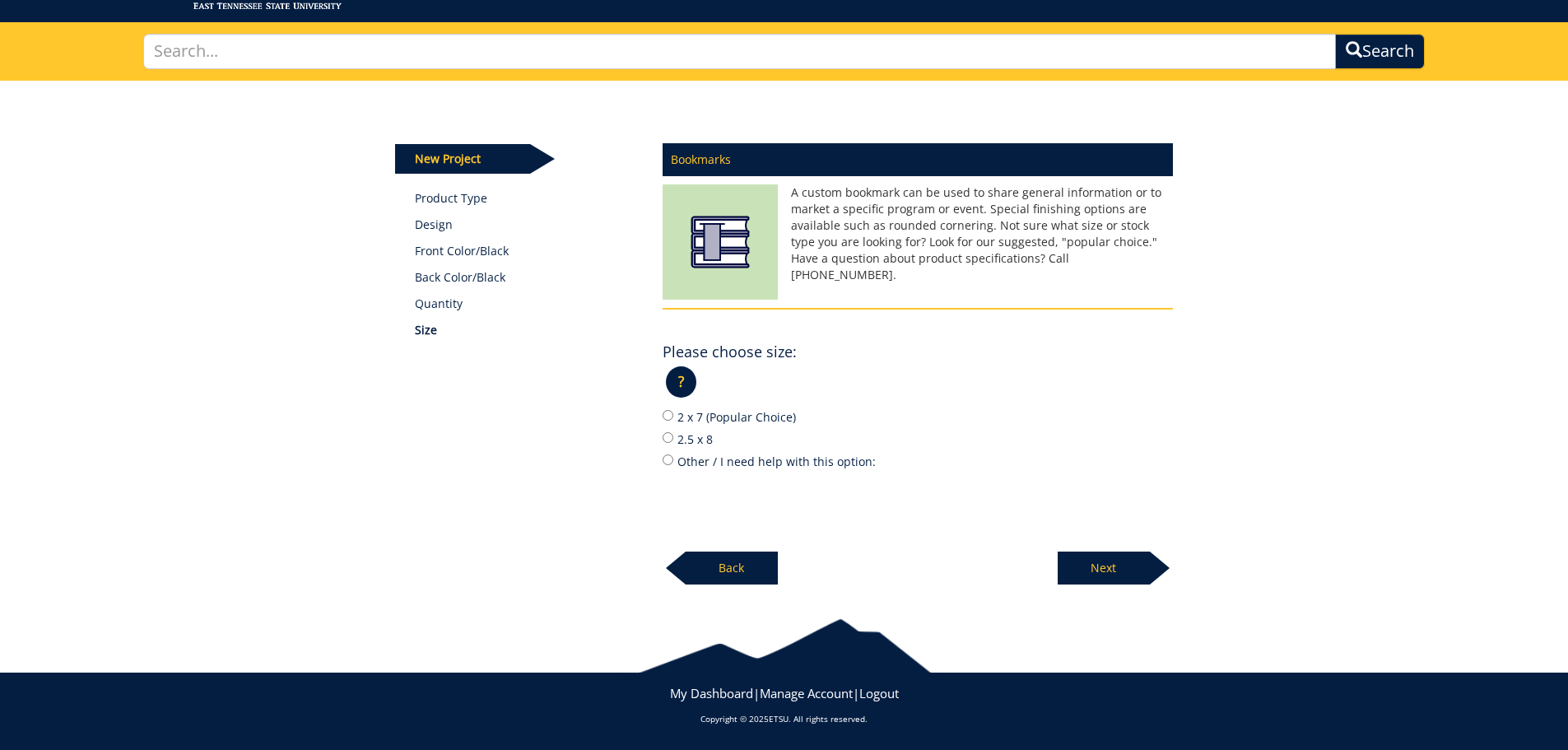
click at [765, 414] on label "2 x 7 (Popular Choice)" at bounding box center [917, 417] width 511 height 18
click at [673, 414] on input "2 x 7 (Popular Choice)" at bounding box center [668, 416] width 11 height 11
radio input "true"
click at [1075, 559] on p "Next" at bounding box center [1104, 568] width 92 height 33
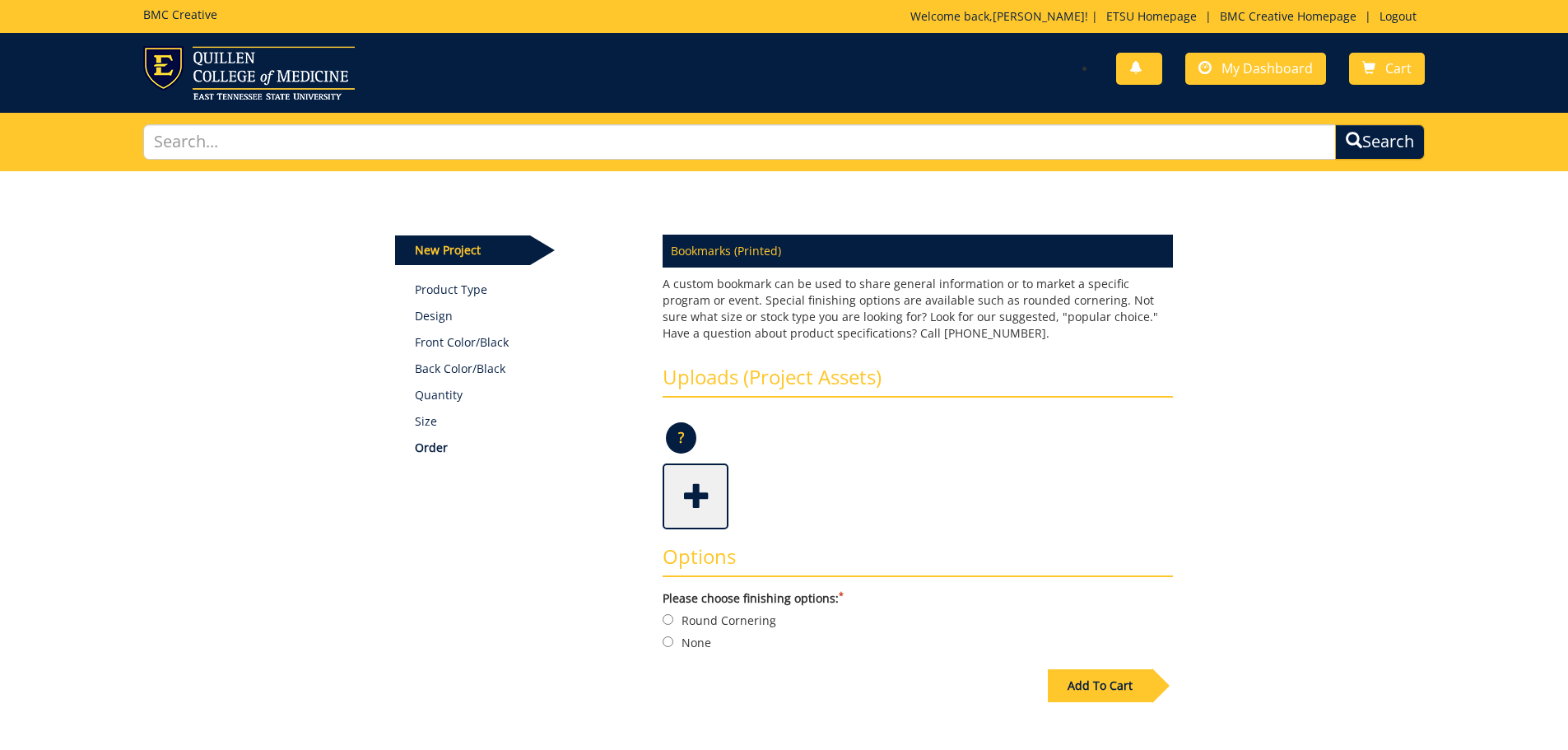
click at [689, 497] on span at bounding box center [697, 494] width 66 height 57
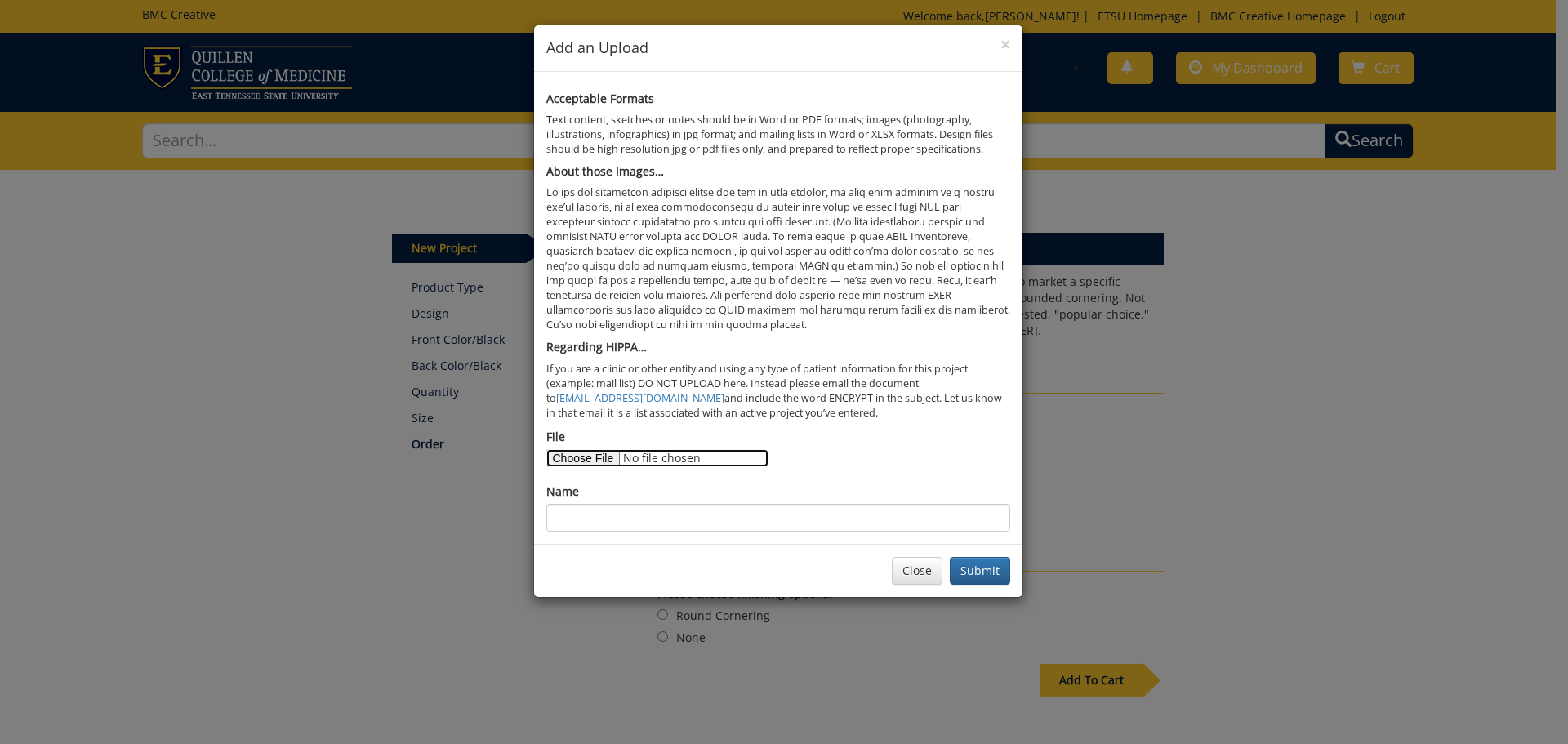
click at [602, 460] on input "File" at bounding box center [657, 459] width 222 height 18
type input "C:\fakepath\Copy of Author Talk Bookmark ([PERSON_NAME] '25).zip"
click at [747, 459] on input "File" at bounding box center [657, 459] width 222 height 18
click at [603, 459] on input "File" at bounding box center [657, 459] width 222 height 18
click at [1003, 42] on span "×" at bounding box center [1005, 43] width 10 height 23
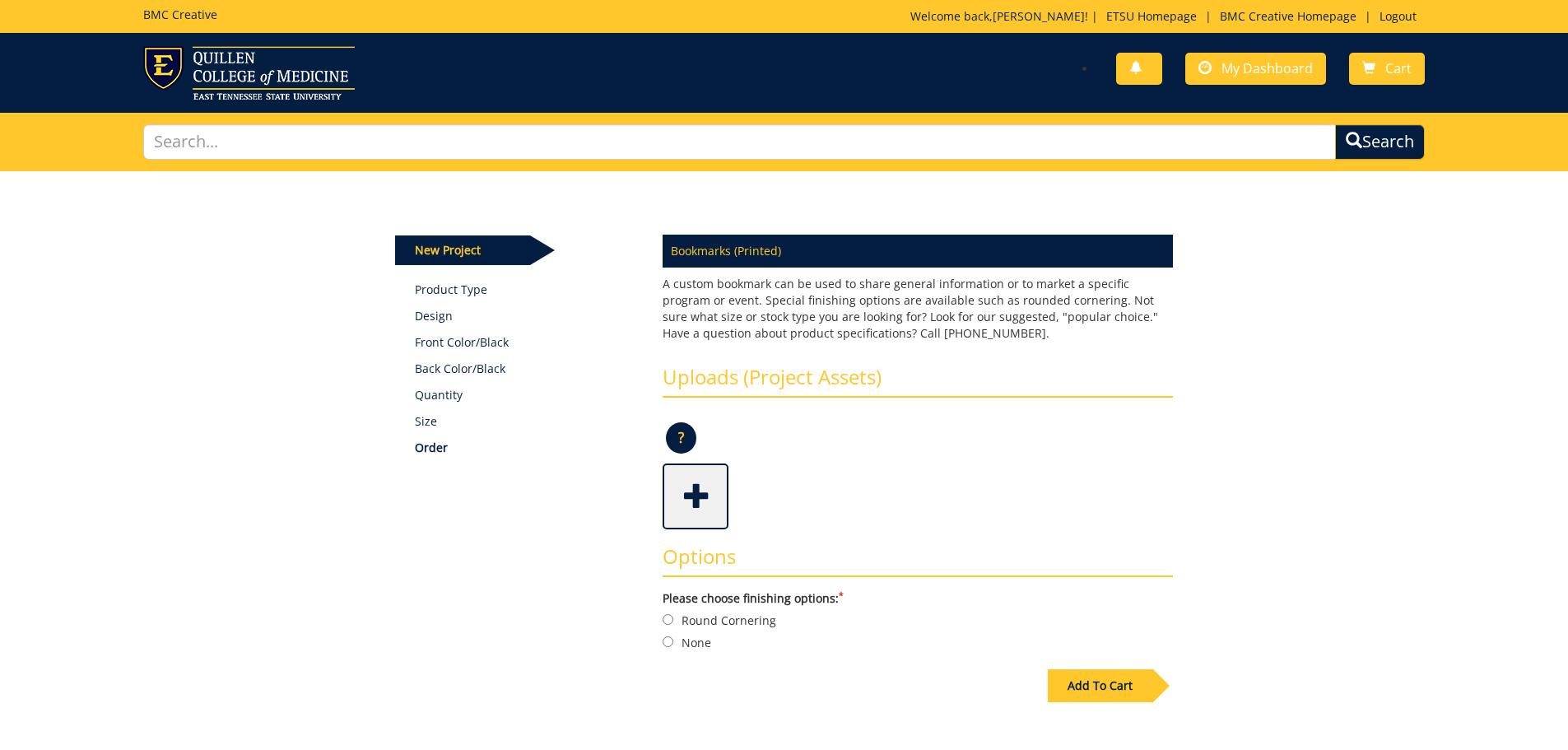
click at [702, 486] on span at bounding box center [697, 494] width 66 height 57
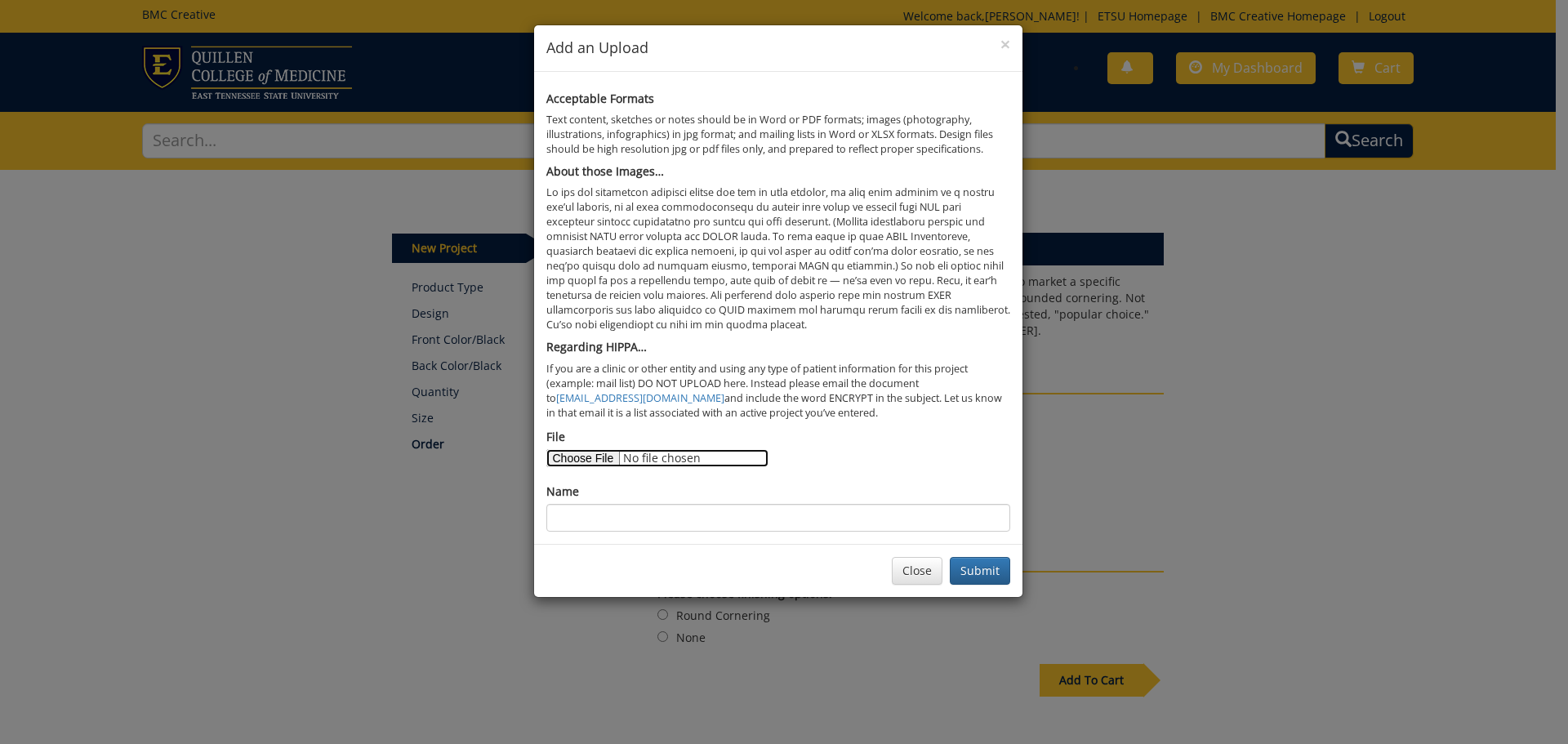
click at [568, 455] on input "File" at bounding box center [657, 459] width 222 height 18
type input "C:\fakepath\Author Talk side 1.png"
click at [716, 516] on input "Name" at bounding box center [778, 517] width 464 height 28
type input "Side 1"
click at [992, 571] on button "Submit" at bounding box center [979, 571] width 60 height 28
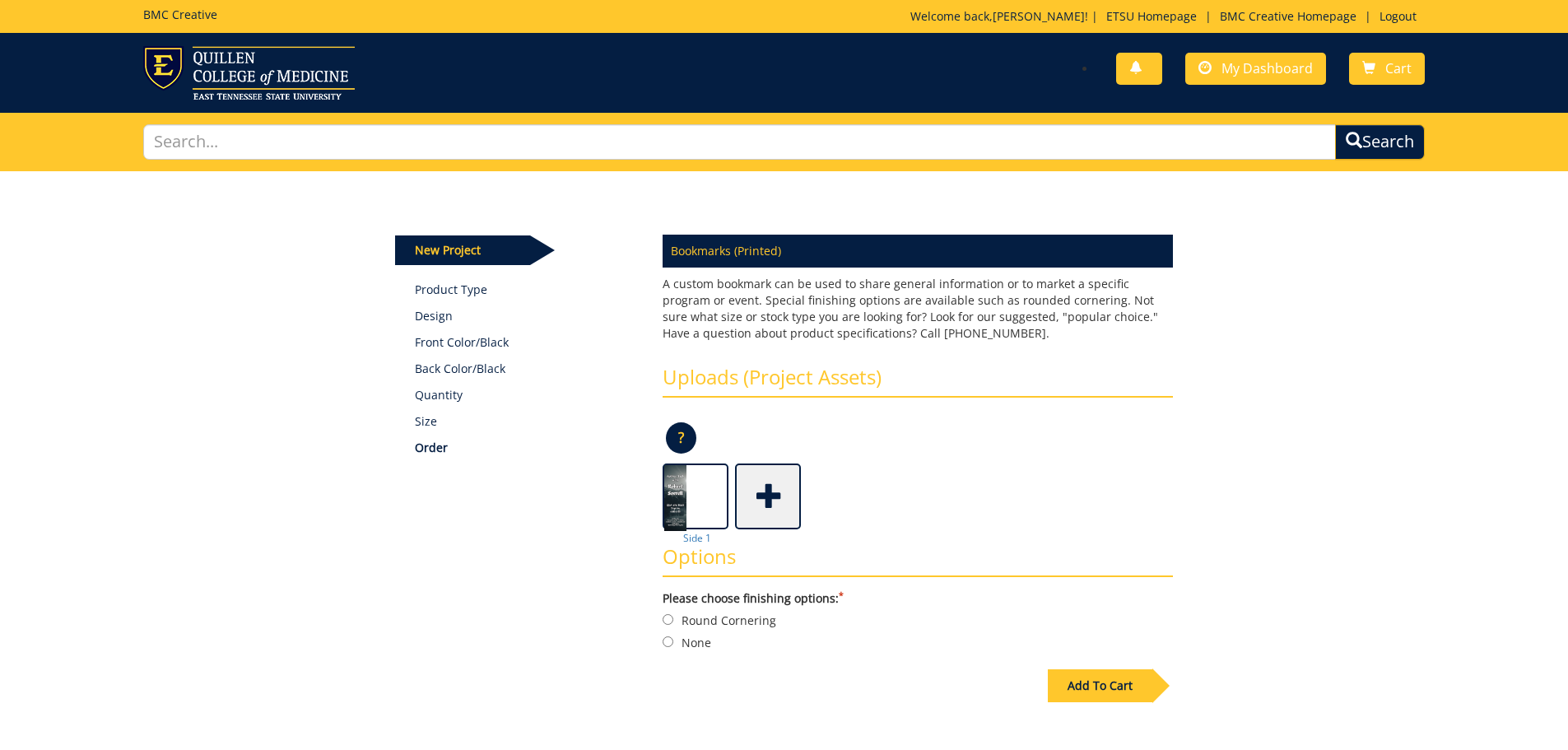
click at [766, 496] on span at bounding box center [770, 494] width 66 height 57
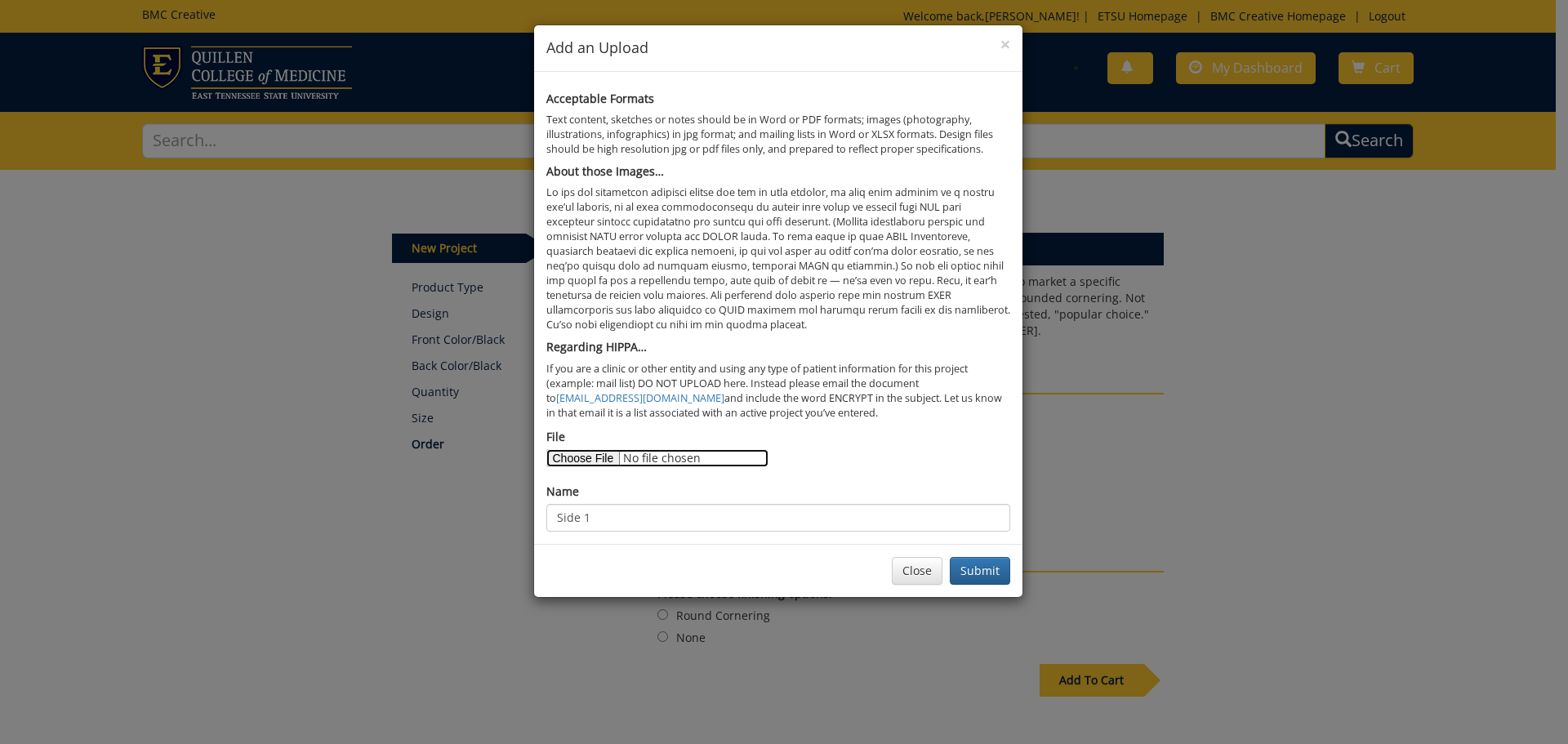
click at [609, 452] on input "File" at bounding box center [657, 459] width 222 height 18
type input "C:\fakepath\Author talk side 2 .png"
click at [747, 517] on input "Side 1" at bounding box center [778, 517] width 464 height 28
type input "Side 2"
click at [994, 570] on button "Submit" at bounding box center [979, 571] width 60 height 28
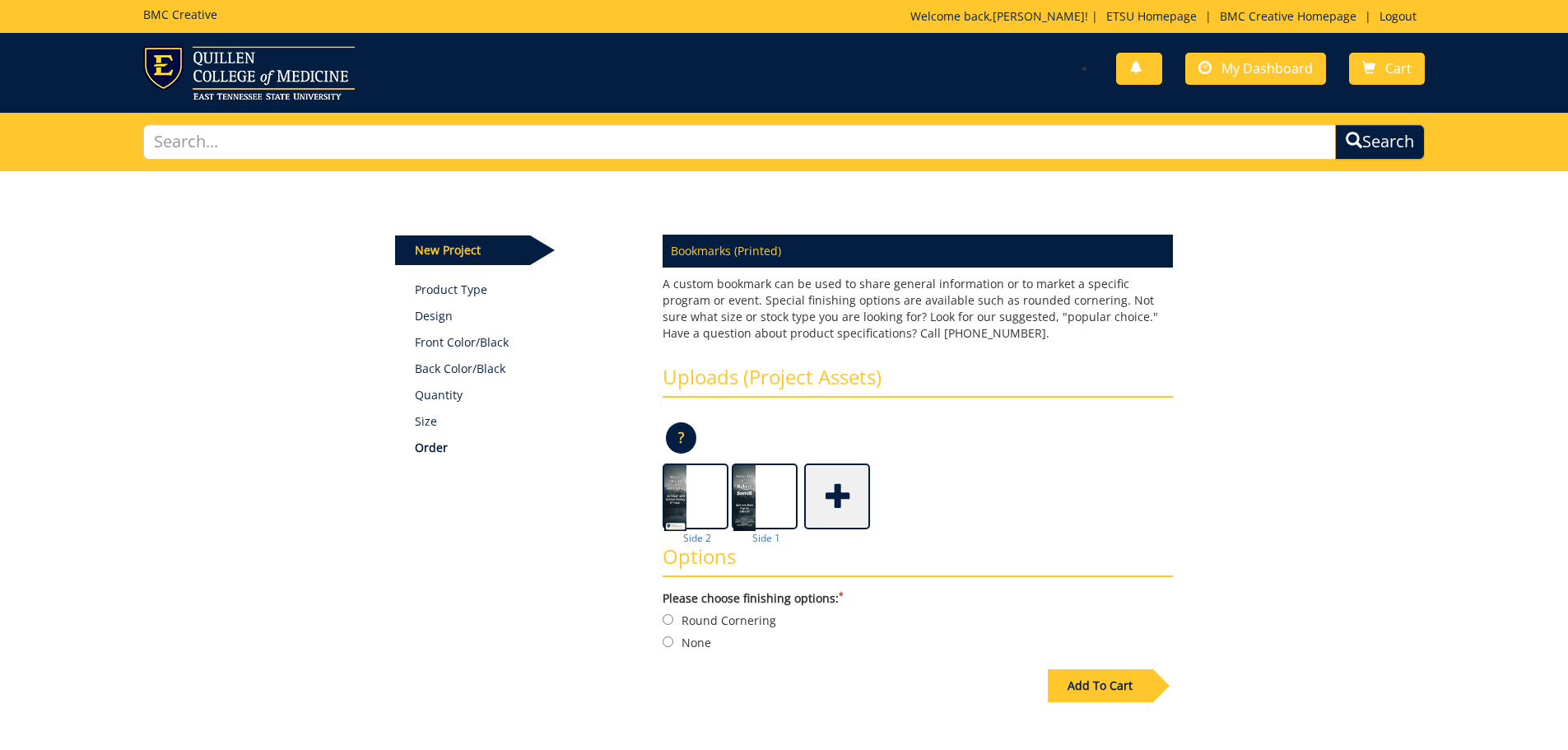
click at [1127, 688] on div "Add To Cart" at bounding box center [1100, 686] width 105 height 33
click at [693, 663] on label "None" at bounding box center [917, 663] width 511 height 18
click at [673, 663] on input "None" at bounding box center [668, 663] width 11 height 11
radio input "true"
click at [1105, 679] on div "Add To Cart" at bounding box center [1100, 686] width 105 height 33
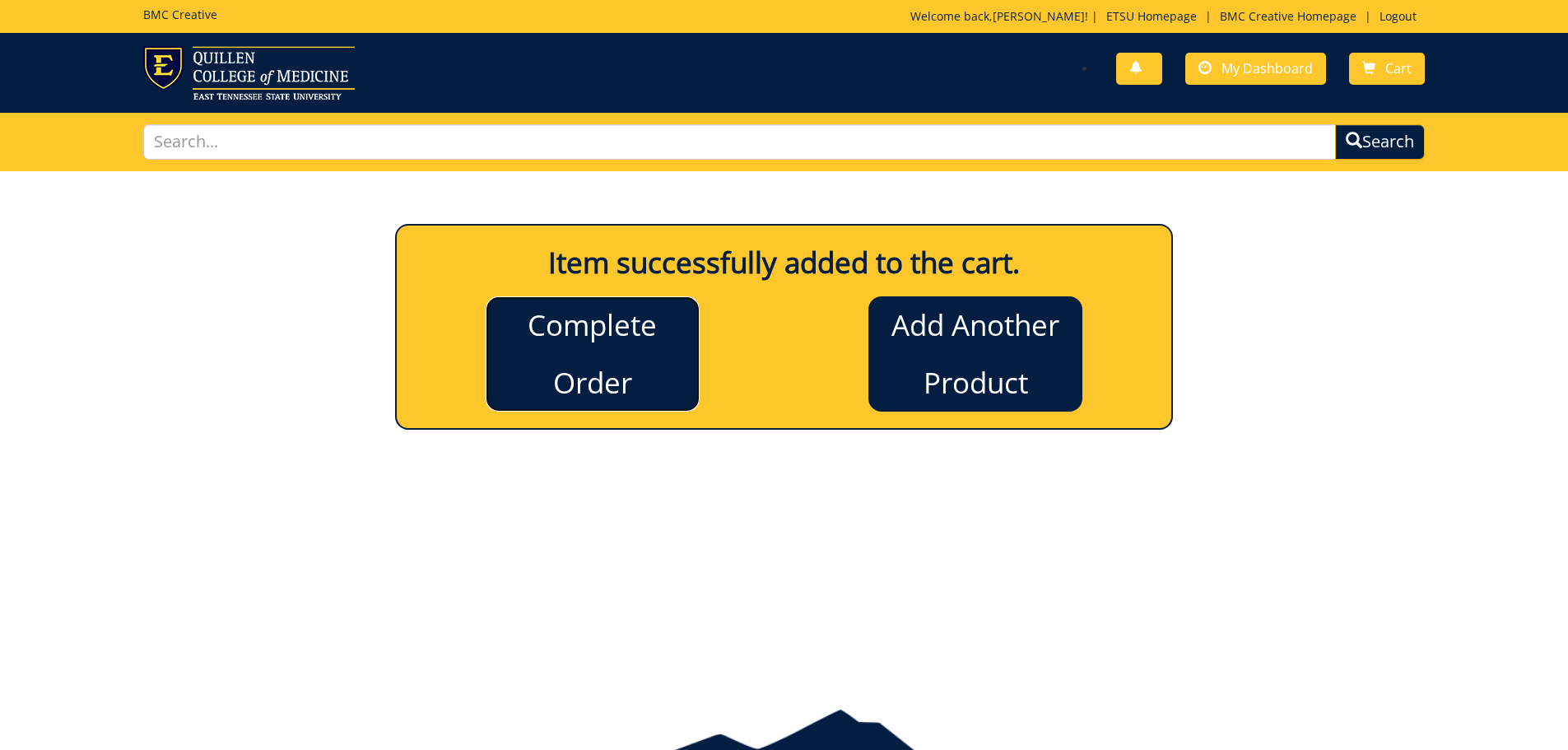
click at [558, 348] on link "Complete Order" at bounding box center [592, 354] width 214 height 116
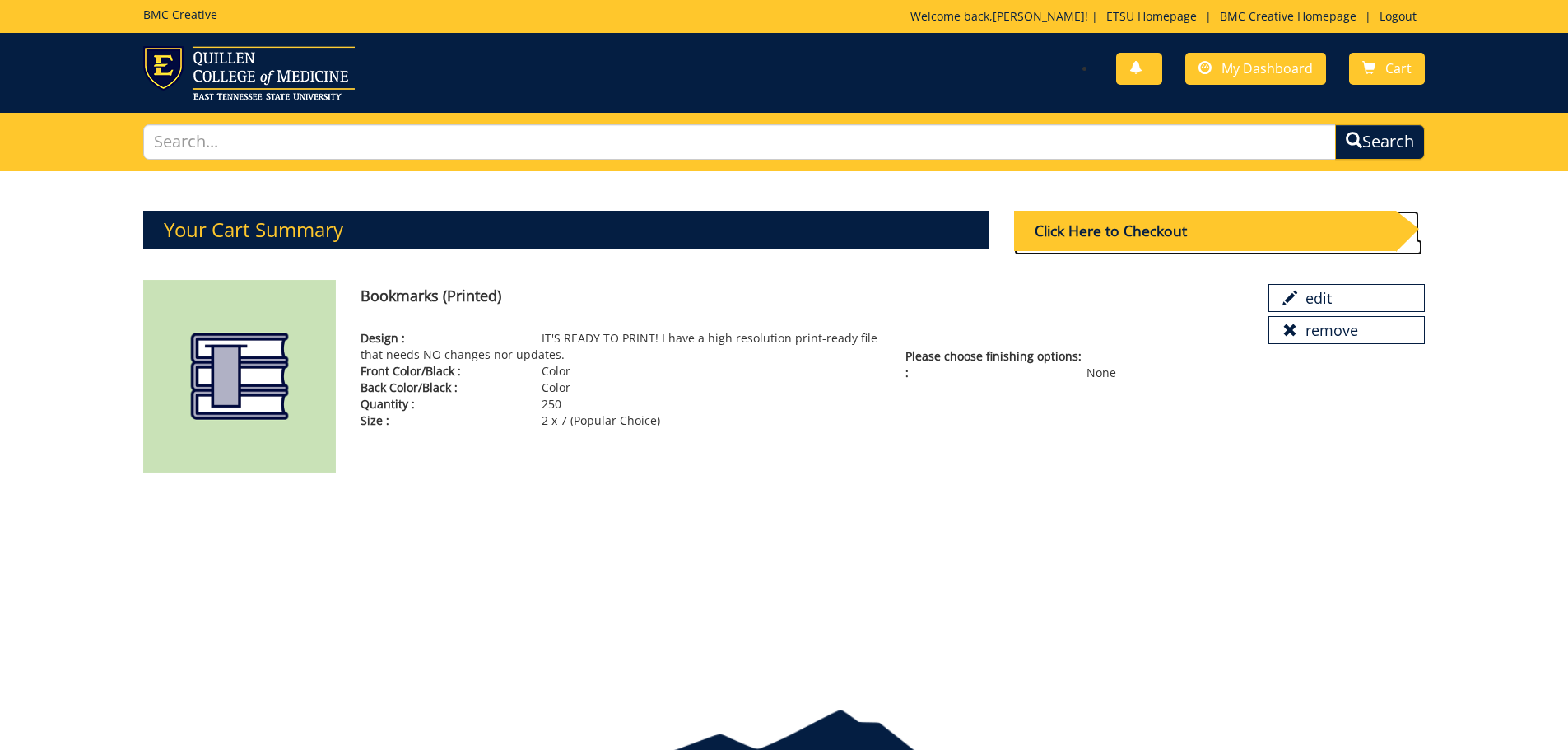
click at [1114, 238] on div "Click Here to Checkout" at bounding box center [1206, 231] width 382 height 40
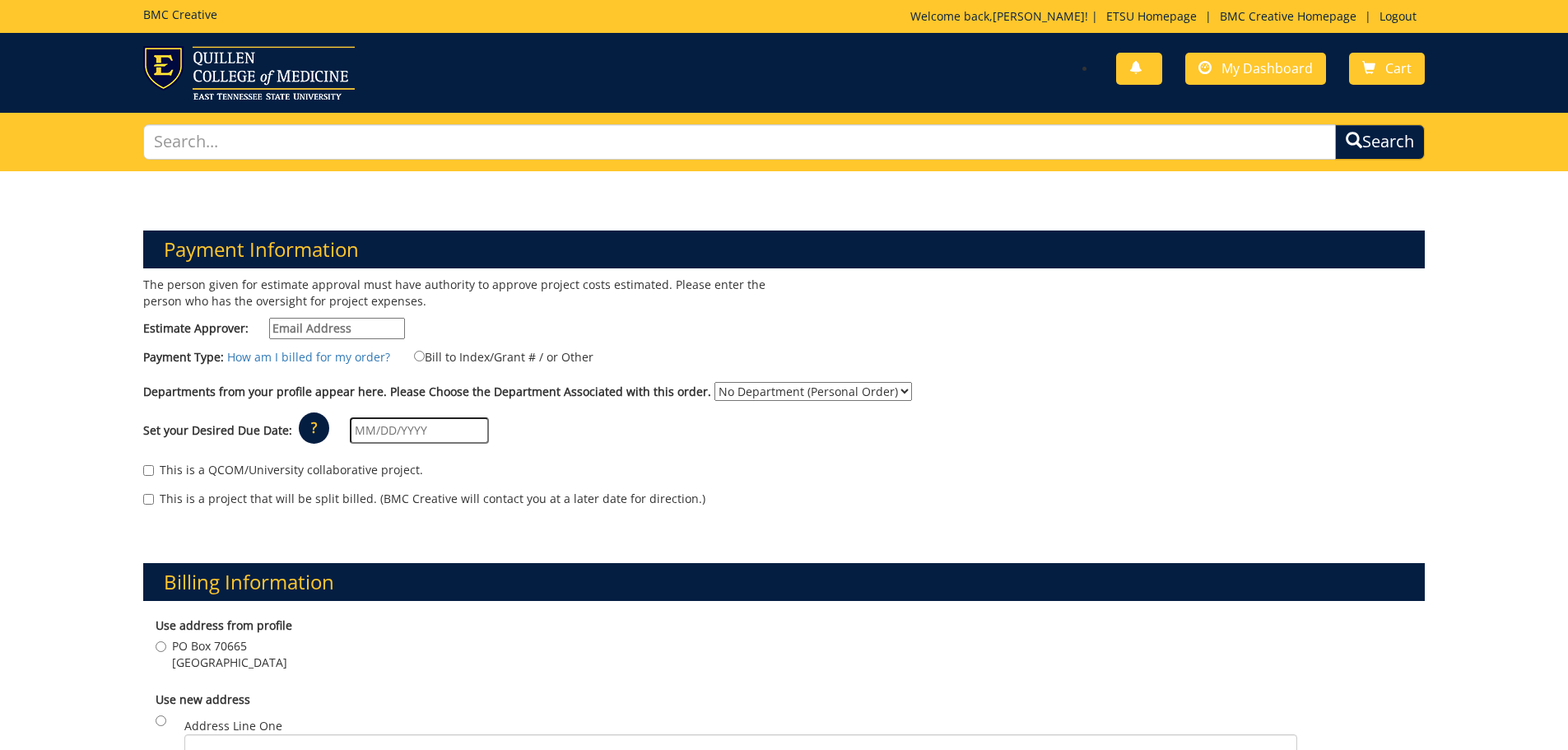
click at [319, 326] on input "Estimate Approver:" at bounding box center [337, 329] width 136 height 22
type input "JONESEB1@mail.etsu.edu"
type input "344 J L Seehorn Jr Rd"
type input "Johnson City"
type input "37643"
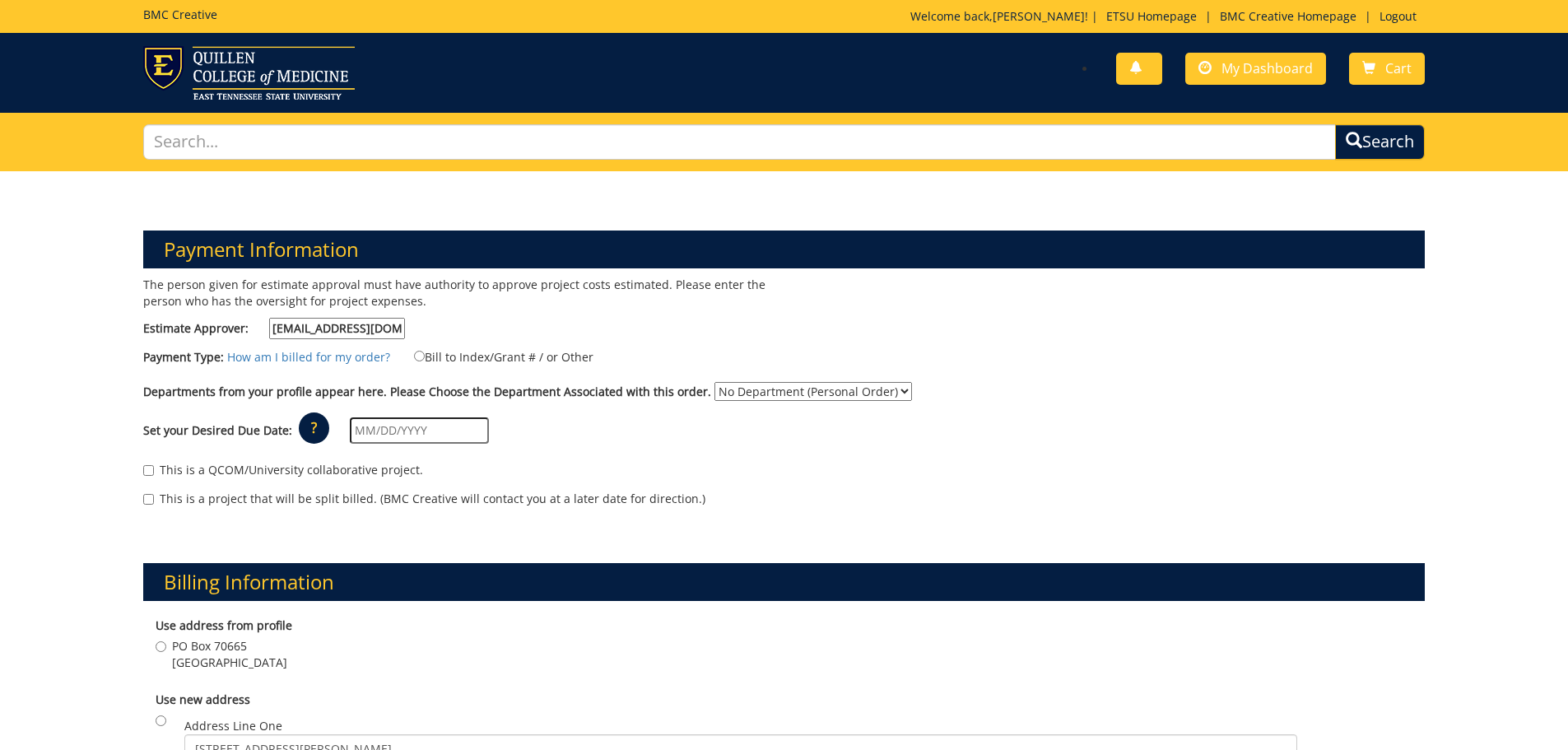
click at [406, 359] on label "Bill to Index/Grant # / or Other" at bounding box center [493, 357] width 200 height 18
click at [414, 359] on input "Bill to Index/Grant # / or Other" at bounding box center [420, 356] width 11 height 11
radio input "true"
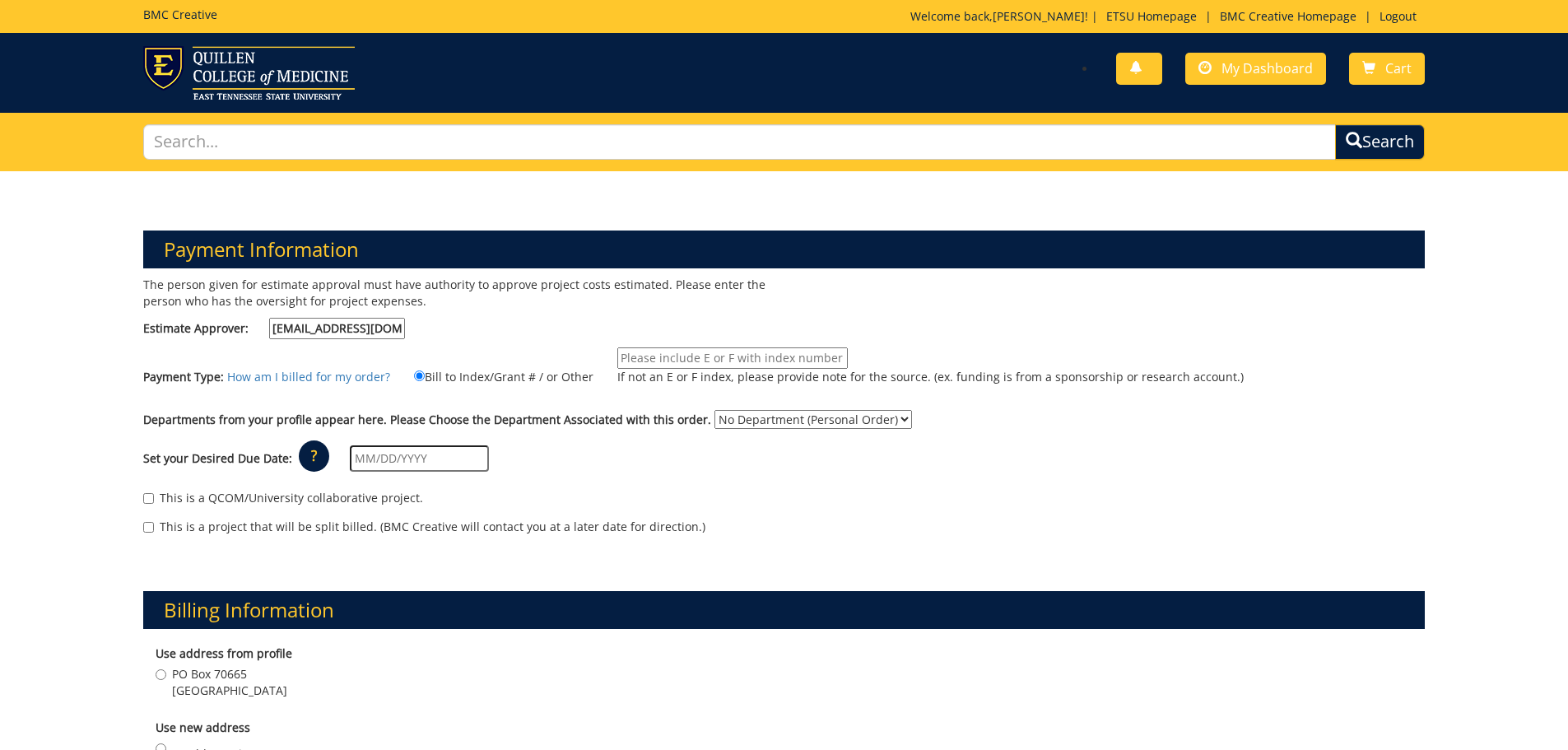
click at [727, 350] on input "If not an E or F index, please provide note for the source. (ex. funding is fro…" at bounding box center [733, 359] width 230 height 22
type input "E26031"
click at [393, 462] on input "text" at bounding box center [419, 458] width 139 height 26
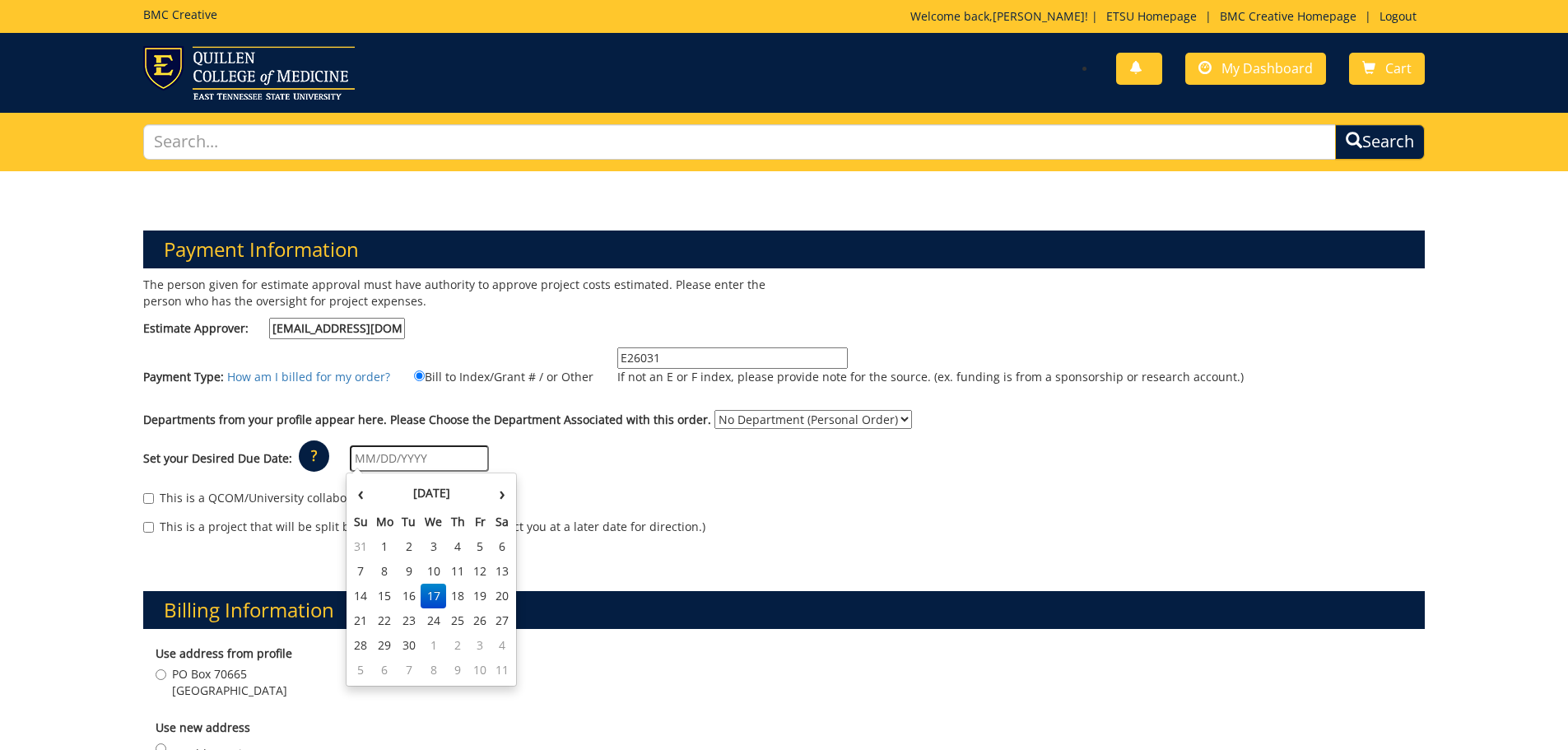
click at [393, 462] on input "text" at bounding box center [419, 458] width 139 height 26
type input "[DATE]"
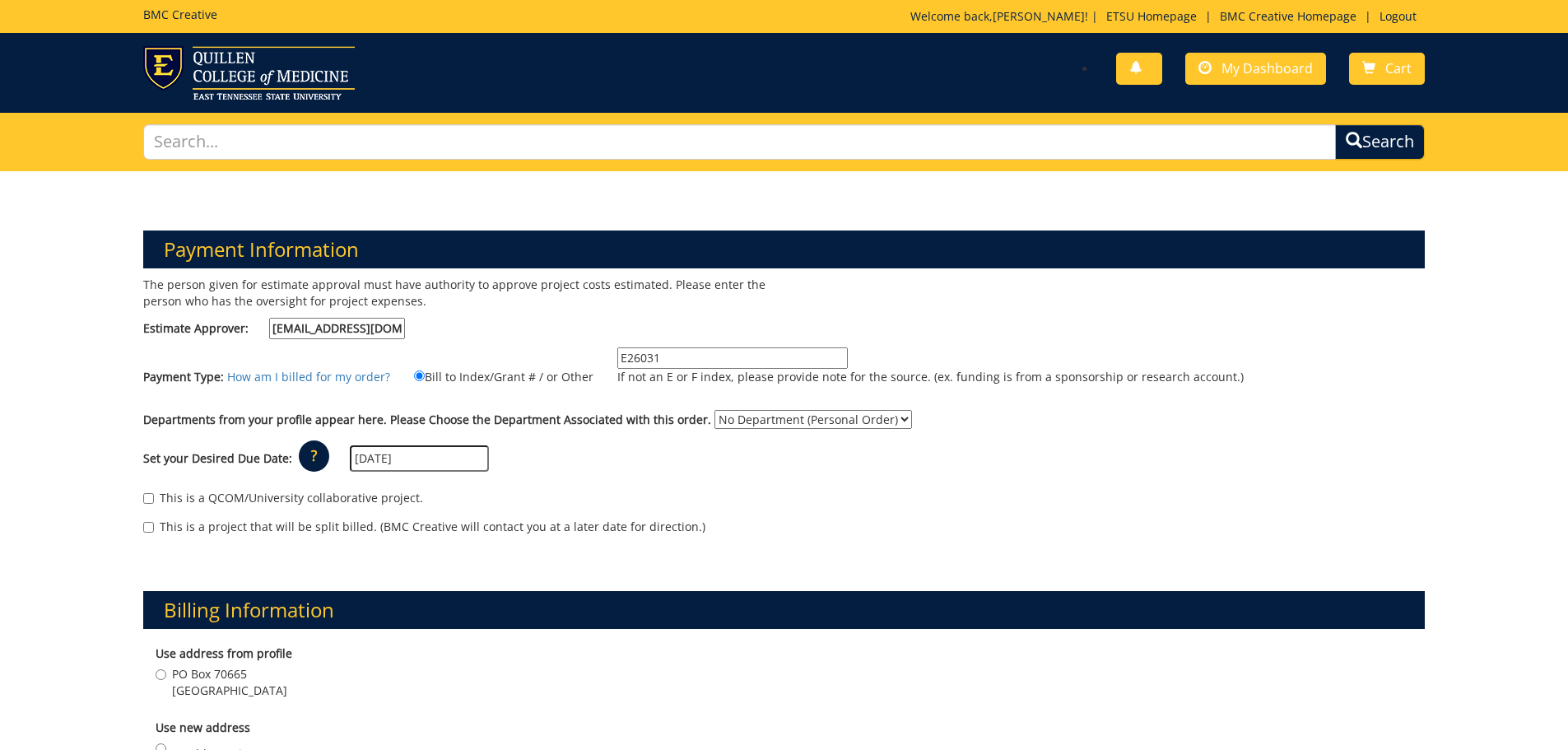
click at [596, 550] on div "This is a QCOM/University collaborative project. This is a project that will be…" at bounding box center [784, 516] width 1308 height 70
click at [186, 534] on label "This is a project that will be split billed. (BMC Creative will contact you at …" at bounding box center [424, 527] width 562 height 16
click at [154, 532] on input "This is a project that will be split billed. (BMC Creative will contact you at …" at bounding box center [148, 528] width 11 height 11
checkbox input "true"
click at [151, 500] on input "This is a QCOM/University collaborative project." at bounding box center [148, 499] width 11 height 11
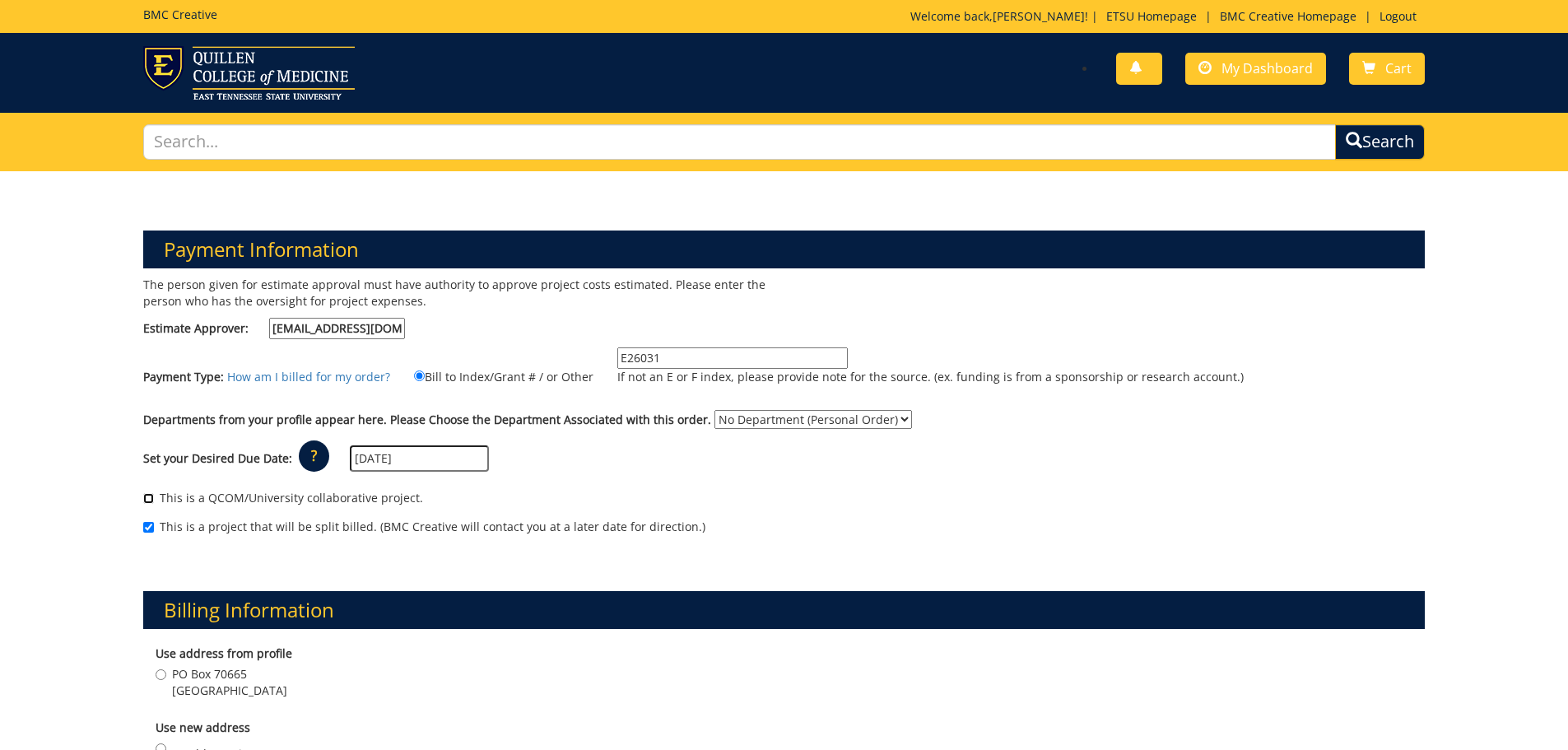
checkbox input "true"
click at [144, 525] on input "This is a project that will be split billed. (BMC Creative will contact you at …" at bounding box center [148, 528] width 11 height 11
checkbox input "false"
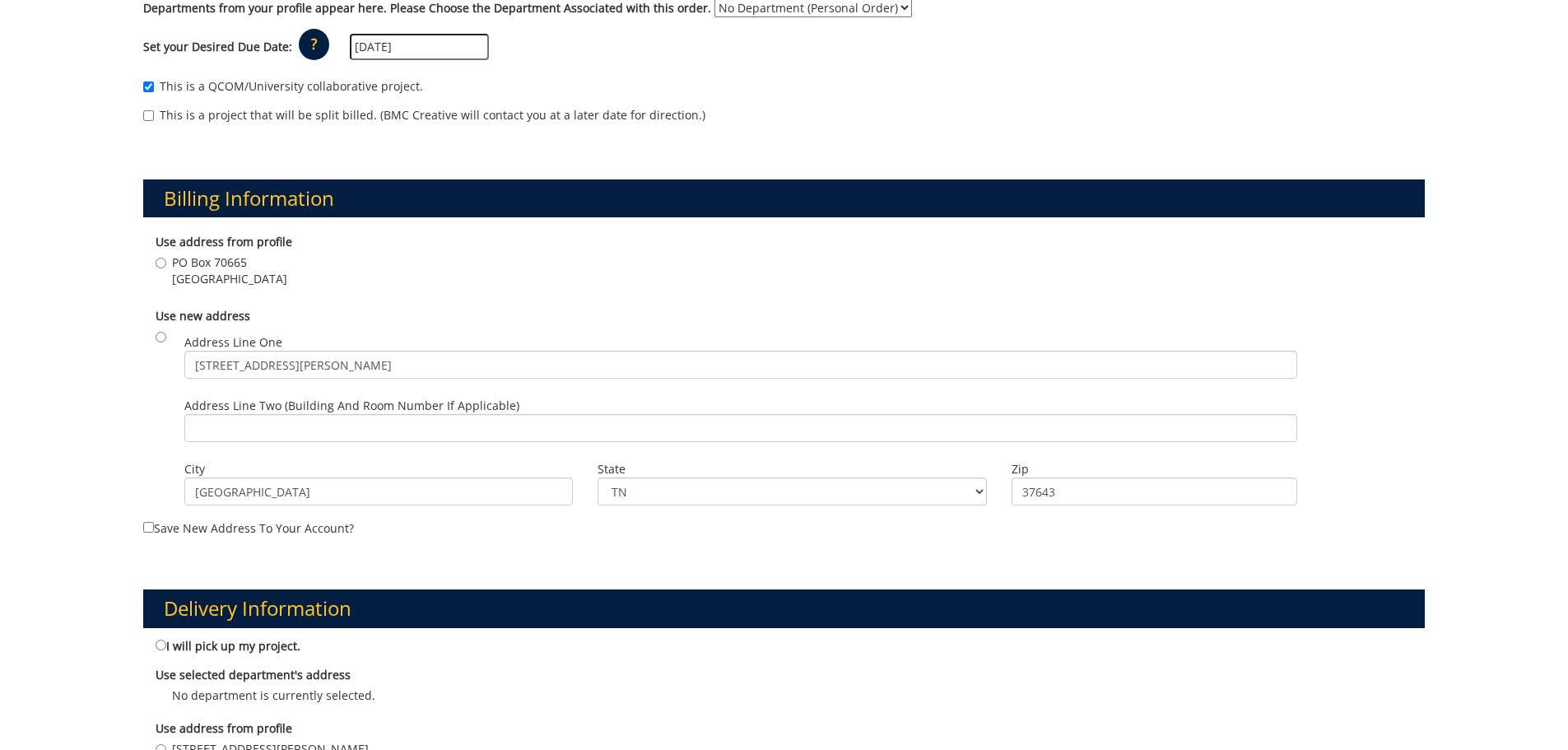
scroll to position [659, 0]
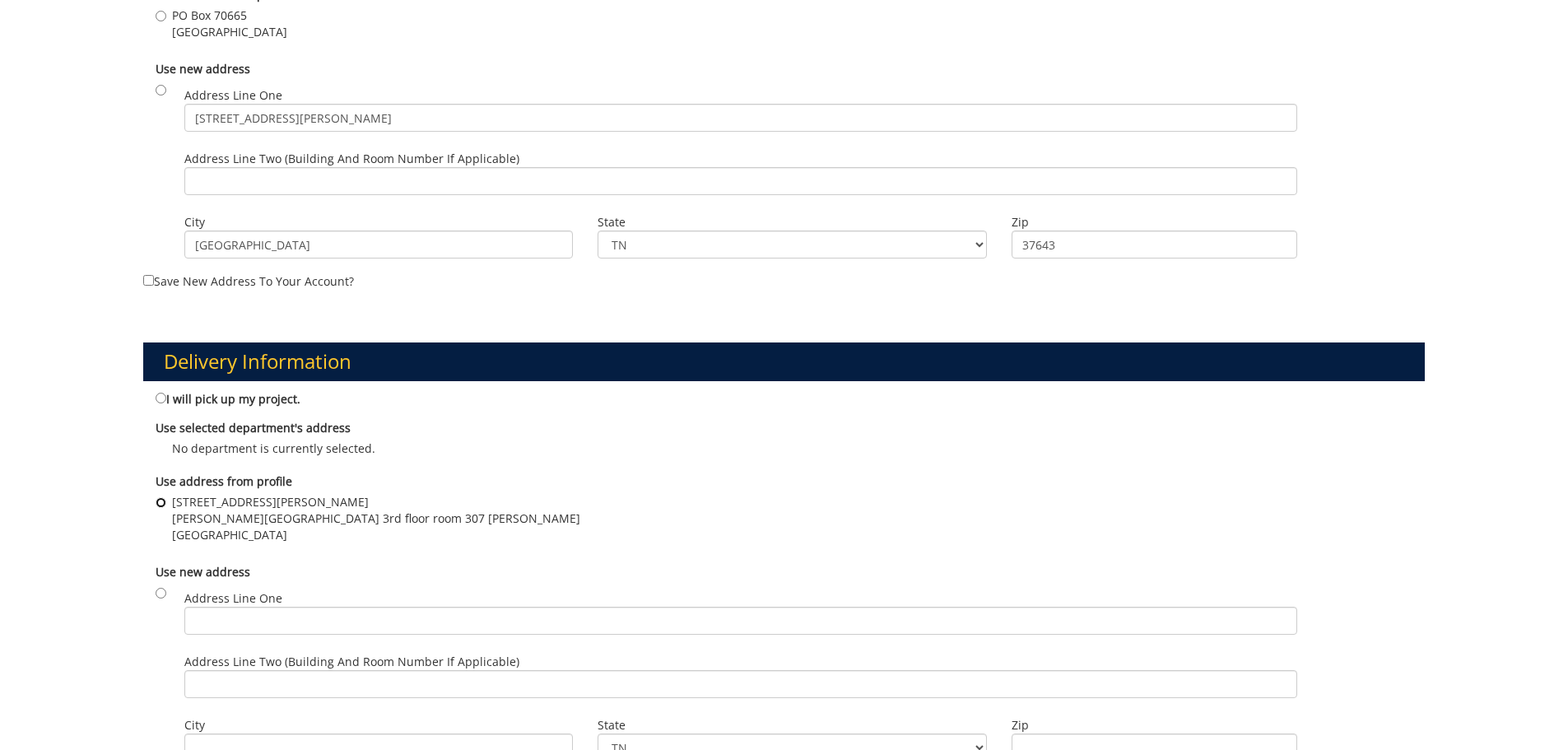
click at [160, 506] on input "344 J L Seehorn Jr Rd Johnson City, TN 37614-1701 Sherrod Library Room 3rd floo…" at bounding box center [161, 502] width 11 height 11
radio input "true"
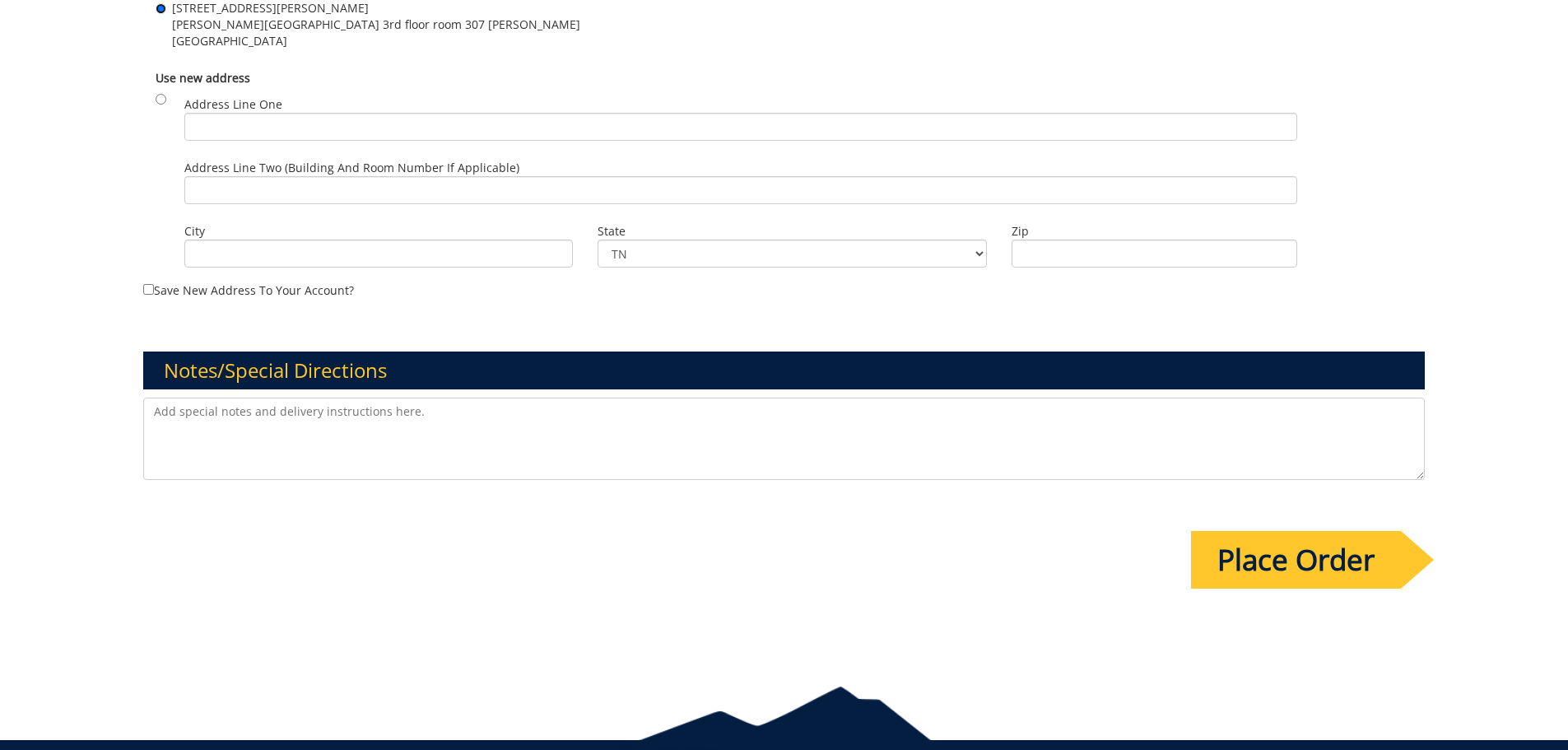
scroll to position [1221, 0]
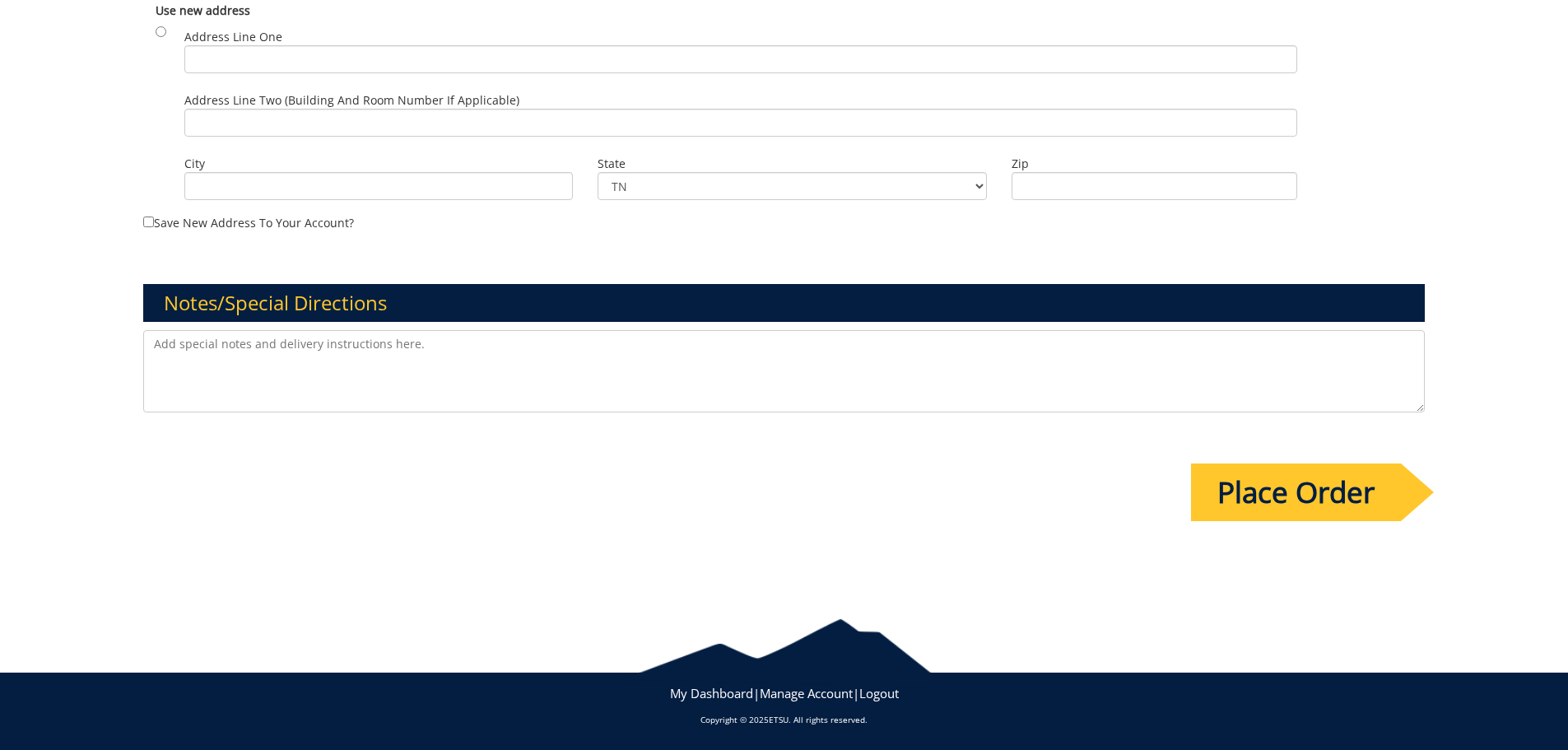
click at [1371, 497] on input "Place Order" at bounding box center [1296, 492] width 210 height 57
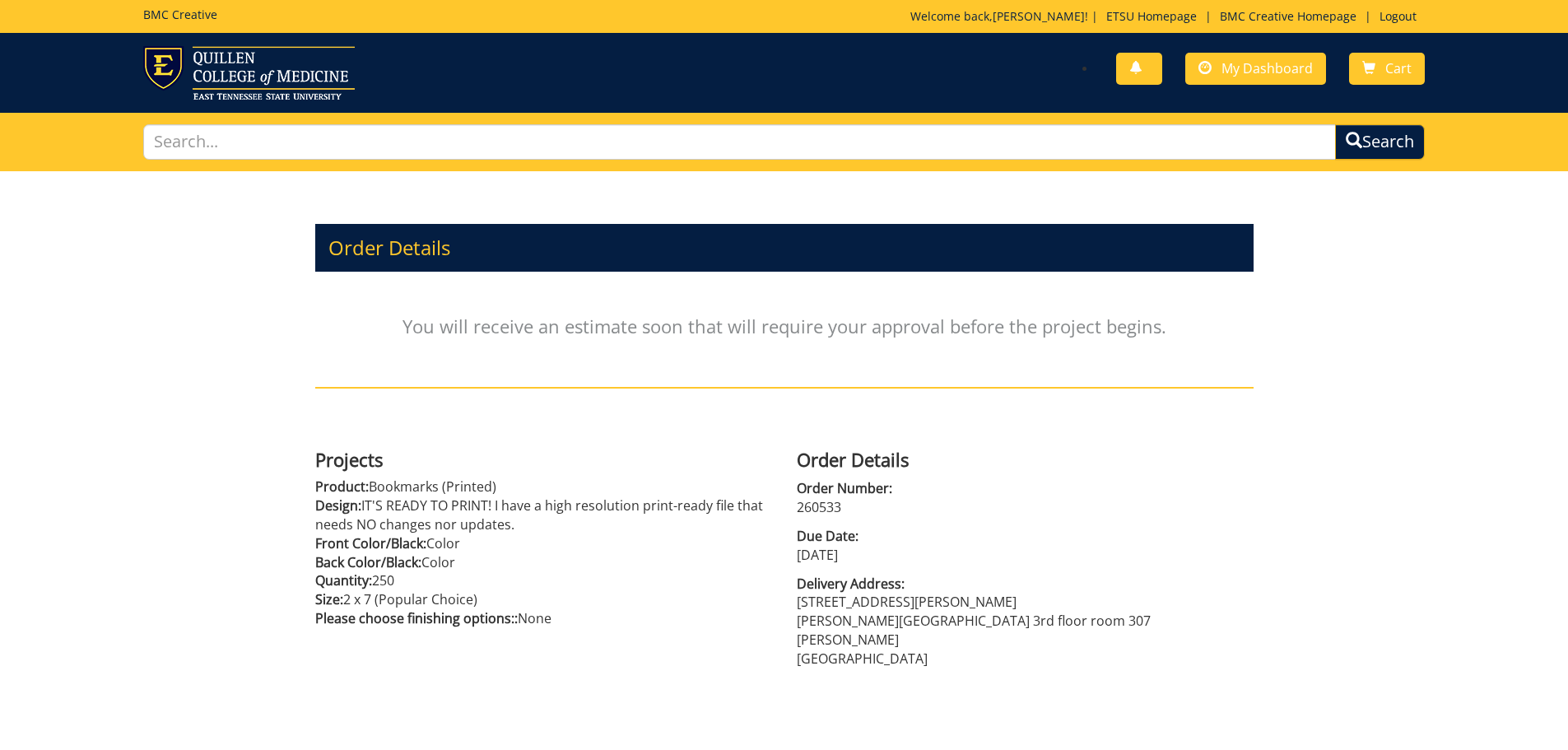
scroll to position [181, 0]
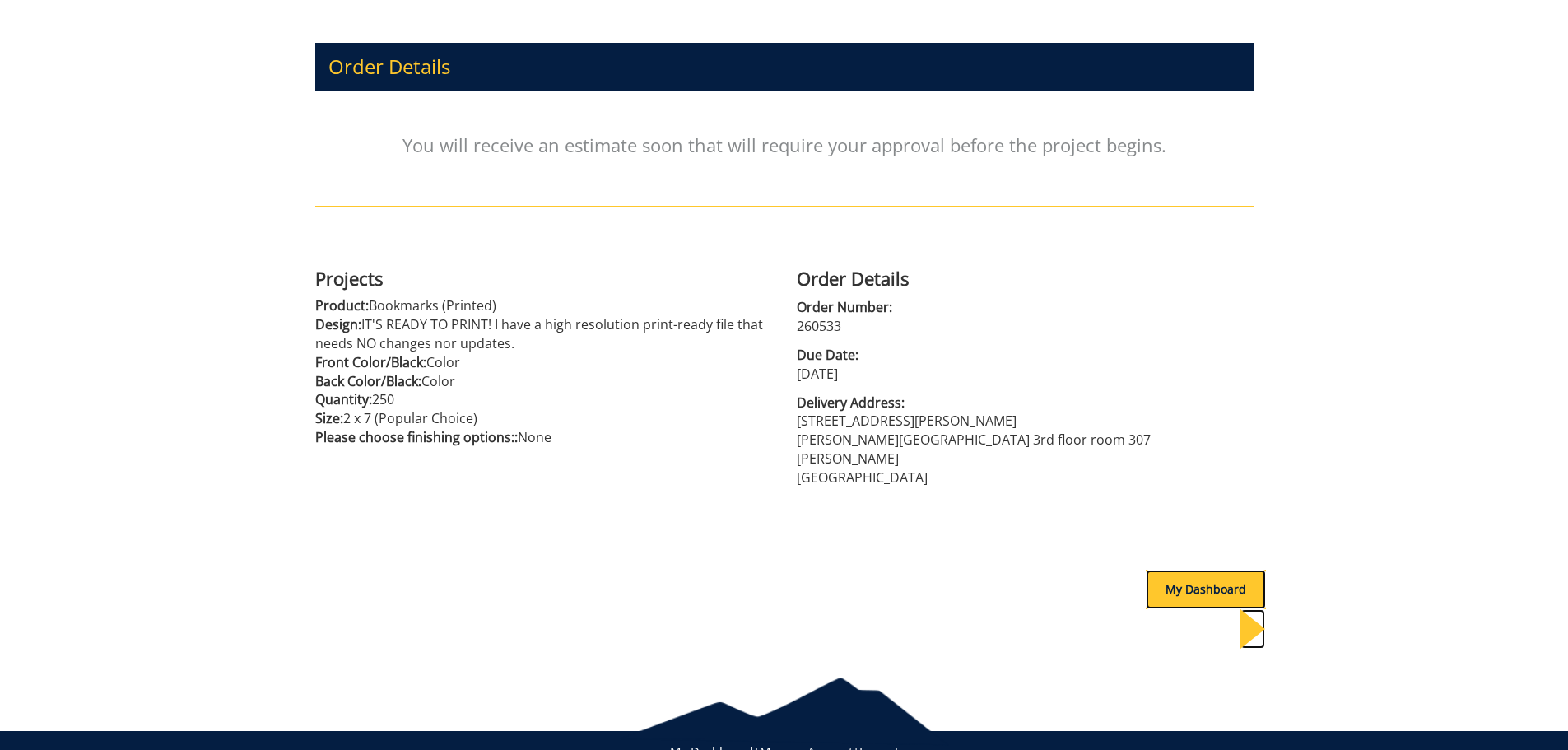
click at [1208, 571] on div "My Dashboard" at bounding box center [1206, 589] width 120 height 39
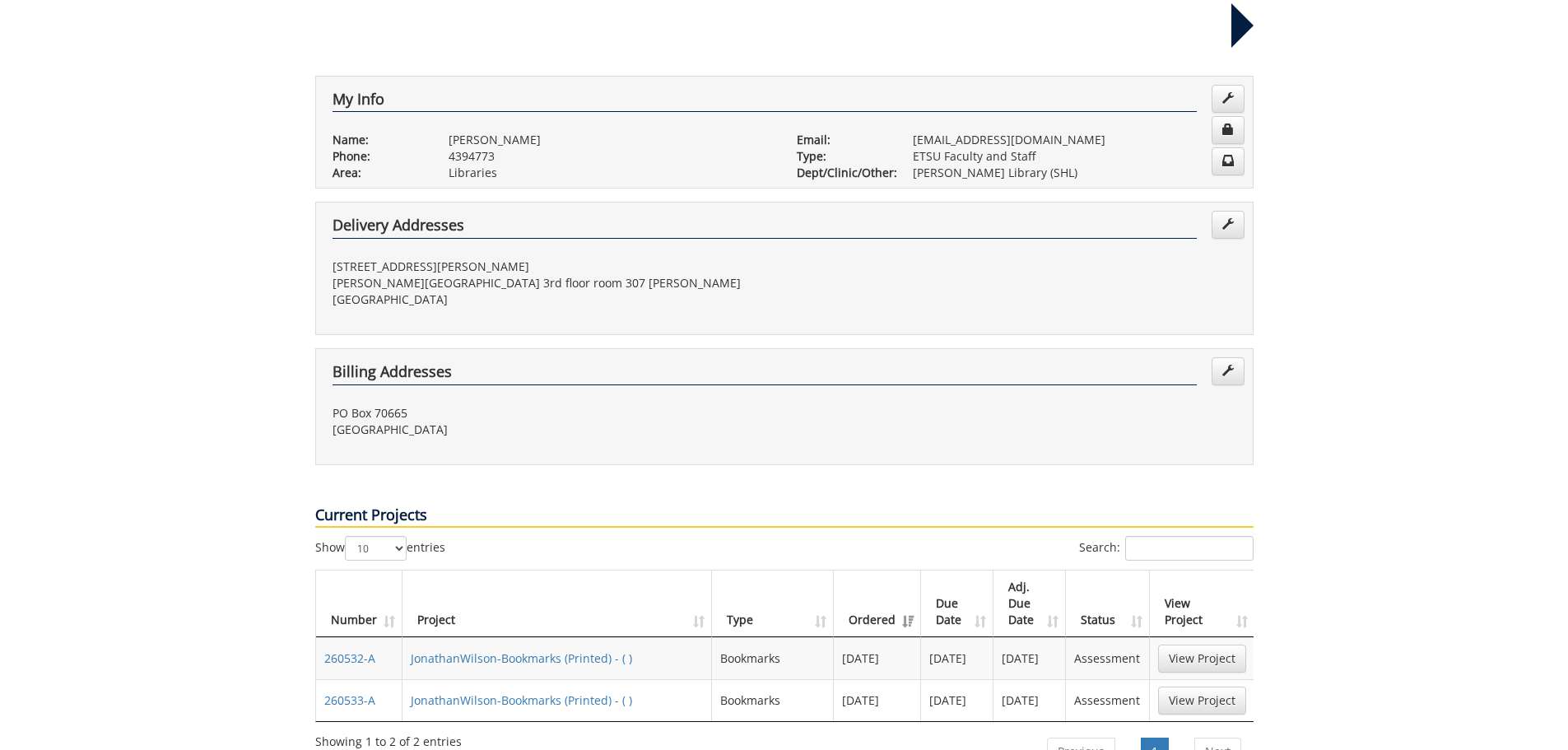
scroll to position [329, 0]
